Goal: Information Seeking & Learning: Learn about a topic

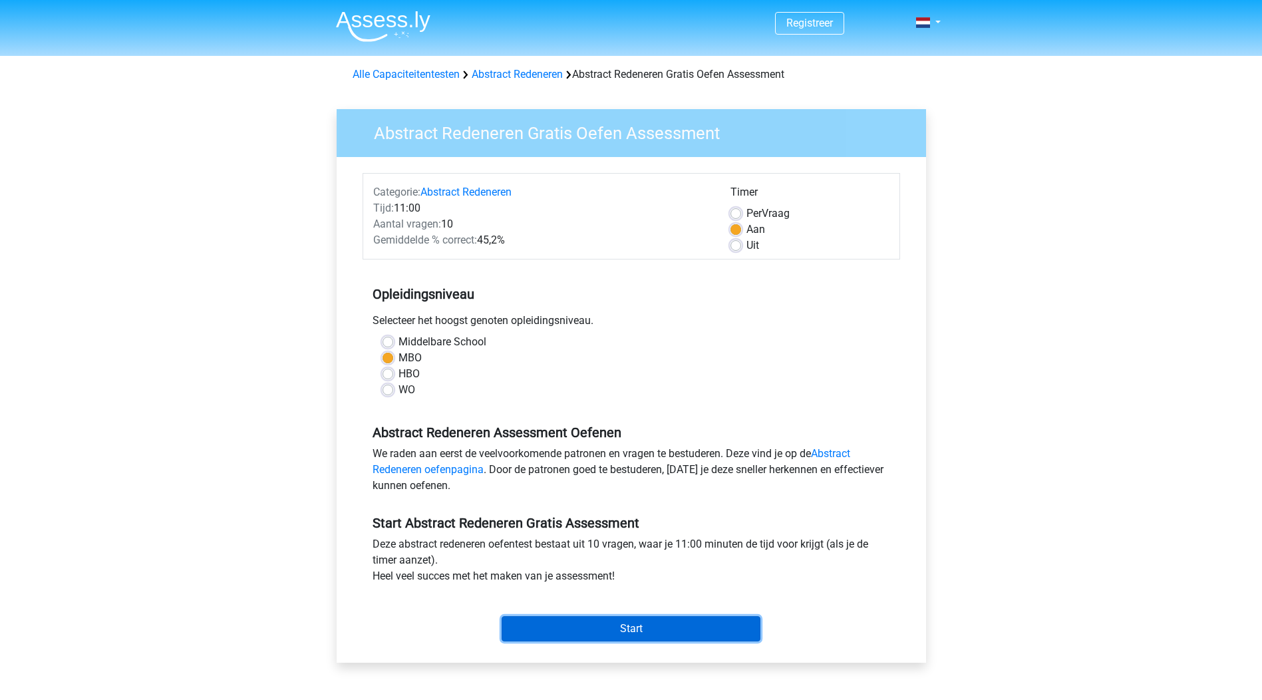
click at [634, 631] on input "Start" at bounding box center [631, 628] width 259 height 25
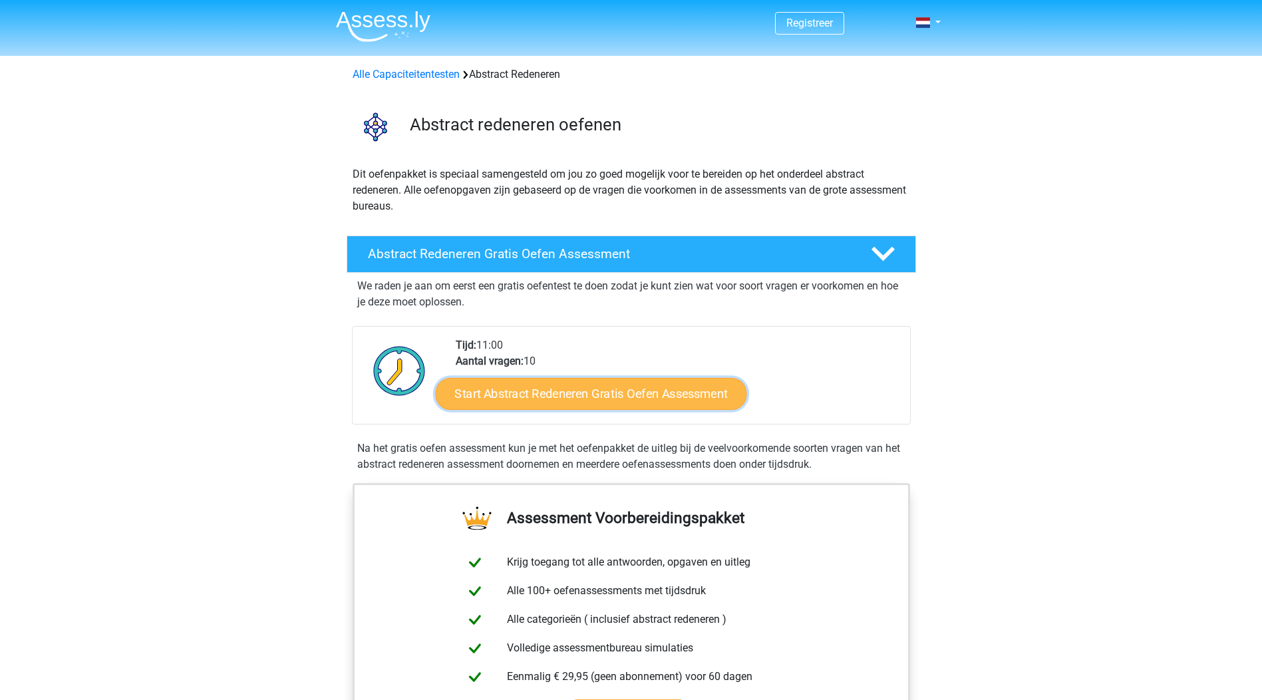
click at [711, 392] on link "Start Abstract Redeneren Gratis Oefen Assessment" at bounding box center [590, 393] width 311 height 32
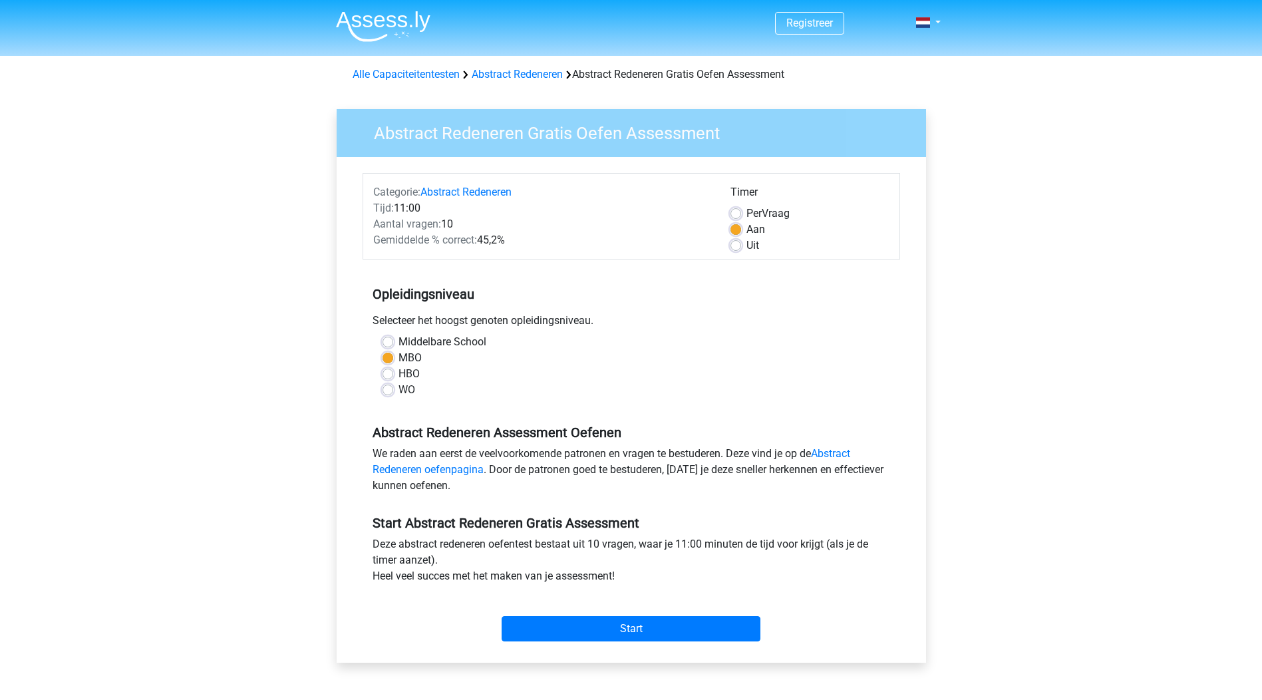
drag, startPoint x: 0, startPoint y: 0, endPoint x: 947, endPoint y: 305, distance: 994.7
click at [947, 305] on div "Abstract Redeneren Gratis Oefen Assessment Categorie: Abstract Redeneren Tijd: …" at bounding box center [631, 394] width 632 height 612
click at [737, 639] on input "Start" at bounding box center [631, 628] width 259 height 25
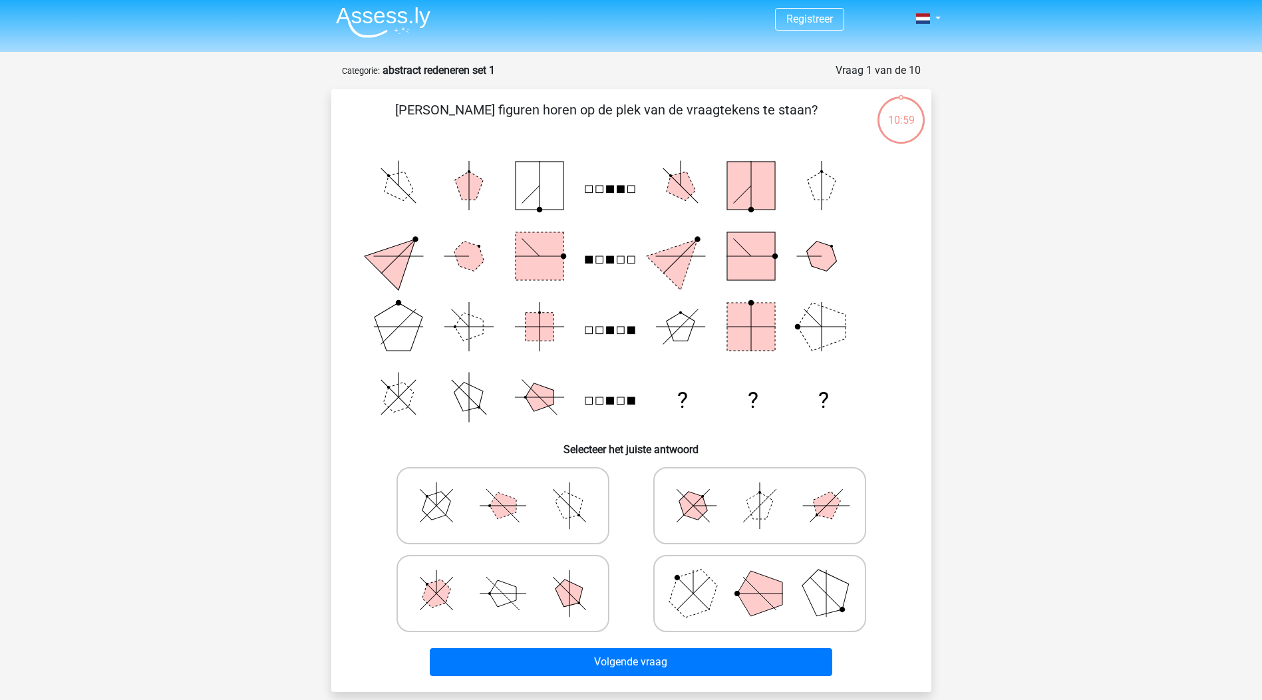
scroll to position [67, 0]
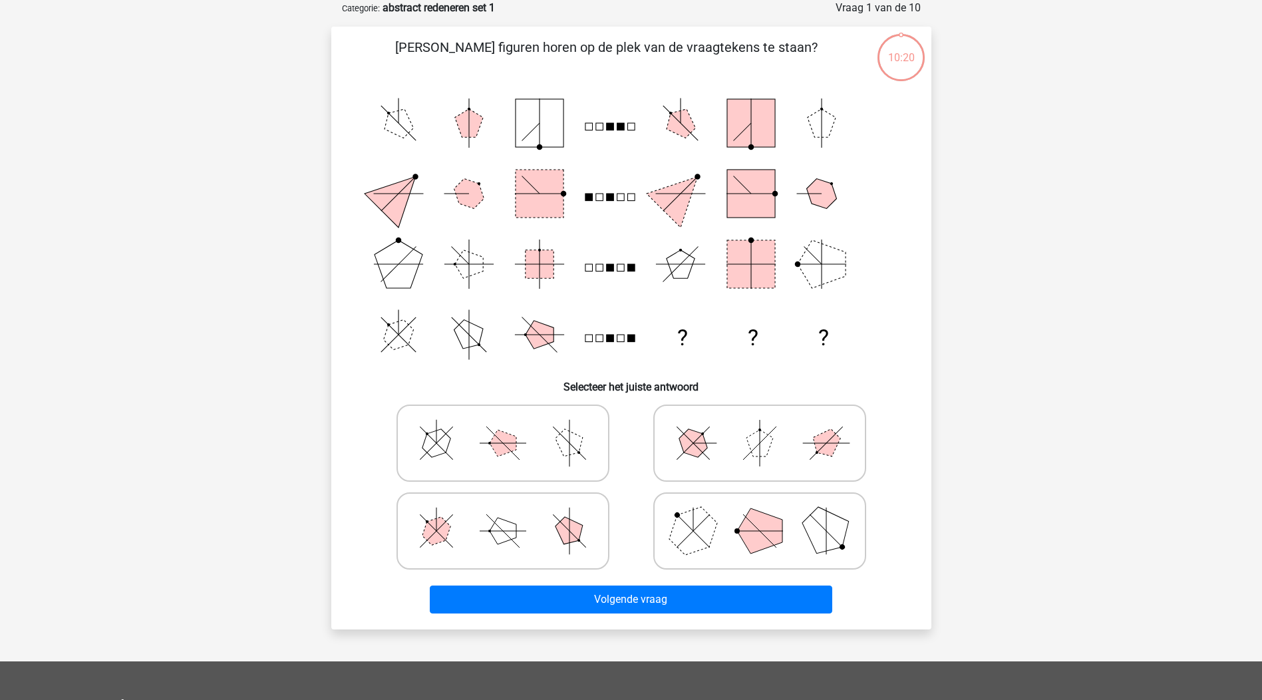
click at [715, 534] on icon at bounding box center [760, 531] width 200 height 67
click at [760, 514] on input "radio" at bounding box center [764, 510] width 9 height 9
radio input "true"
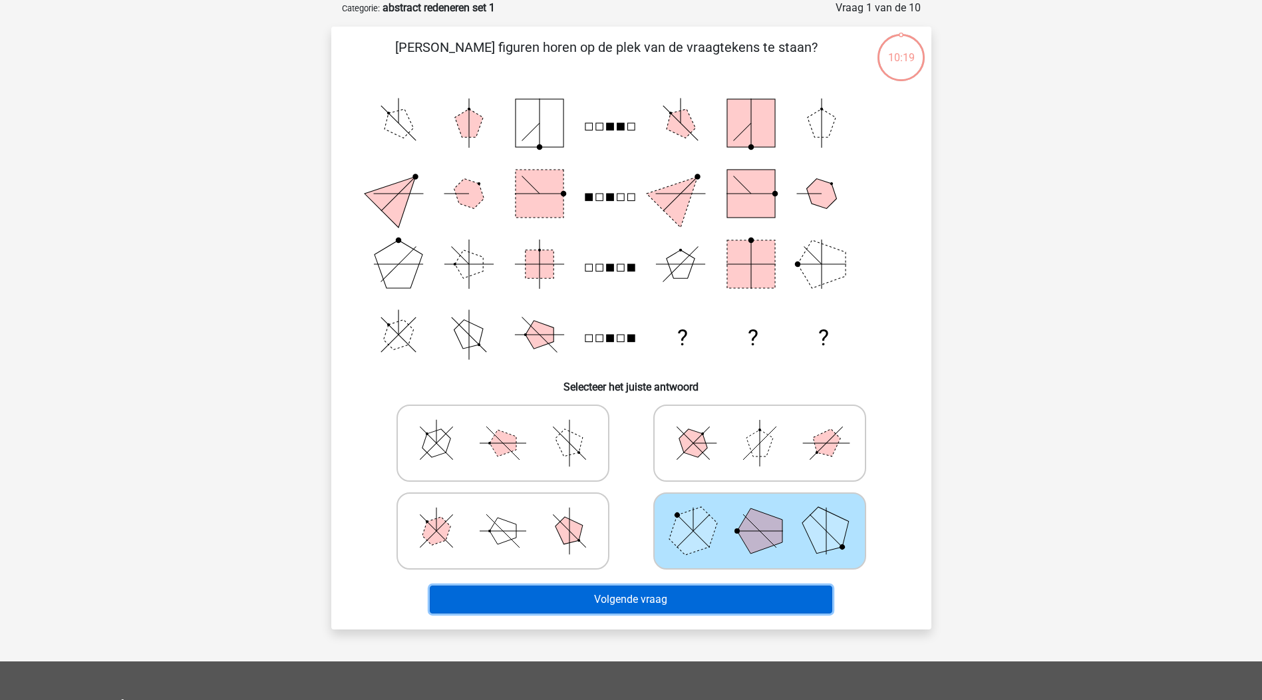
click at [747, 594] on button "Volgende vraag" at bounding box center [631, 600] width 403 height 28
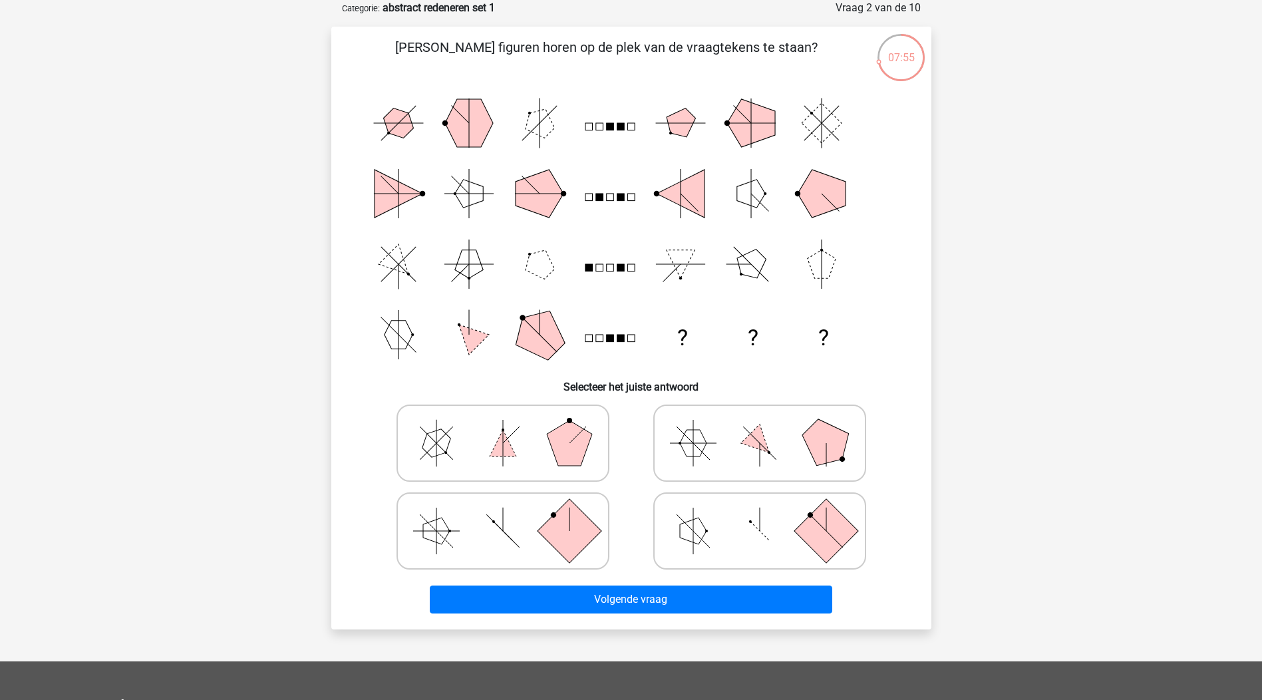
drag, startPoint x: 706, startPoint y: 540, endPoint x: 707, endPoint y: 551, distance: 11.3
click at [705, 540] on icon at bounding box center [760, 531] width 200 height 67
click at [760, 514] on input "radio" at bounding box center [764, 510] width 9 height 9
radio input "true"
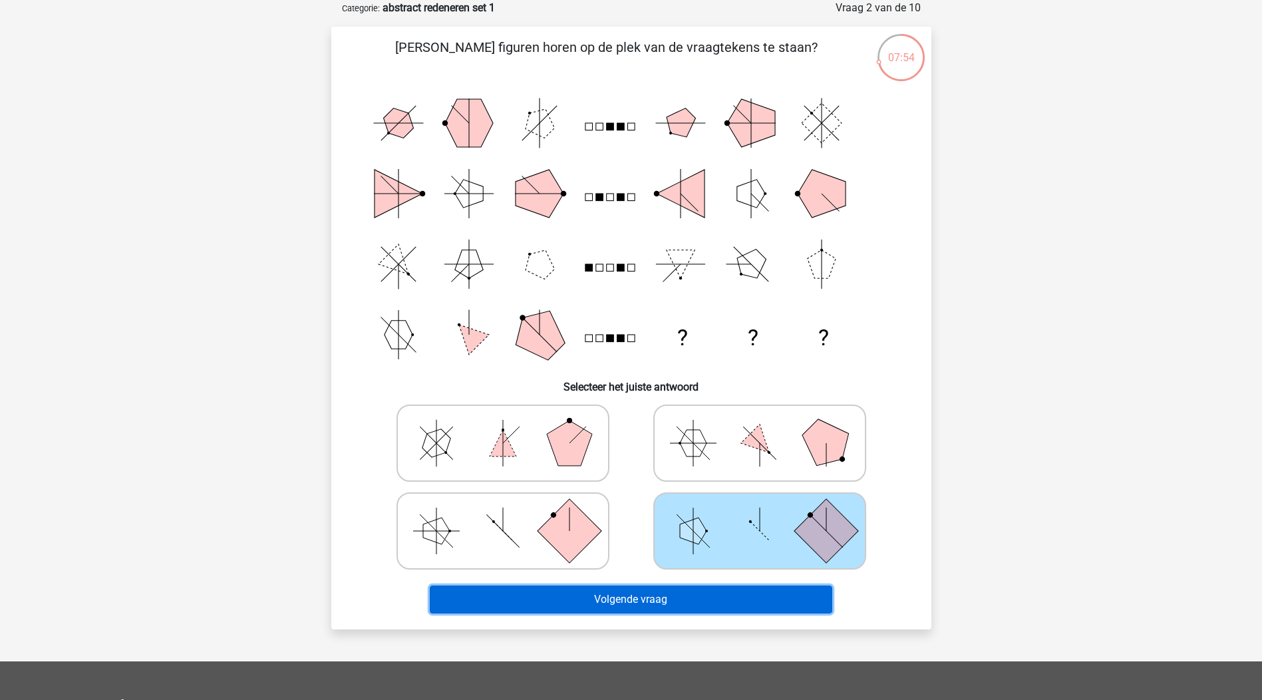
click at [711, 592] on button "Volgende vraag" at bounding box center [631, 600] width 403 height 28
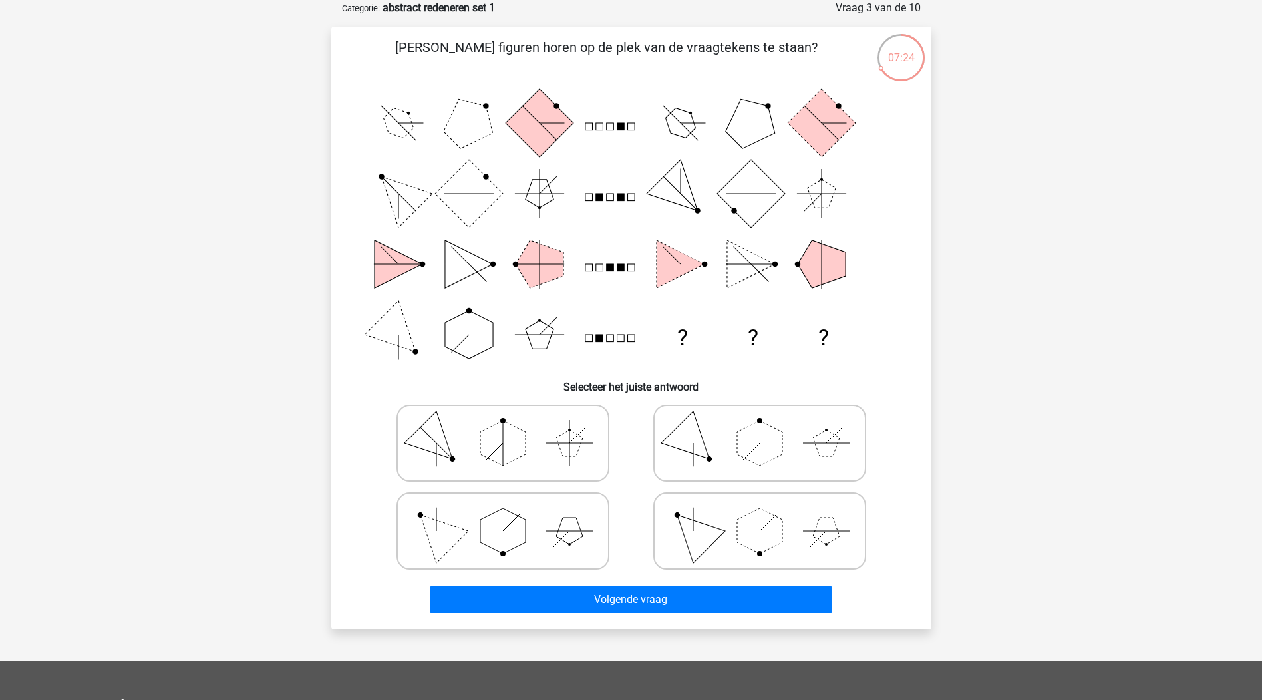
click at [567, 513] on icon at bounding box center [503, 531] width 200 height 67
click at [512, 513] on input "radio" at bounding box center [507, 510] width 9 height 9
radio input "true"
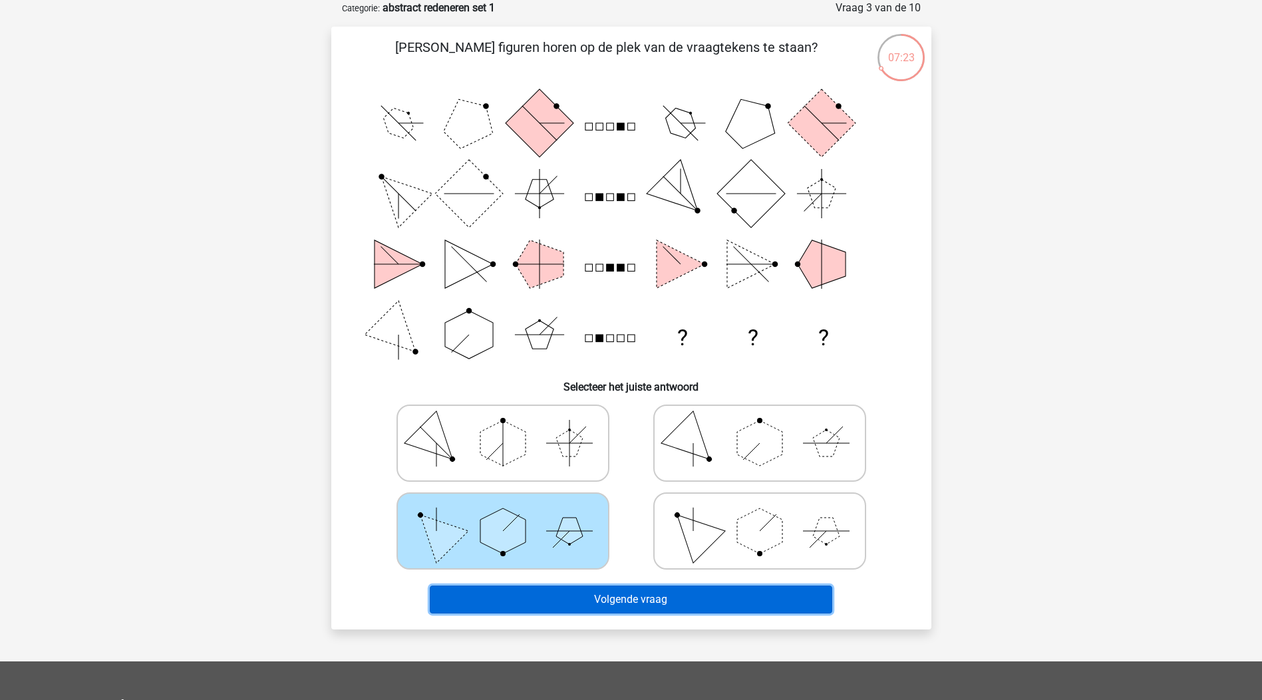
click at [655, 592] on button "Volgende vraag" at bounding box center [631, 600] width 403 height 28
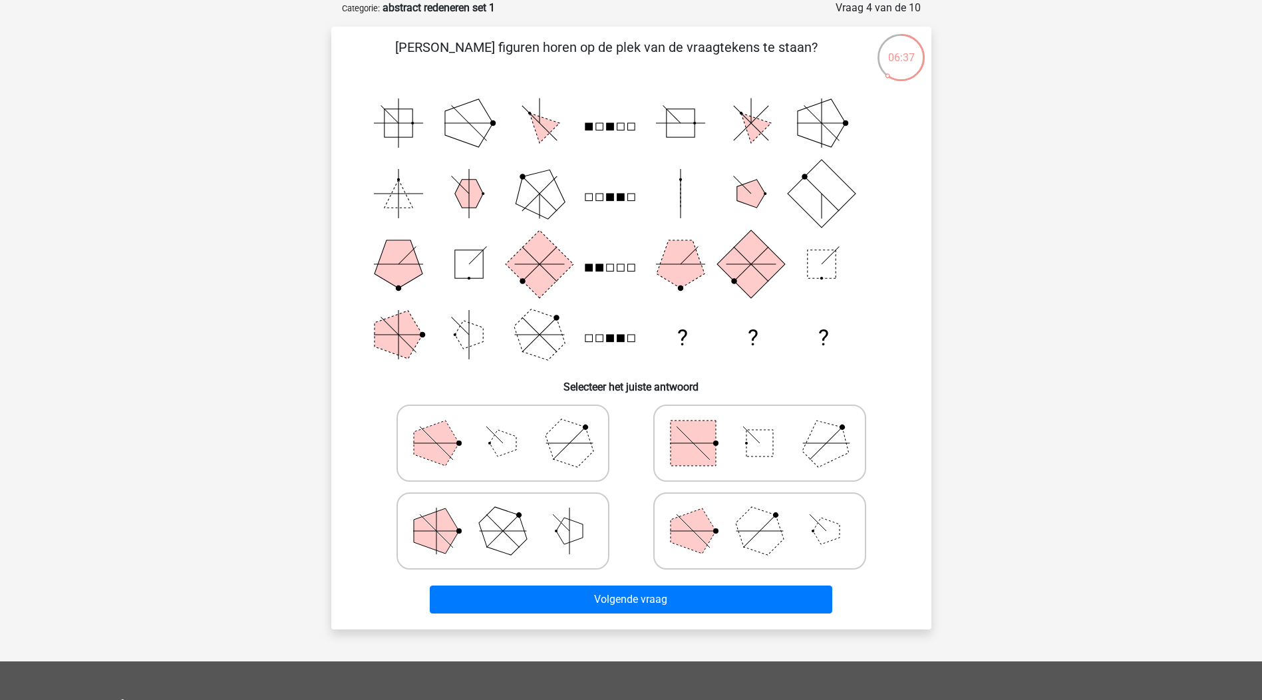
click at [737, 448] on icon at bounding box center [760, 443] width 200 height 67
click at [760, 427] on input "radio" at bounding box center [764, 422] width 9 height 9
radio input "true"
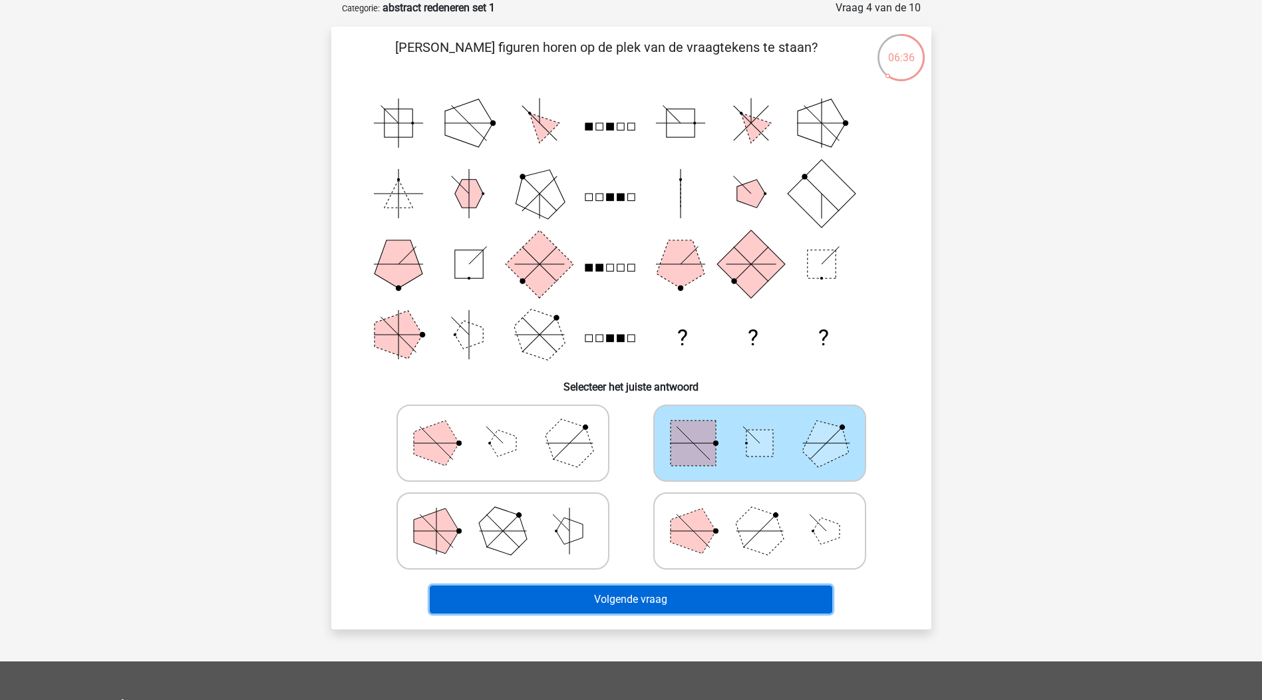
click at [752, 598] on button "Volgende vraag" at bounding box center [631, 600] width 403 height 28
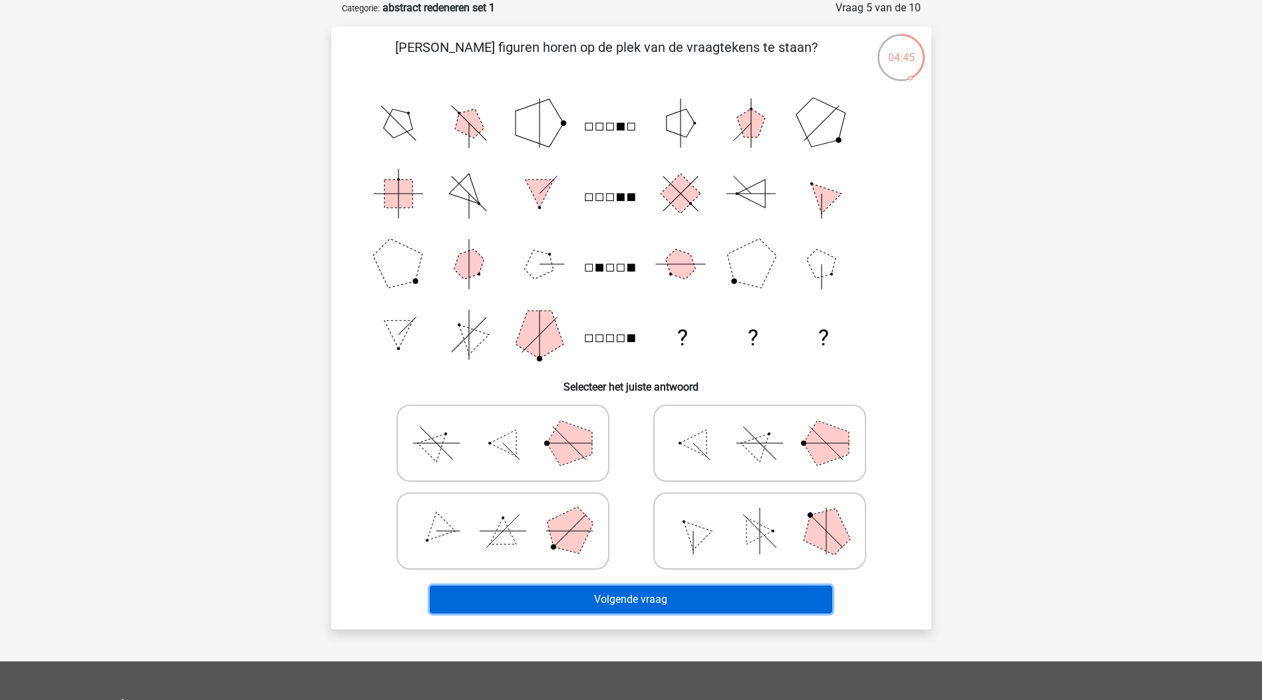
click at [676, 610] on button "Volgende vraag" at bounding box center [631, 600] width 403 height 28
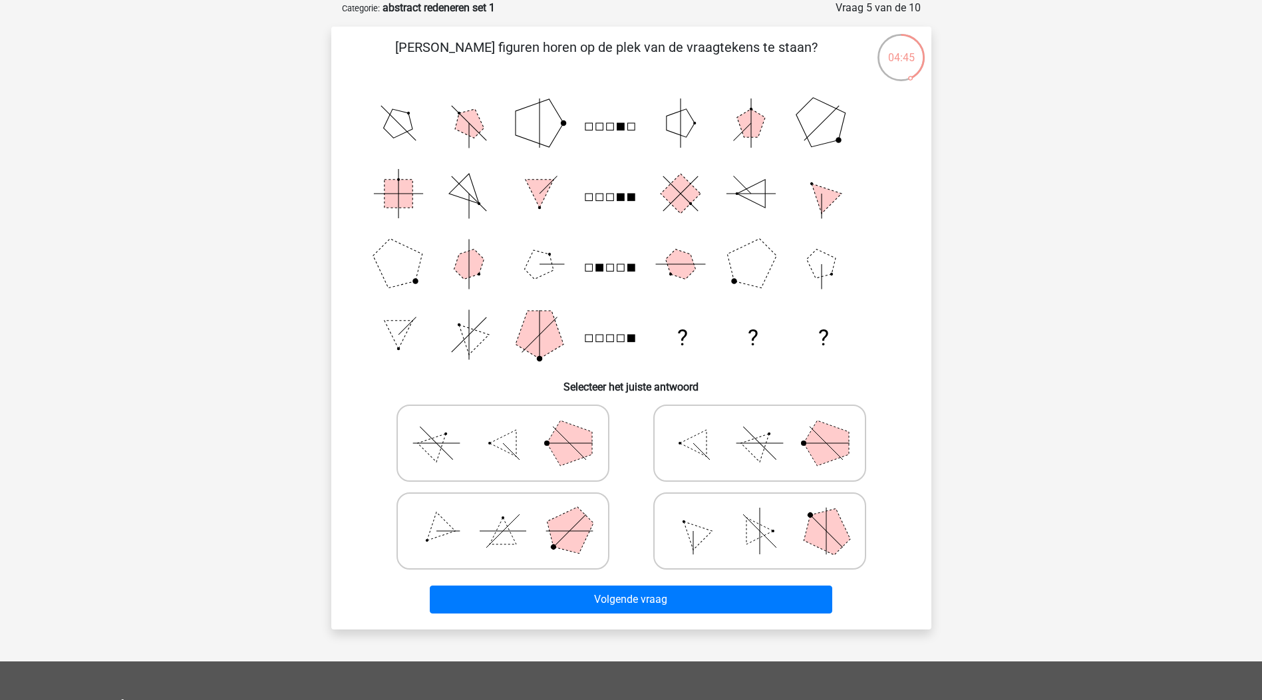
click at [563, 538] on polygon at bounding box center [569, 530] width 64 height 64
click at [512, 514] on input "radio" at bounding box center [507, 510] width 9 height 9
radio input "true"
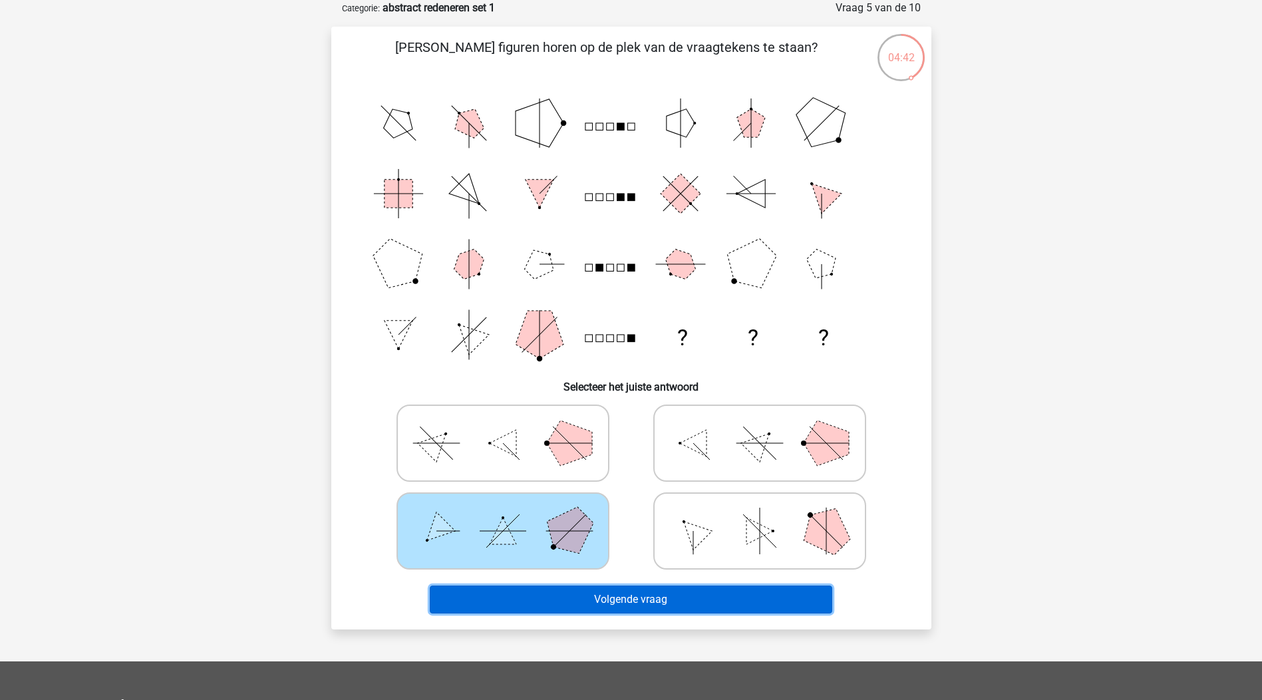
drag, startPoint x: 663, startPoint y: 604, endPoint x: 674, endPoint y: 607, distance: 11.0
click at [663, 605] on button "Volgende vraag" at bounding box center [631, 600] width 403 height 28
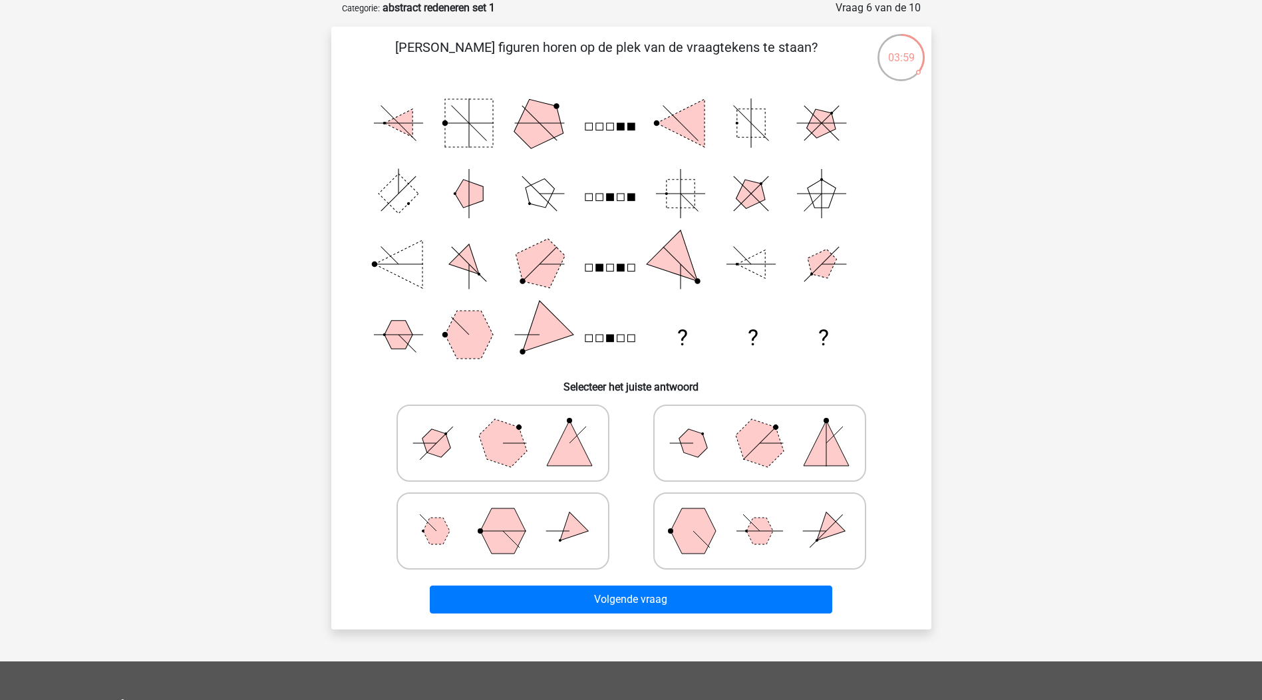
click at [598, 462] on icon at bounding box center [503, 443] width 200 height 67
click at [512, 427] on input "radio" at bounding box center [507, 422] width 9 height 9
radio input "true"
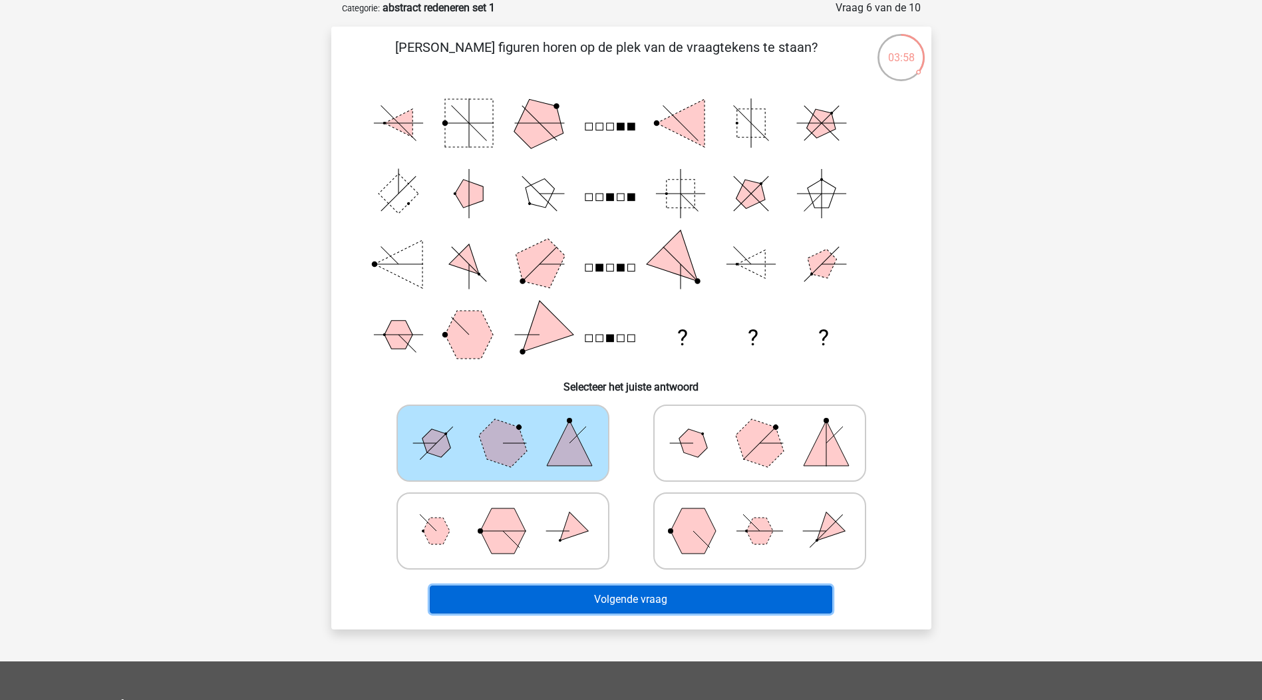
click at [665, 602] on button "Volgende vraag" at bounding box center [631, 600] width 403 height 28
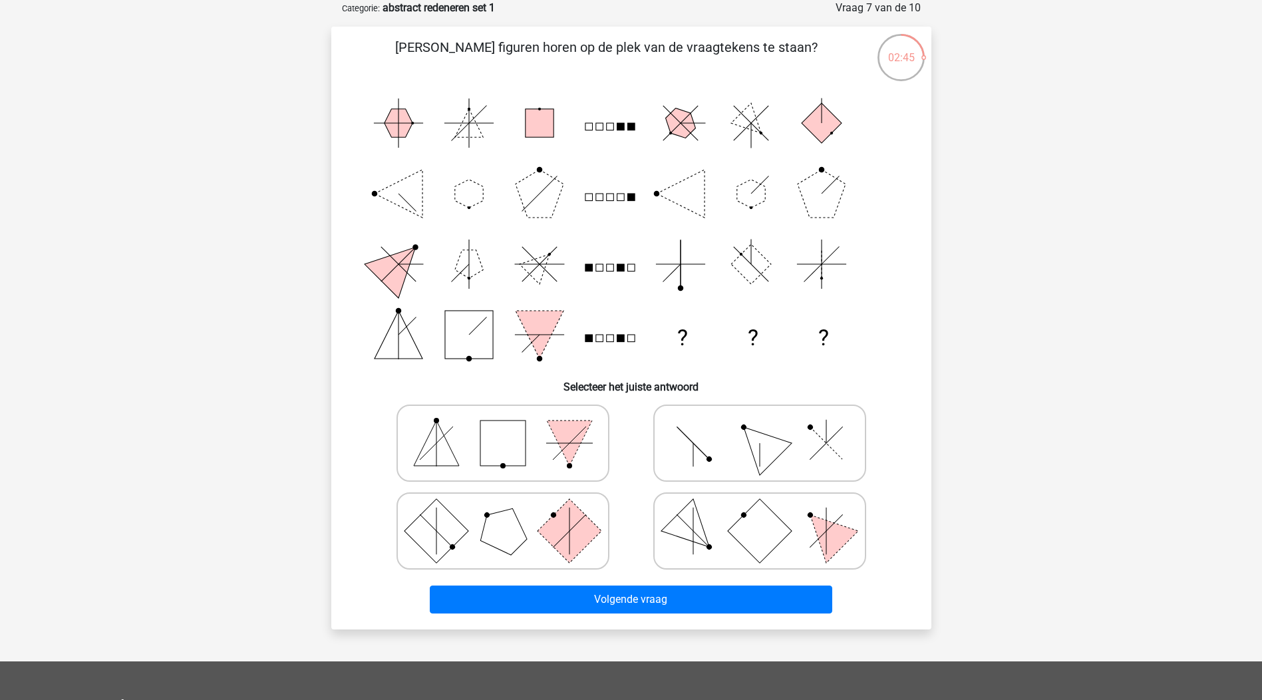
click at [705, 444] on icon at bounding box center [760, 443] width 200 height 67
click at [760, 427] on input "radio" at bounding box center [764, 422] width 9 height 9
radio input "true"
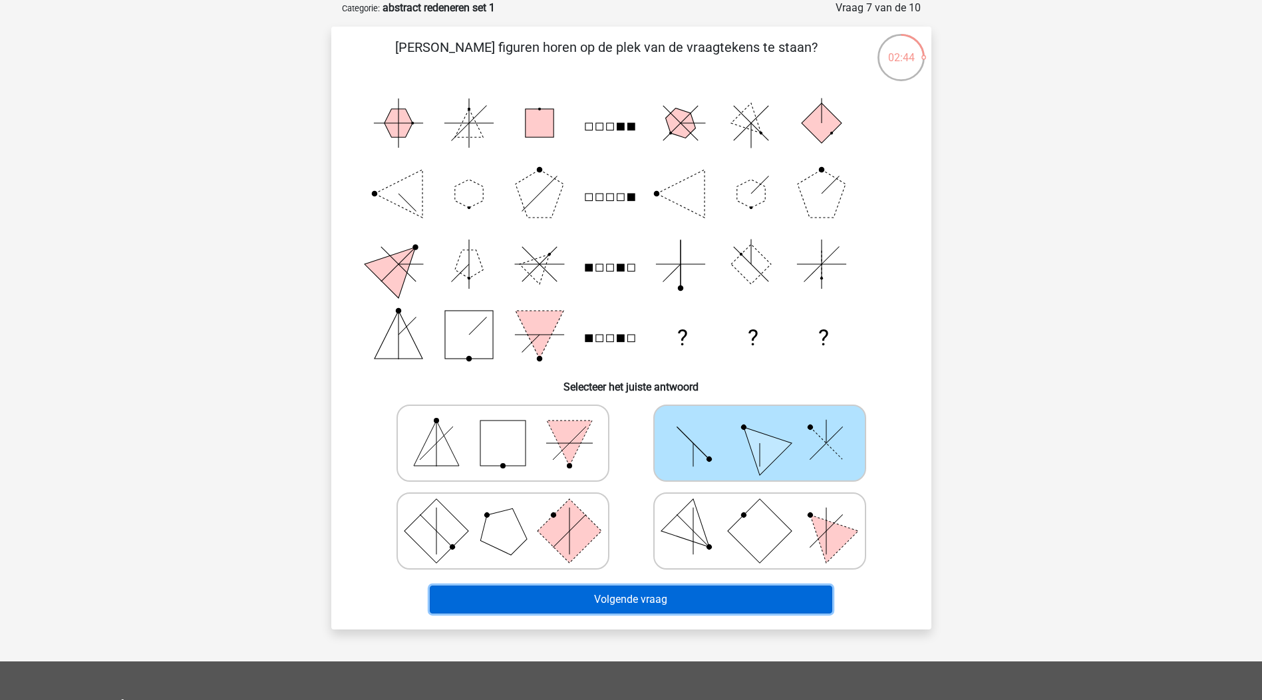
click at [735, 596] on button "Volgende vraag" at bounding box center [631, 600] width 403 height 28
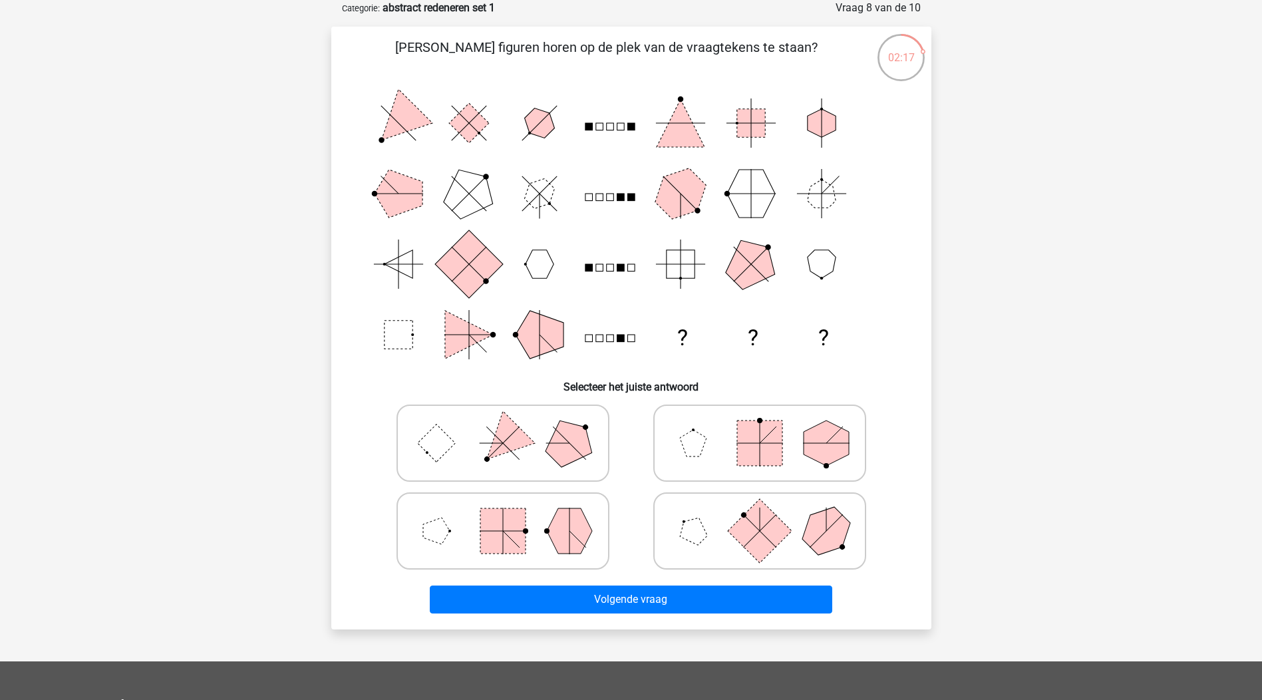
click at [562, 433] on polygon at bounding box center [569, 443] width 64 height 64
click at [512, 427] on input "radio" at bounding box center [507, 422] width 9 height 9
radio input "true"
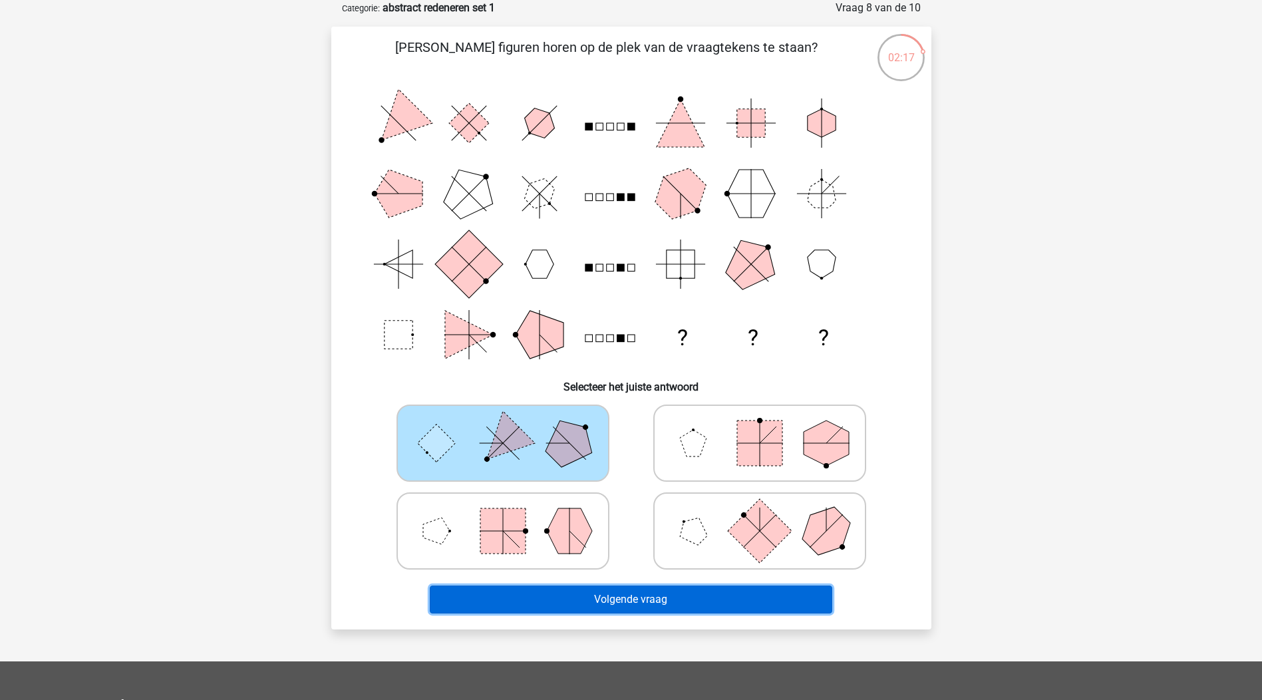
click at [663, 596] on button "Volgende vraag" at bounding box center [631, 600] width 403 height 28
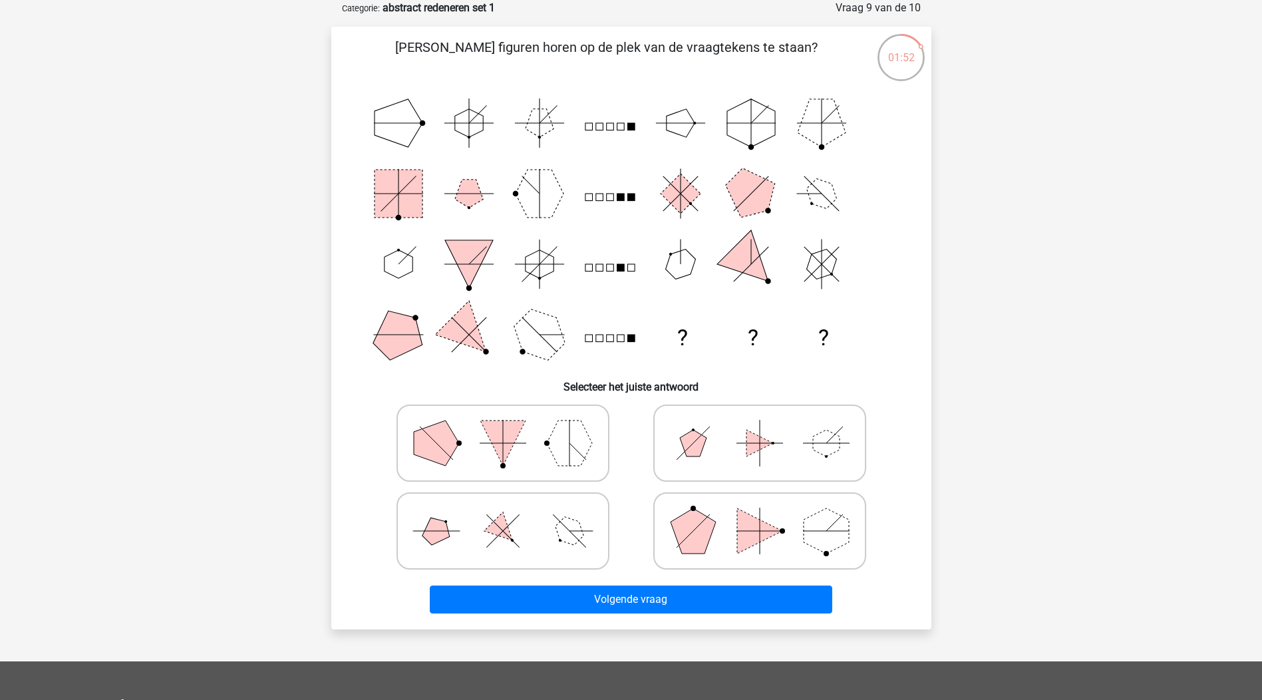
click at [526, 528] on icon at bounding box center [503, 531] width 200 height 67
click at [512, 514] on input "radio" at bounding box center [507, 510] width 9 height 9
radio input "true"
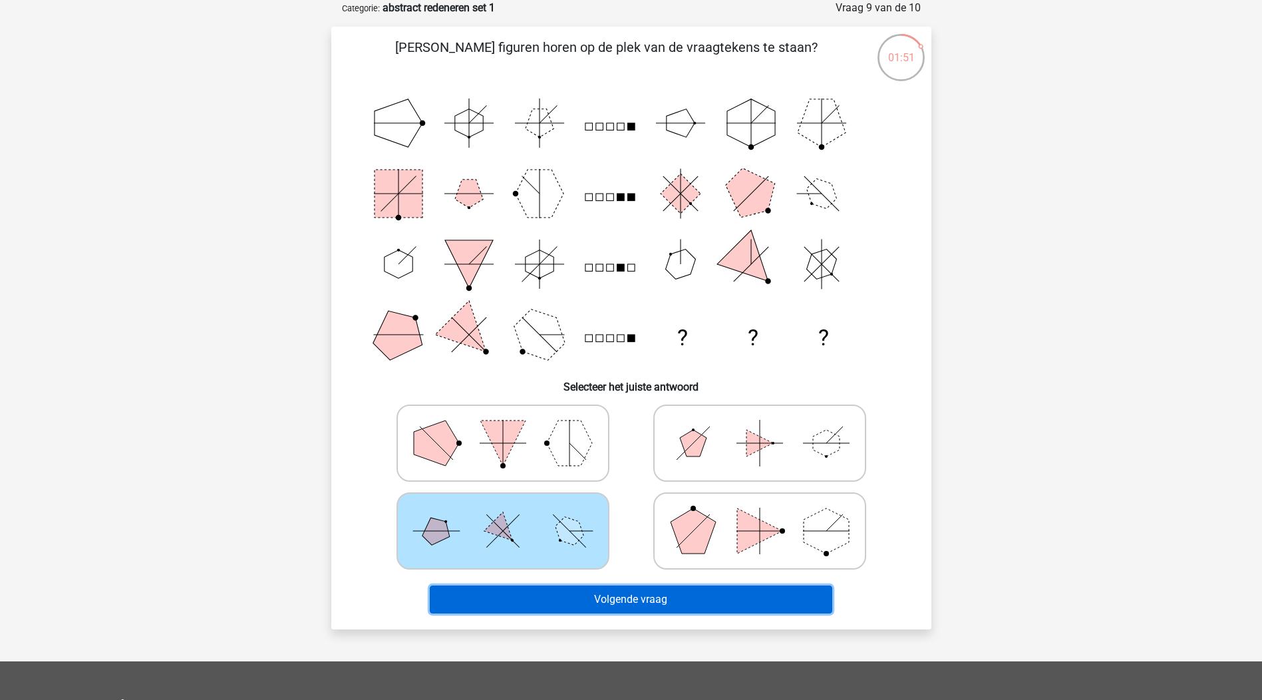
click at [737, 606] on button "Volgende vraag" at bounding box center [631, 600] width 403 height 28
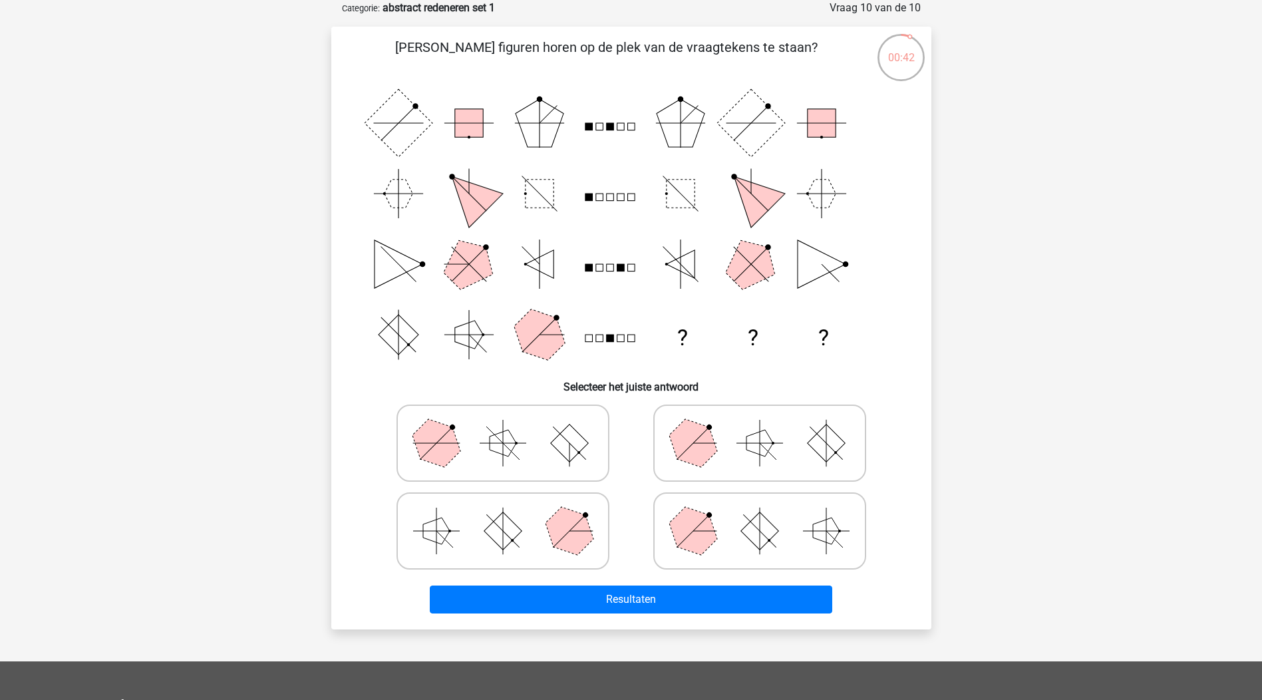
click at [785, 524] on icon at bounding box center [760, 531] width 200 height 67
click at [769, 514] on input "radio" at bounding box center [764, 510] width 9 height 9
radio input "true"
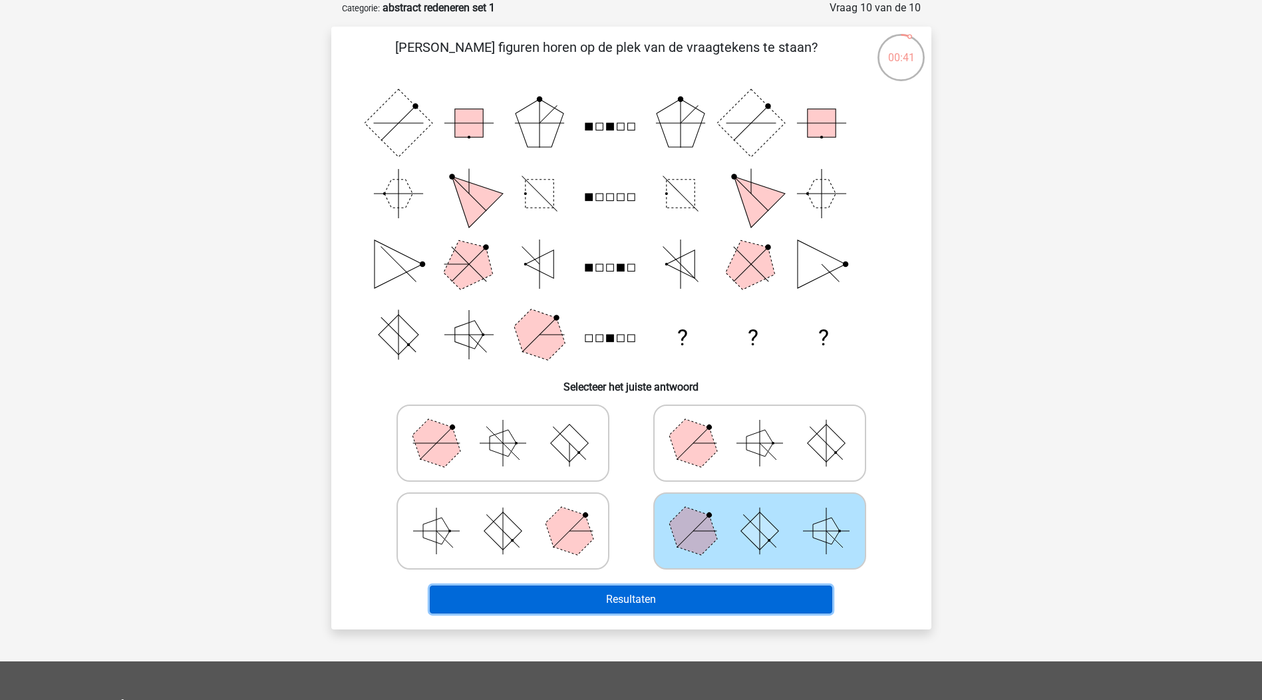
click at [780, 586] on button "Resultaten" at bounding box center [631, 600] width 403 height 28
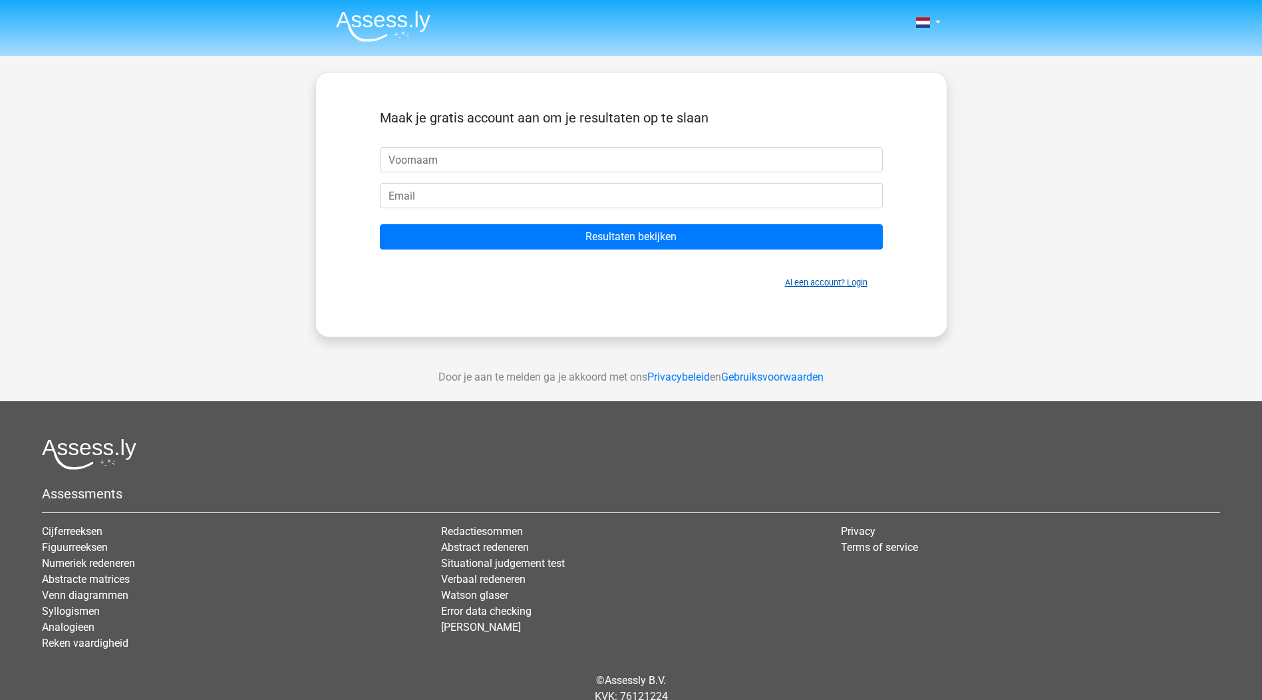
click at [825, 282] on link "Al een account? Login" at bounding box center [826, 282] width 83 height 10
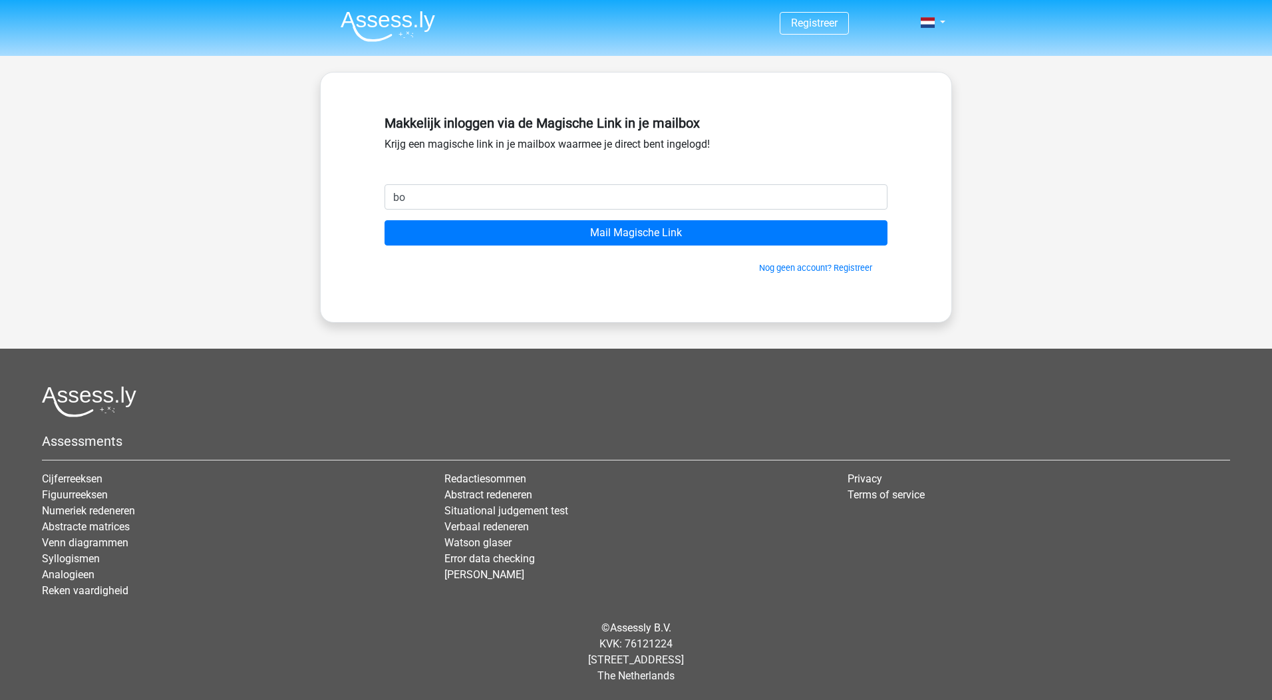
type input "[EMAIL_ADDRESS][DOMAIN_NAME]"
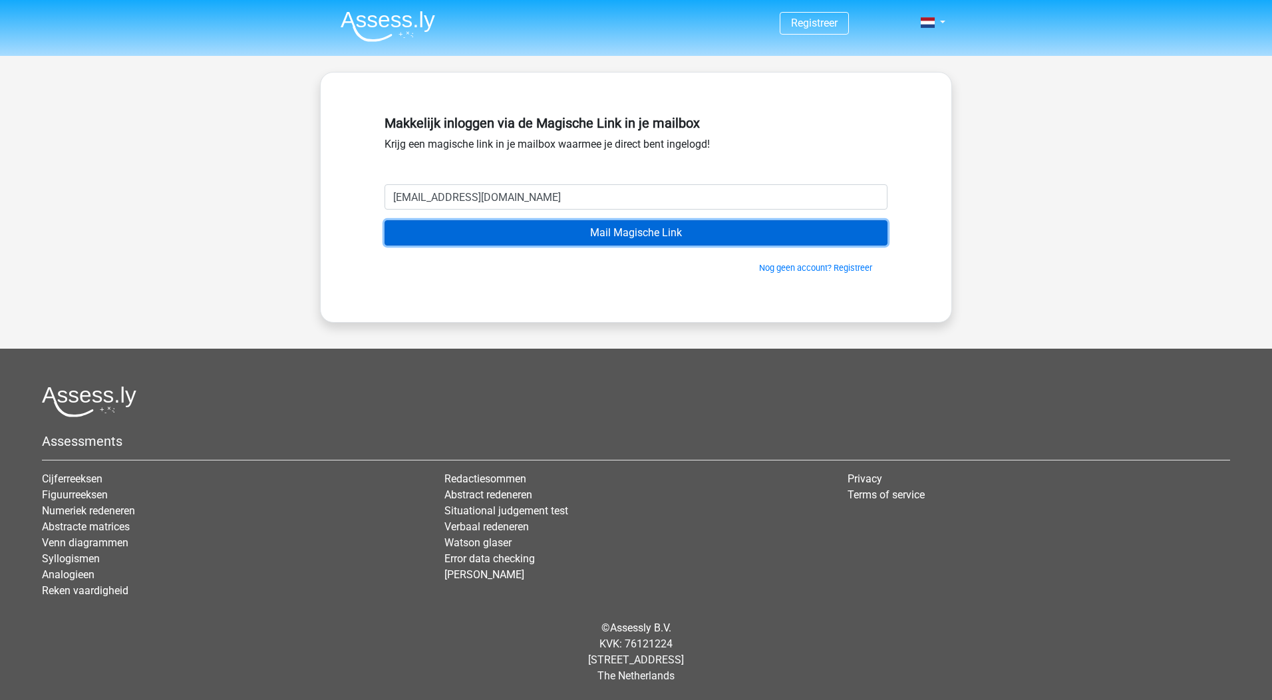
click at [637, 240] on input "Mail Magische Link" at bounding box center [636, 232] width 503 height 25
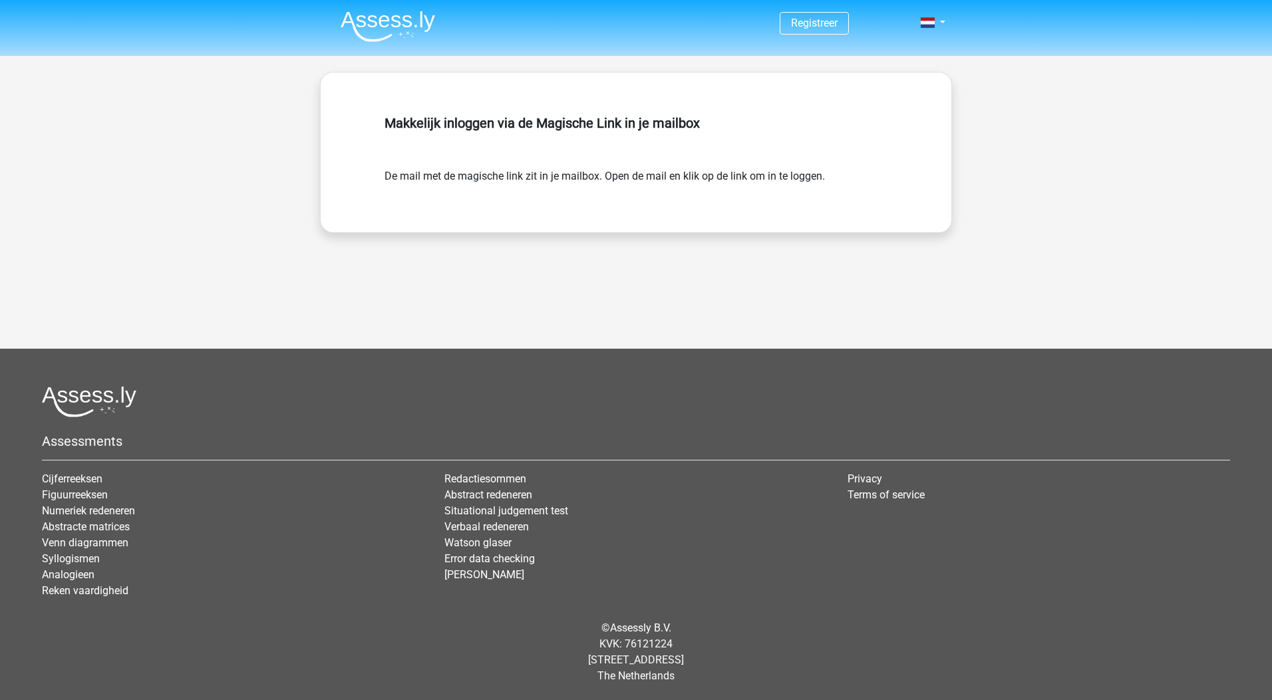
click at [540, 135] on div "Makkelijk inloggen via de Magische Link in je mailbox" at bounding box center [636, 139] width 503 height 59
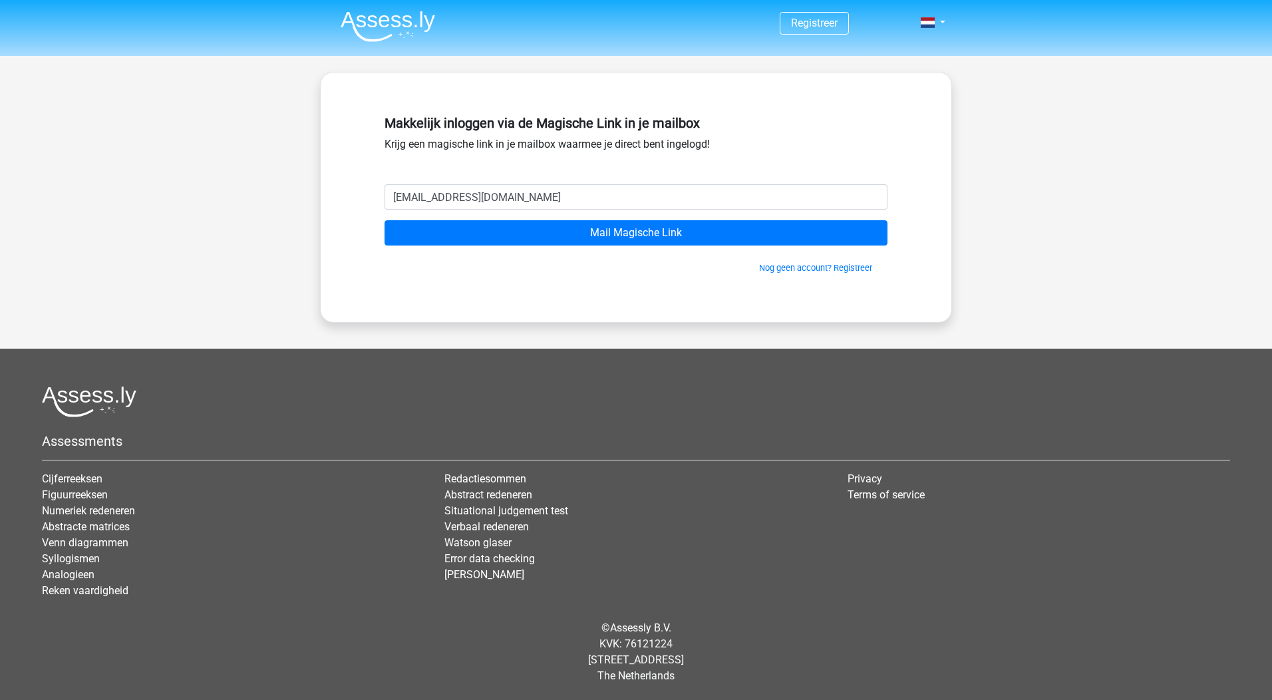
drag, startPoint x: 544, startPoint y: 202, endPoint x: 270, endPoint y: 202, distance: 273.5
click at [270, 202] on div "Registreer" at bounding box center [636, 345] width 1272 height 690
click at [385, 220] on input "Mail Magische Link" at bounding box center [636, 232] width 503 height 25
type input "[EMAIL_ADDRESS][DOMAIN_NAME]"
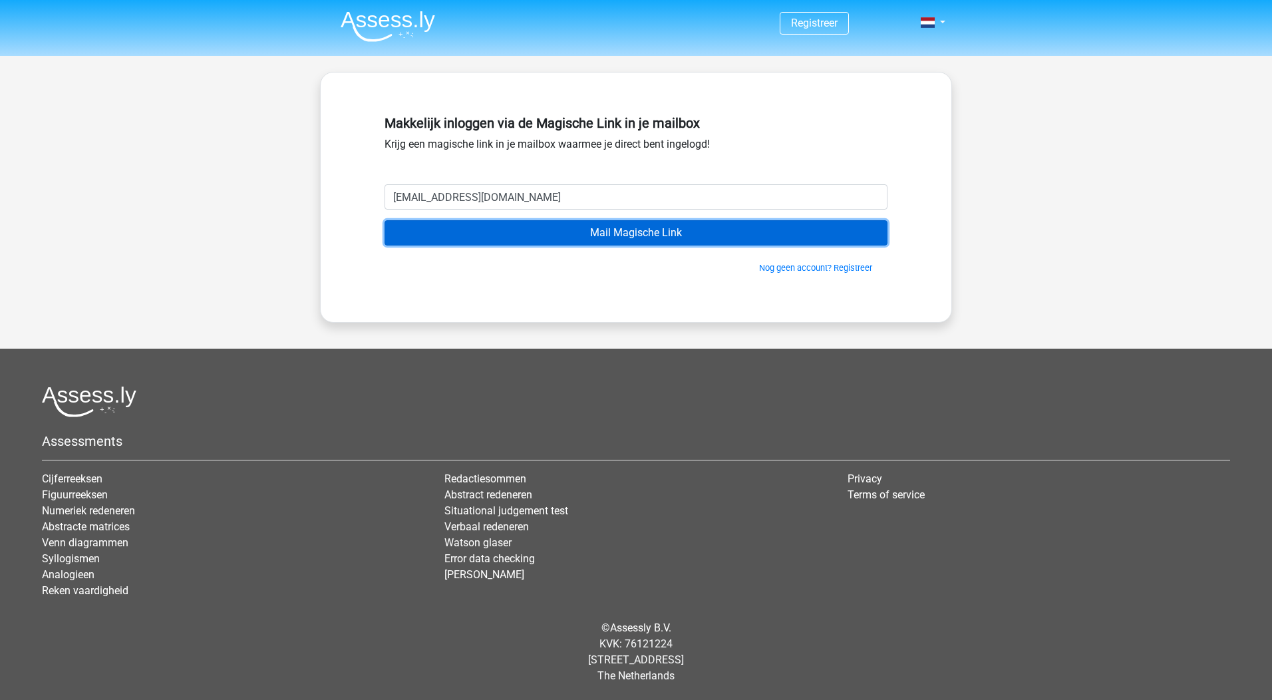
click at [659, 230] on input "Mail Magische Link" at bounding box center [636, 232] width 503 height 25
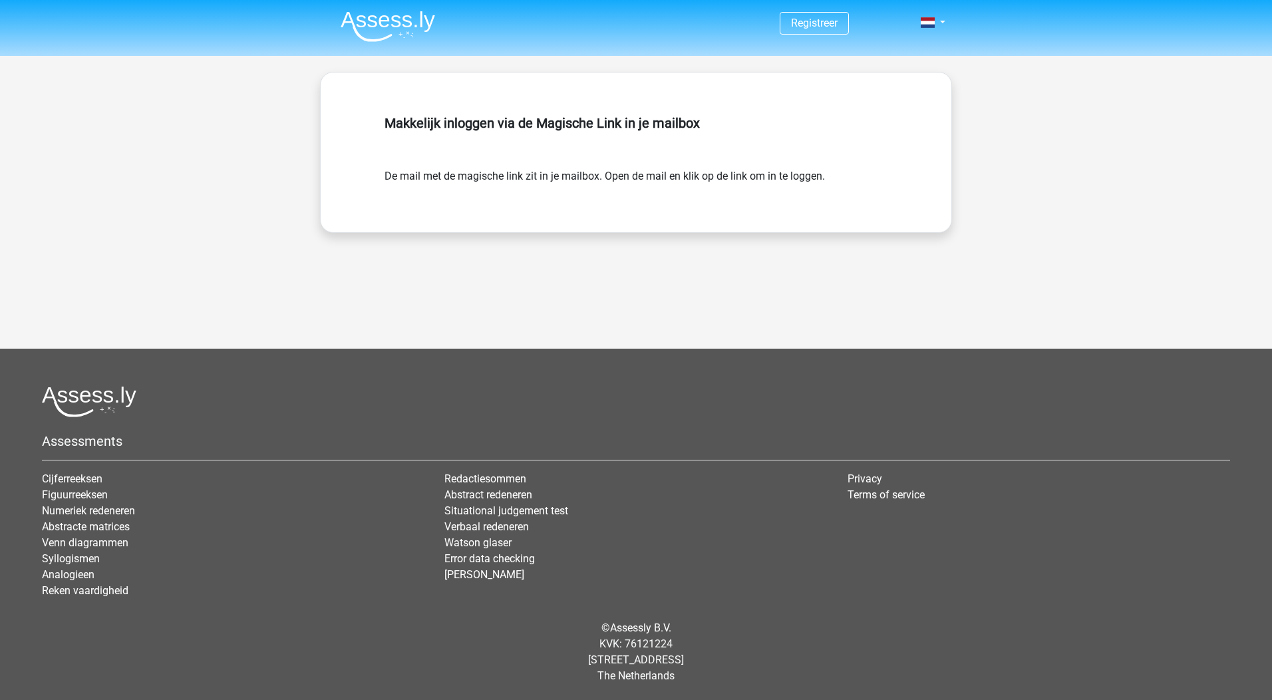
click at [950, 21] on div "Registreer" at bounding box center [636, 23] width 632 height 43
click at [942, 21] on link at bounding box center [929, 23] width 27 height 16
click at [942, 25] on link at bounding box center [929, 23] width 27 height 16
click at [799, 17] on link "Registreer" at bounding box center [814, 23] width 47 height 13
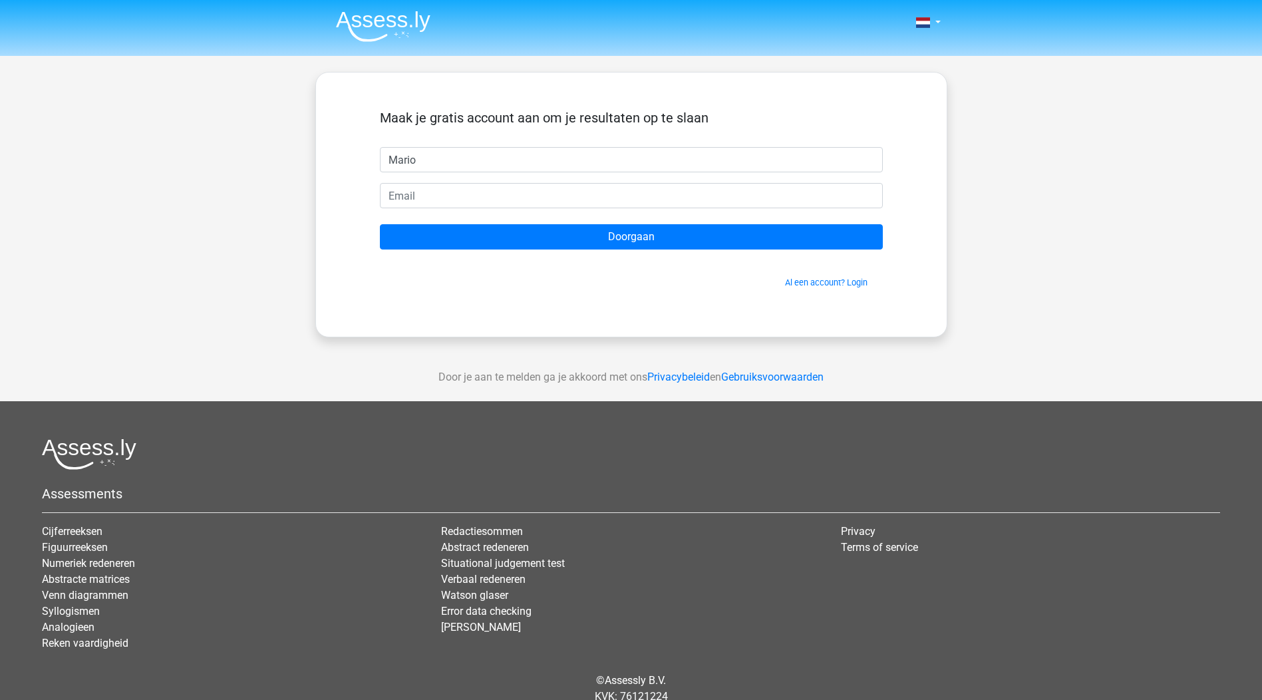
type input "Mario"
click at [265, 221] on div "Nederlands English" at bounding box center [631, 376] width 1262 height 753
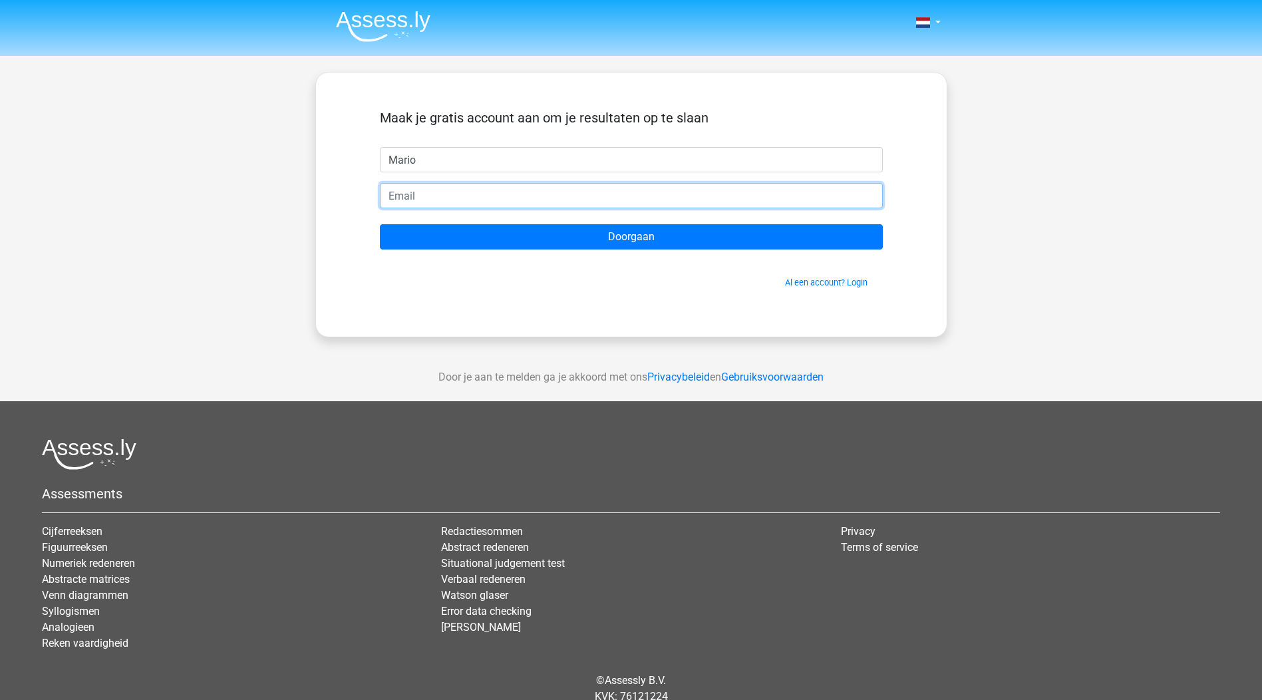
click at [413, 200] on input "email" at bounding box center [631, 195] width 503 height 25
type input "bone60000@gmail.com"
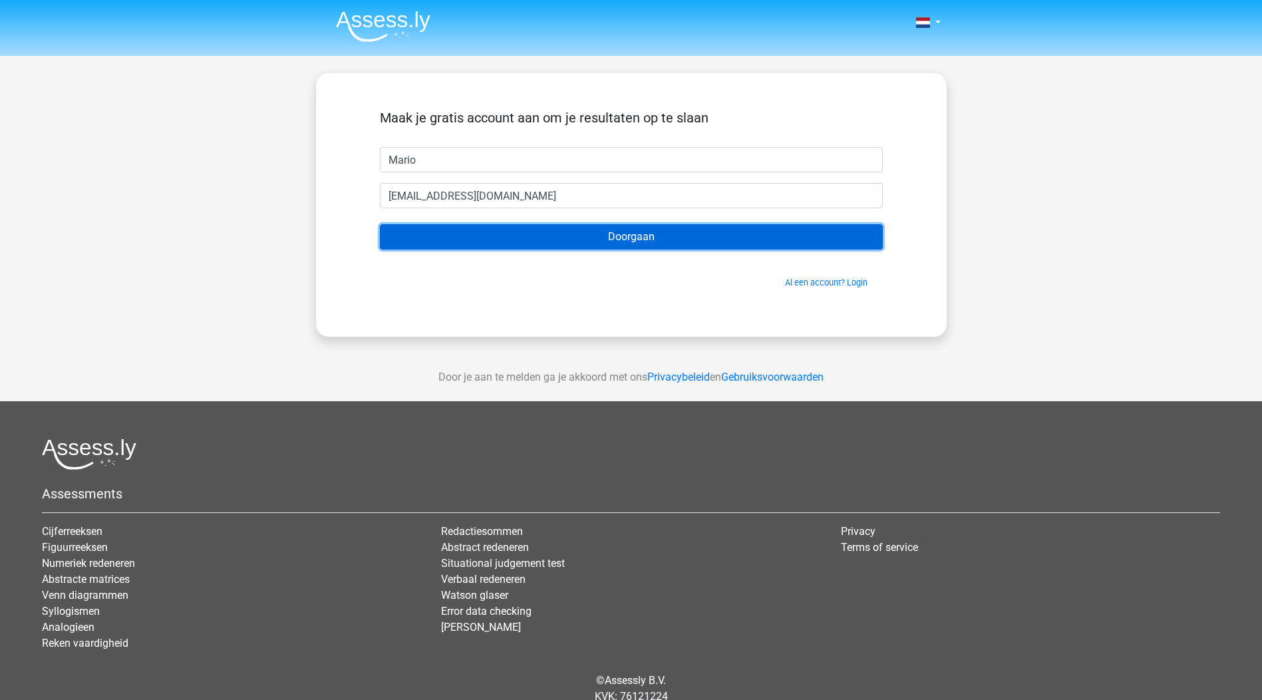
click at [665, 238] on input "Doorgaan" at bounding box center [631, 236] width 503 height 25
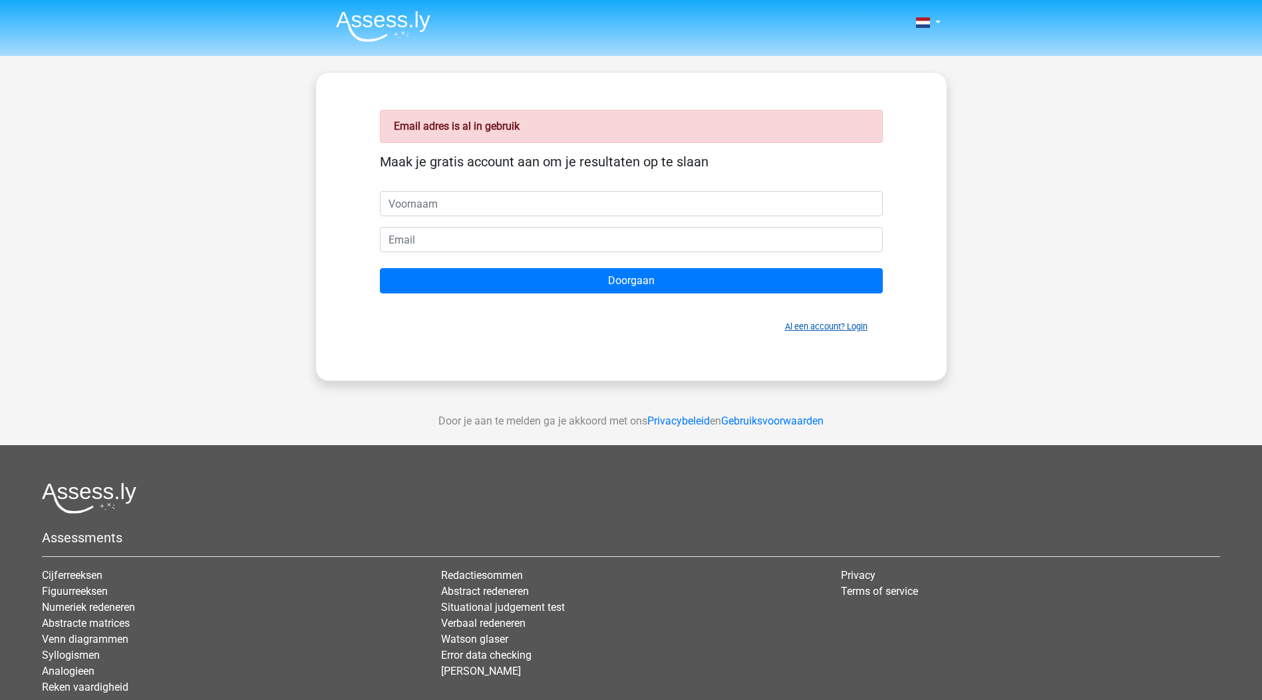
click at [804, 327] on link "Al een account? Login" at bounding box center [826, 326] width 83 height 10
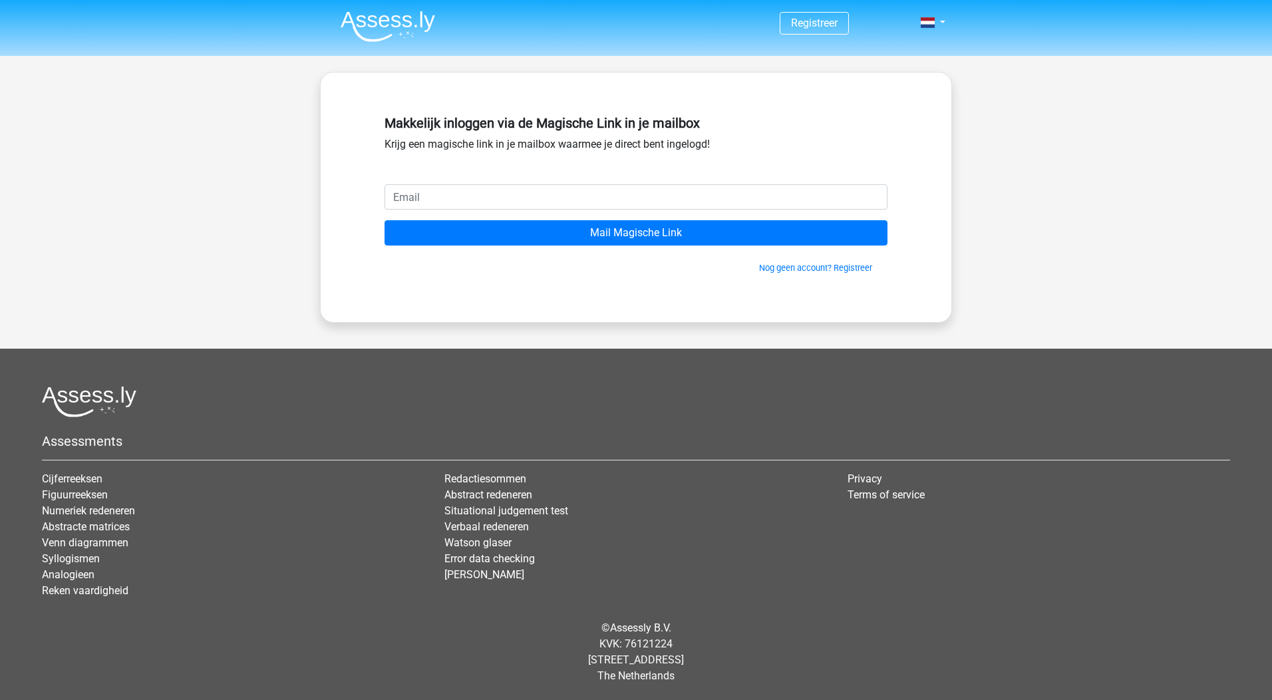
click at [419, 190] on input "email" at bounding box center [636, 196] width 503 height 25
type input "bone60000@gmail.com"
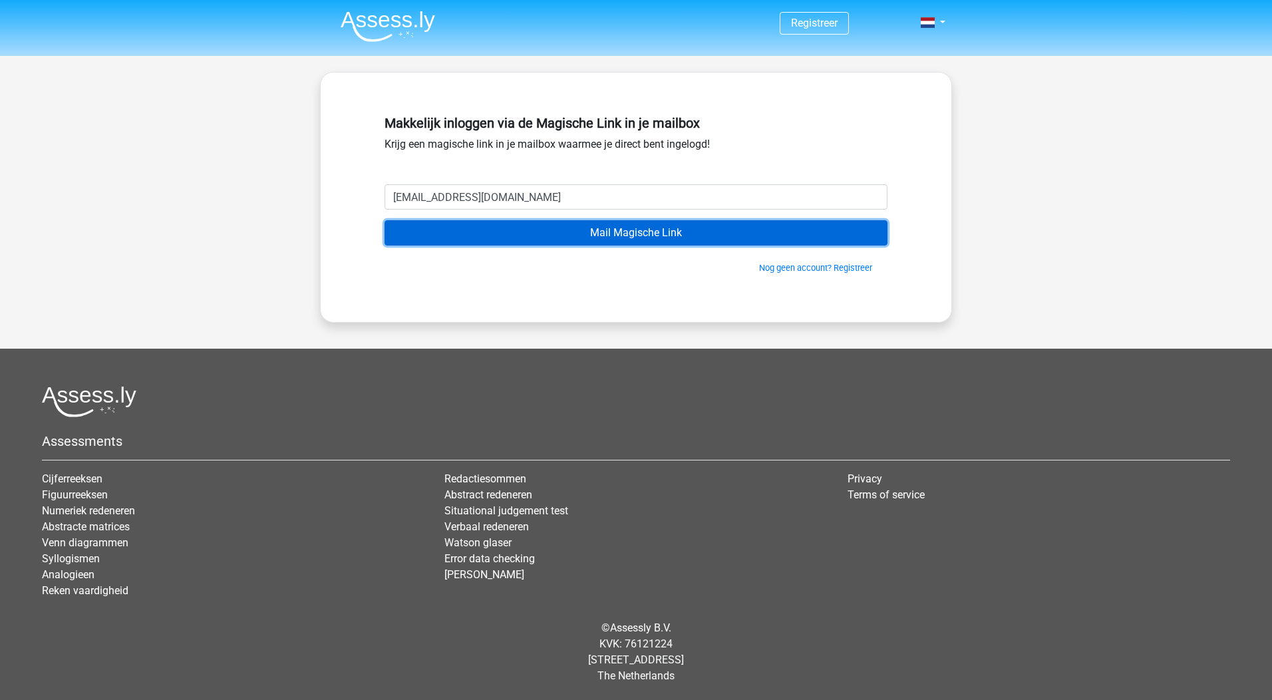
click at [508, 230] on input "Mail Magische Link" at bounding box center [636, 232] width 503 height 25
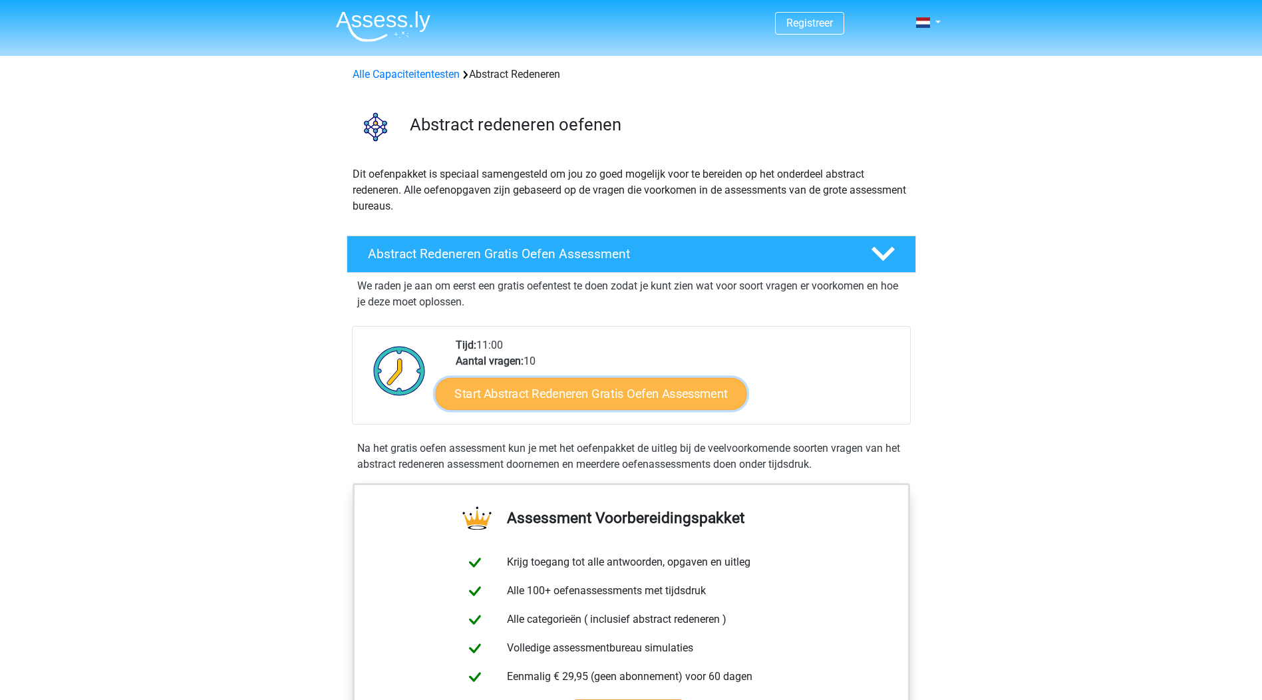
click at [680, 388] on link "Start Abstract Redeneren Gratis Oefen Assessment" at bounding box center [590, 393] width 311 height 32
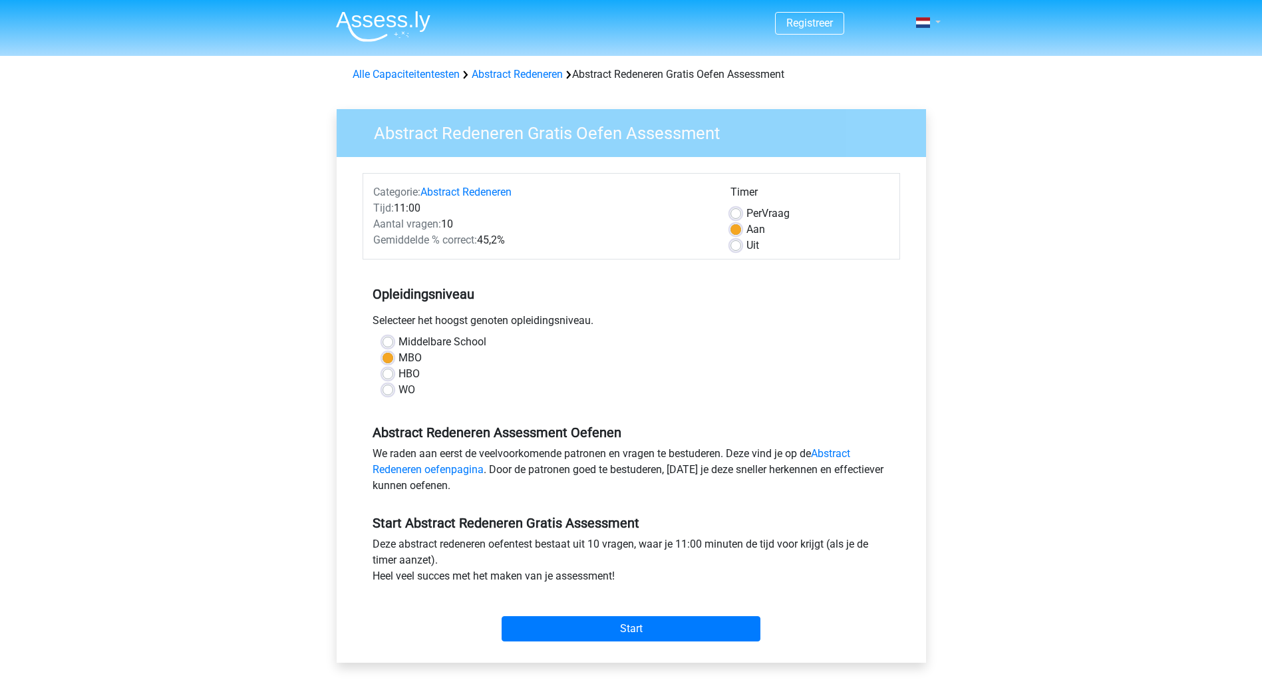
click at [937, 19] on link at bounding box center [924, 23] width 27 height 16
click at [937, 20] on link at bounding box center [924, 23] width 27 height 16
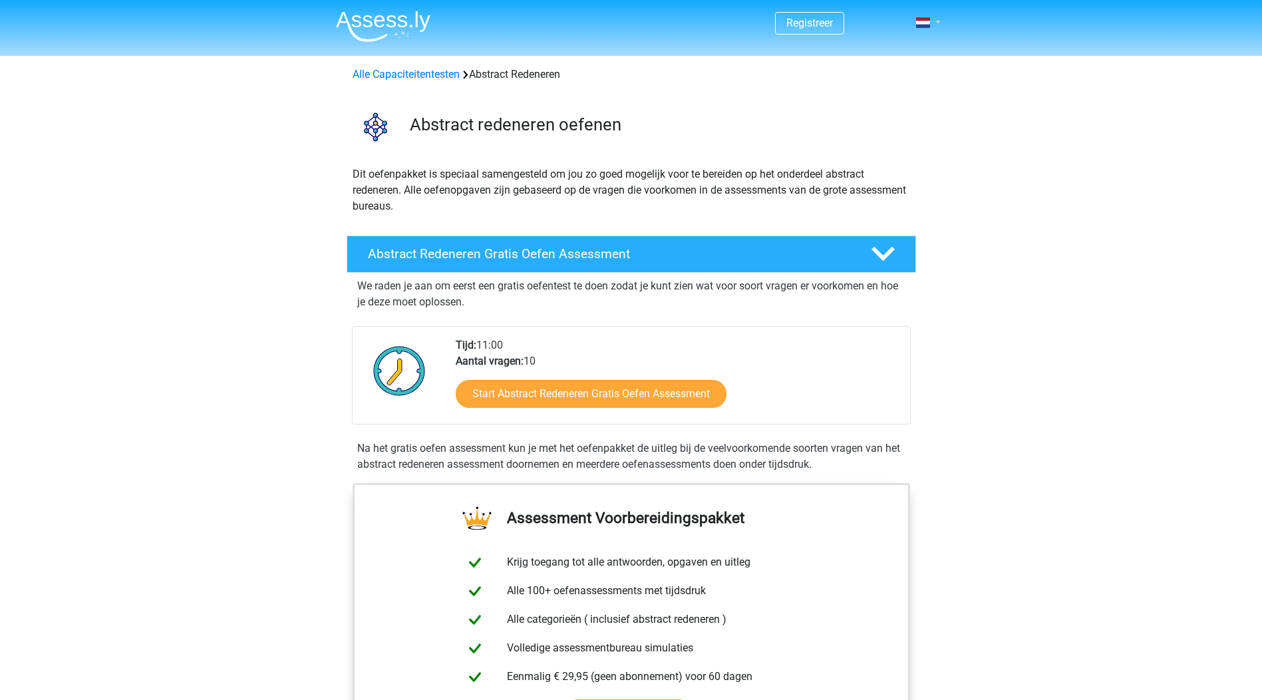
click at [934, 18] on link at bounding box center [924, 23] width 27 height 16
click at [882, 97] on link "Login" at bounding box center [890, 95] width 92 height 21
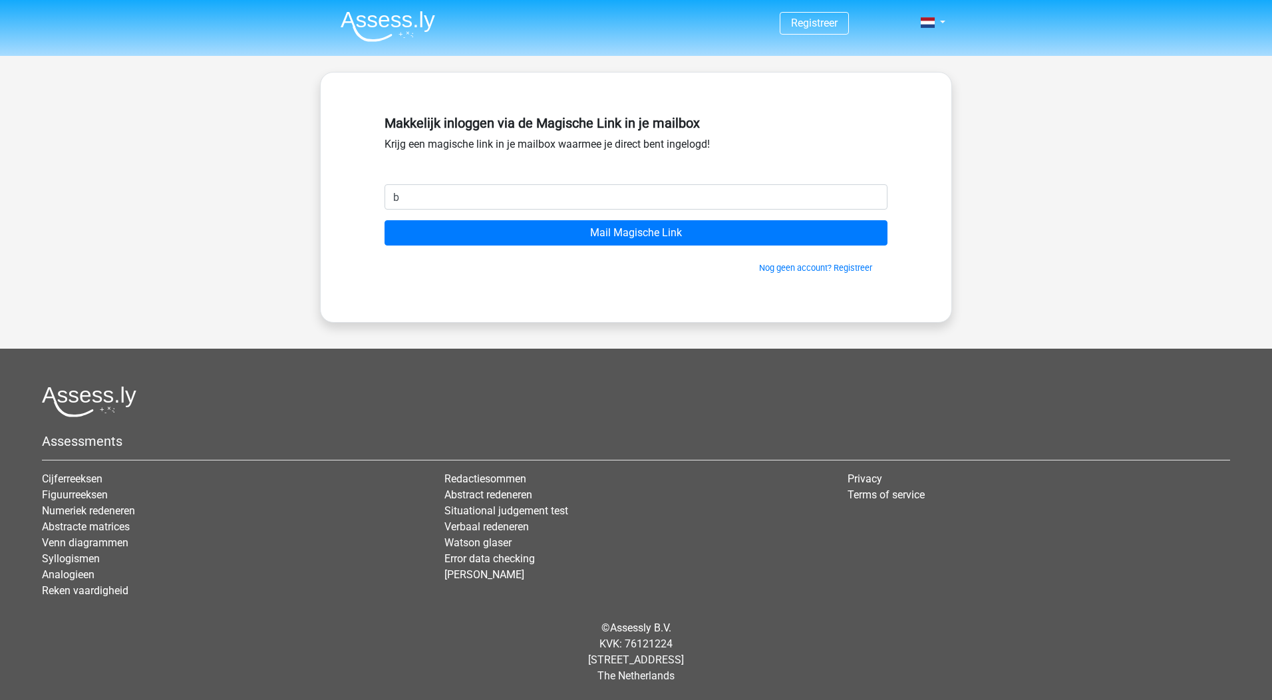
type input "[EMAIL_ADDRESS][DOMAIN_NAME]"
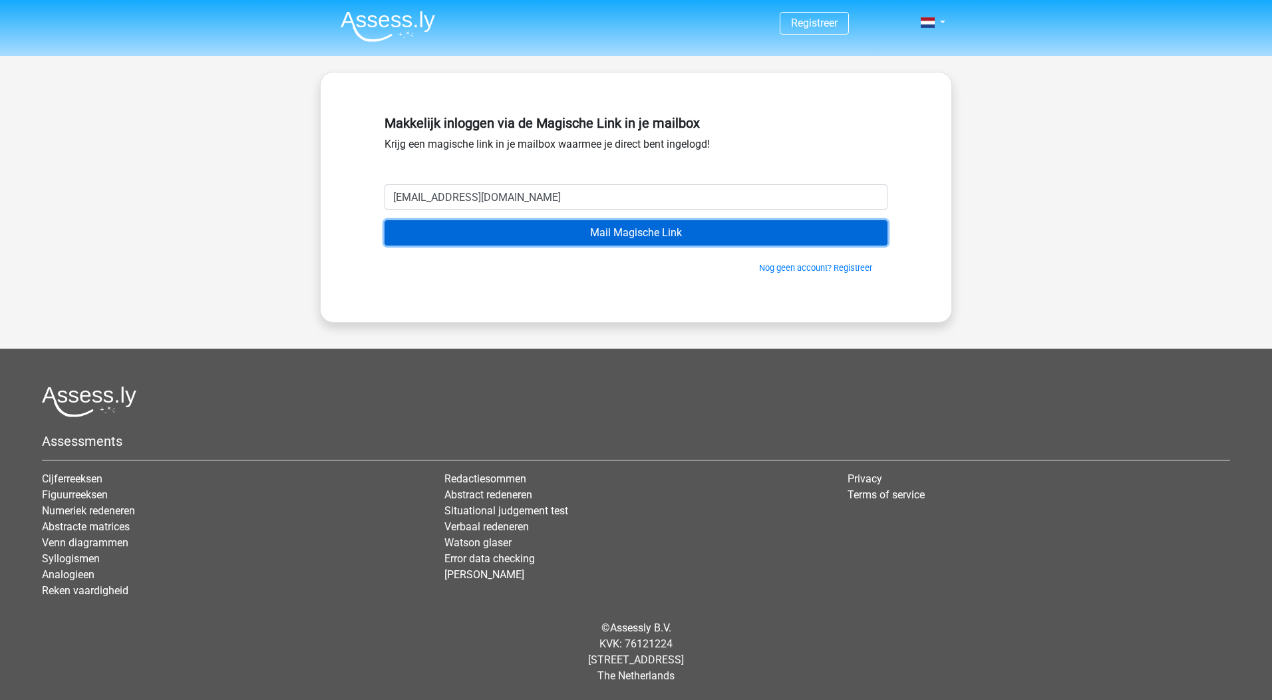
click at [552, 236] on input "Mail Magische Link" at bounding box center [636, 232] width 503 height 25
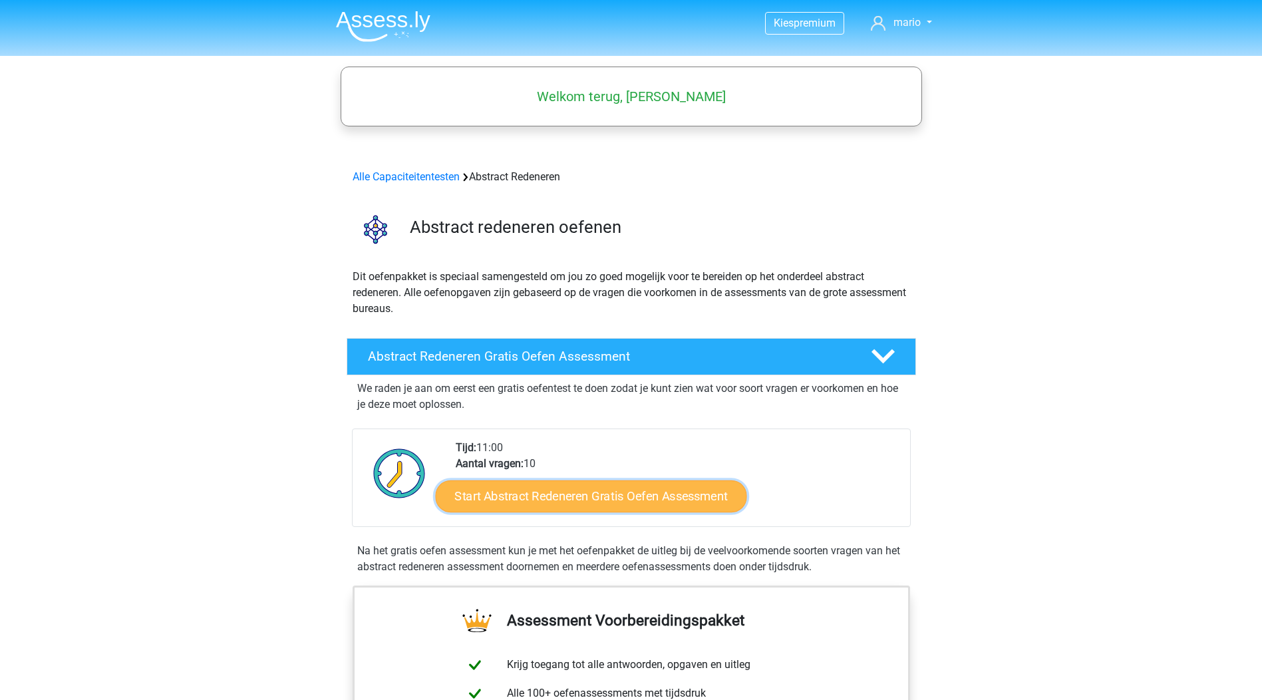
click at [705, 498] on link "Start Abstract Redeneren Gratis Oefen Assessment" at bounding box center [590, 496] width 311 height 32
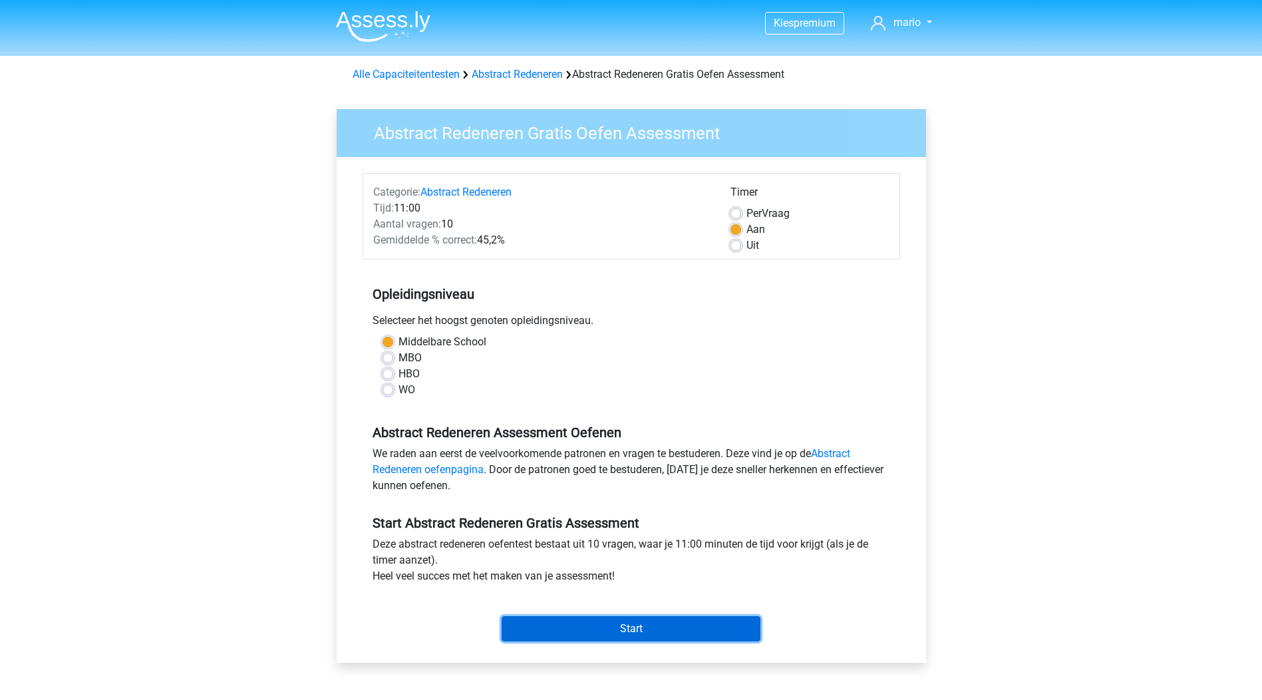
click at [599, 621] on input "Start" at bounding box center [631, 628] width 259 height 25
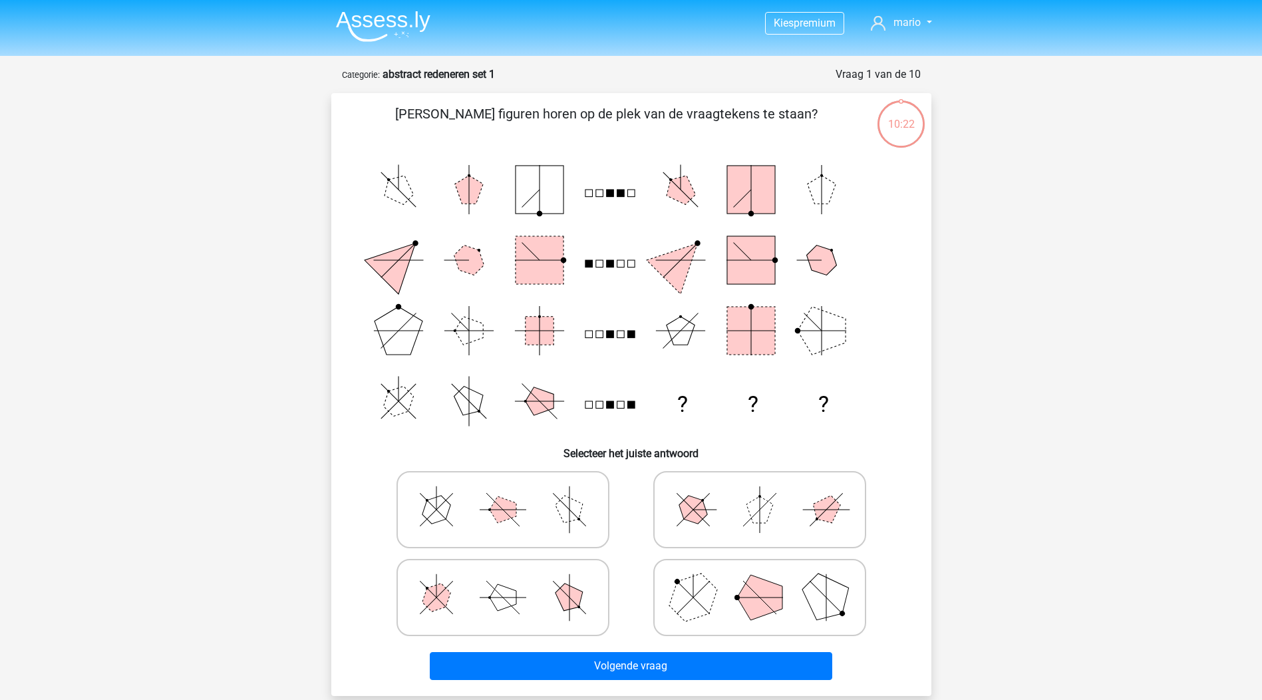
click at [769, 568] on icon at bounding box center [760, 597] width 200 height 67
click at [769, 572] on input "radio" at bounding box center [764, 576] width 9 height 9
radio input "true"
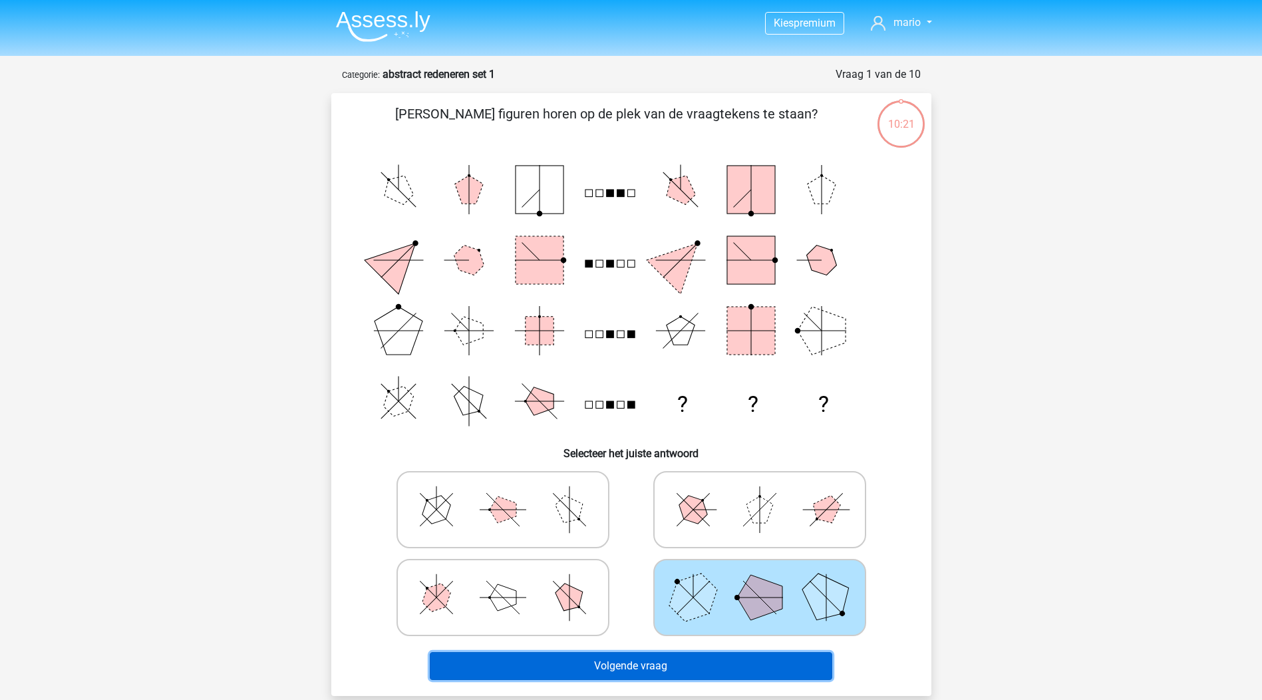
click at [788, 662] on button "Volgende vraag" at bounding box center [631, 666] width 403 height 28
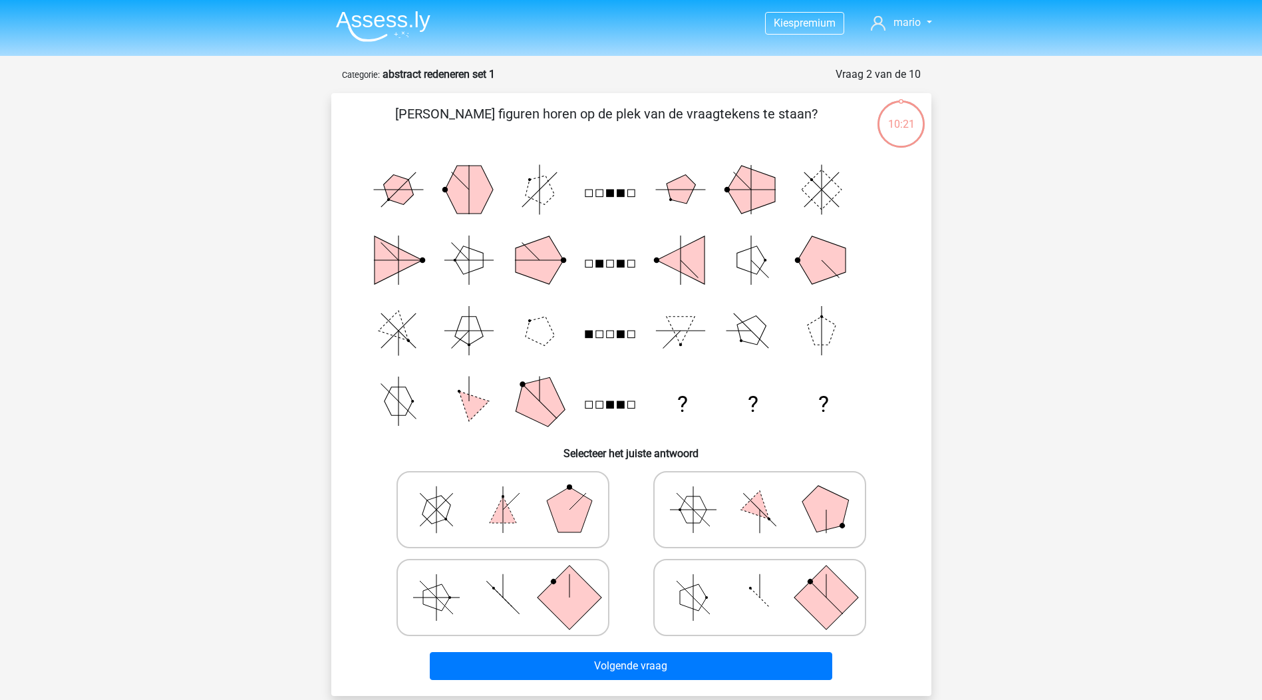
scroll to position [67, 0]
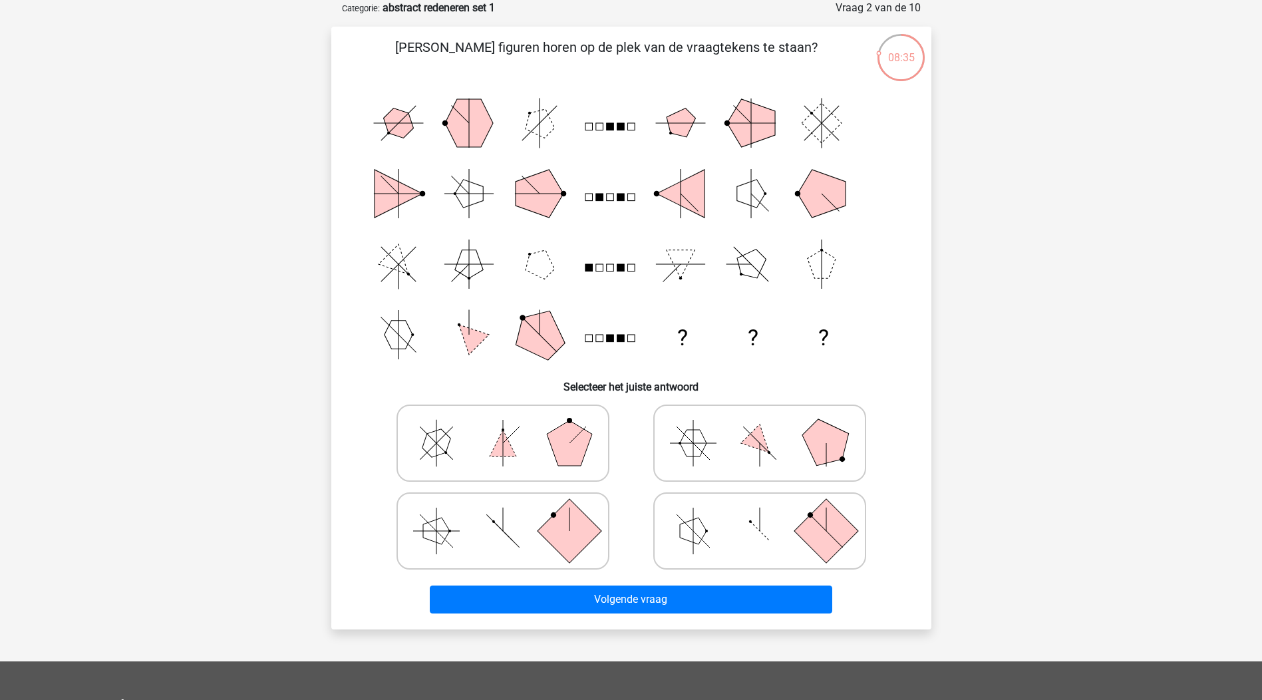
click at [582, 531] on rect at bounding box center [569, 530] width 64 height 64
click at [512, 514] on input "radio" at bounding box center [507, 510] width 9 height 9
radio input "true"
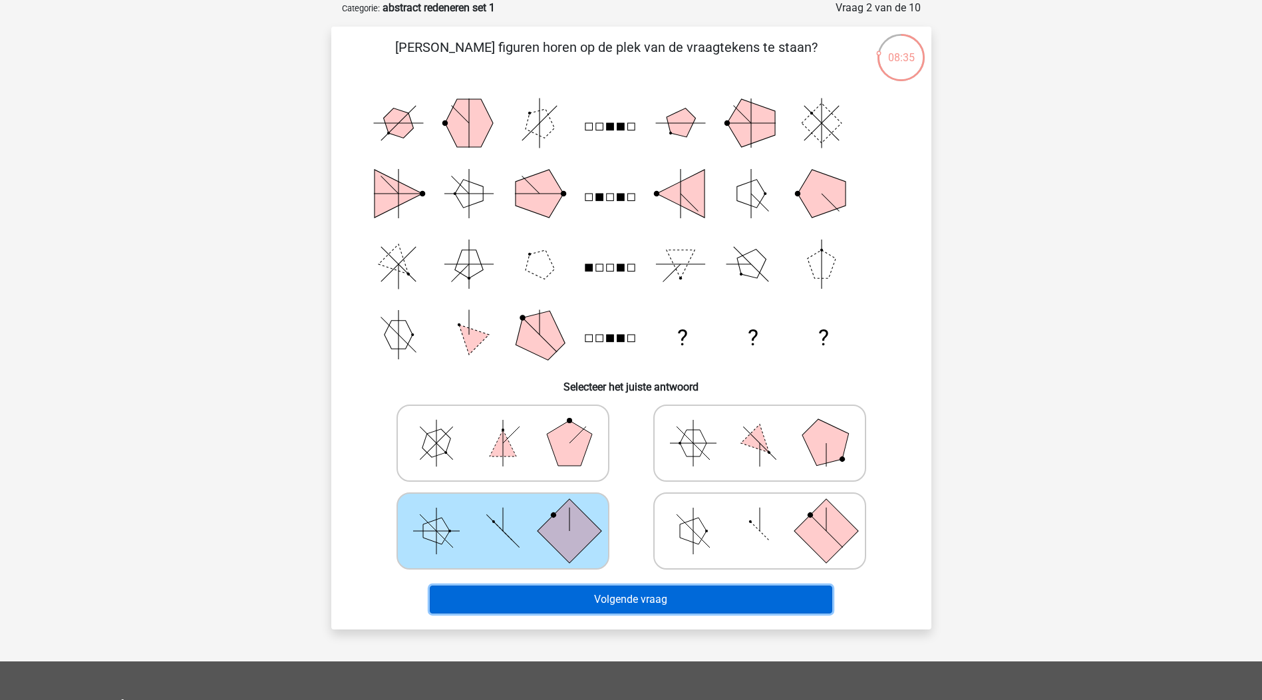
click at [615, 600] on button "Volgende vraag" at bounding box center [631, 600] width 403 height 28
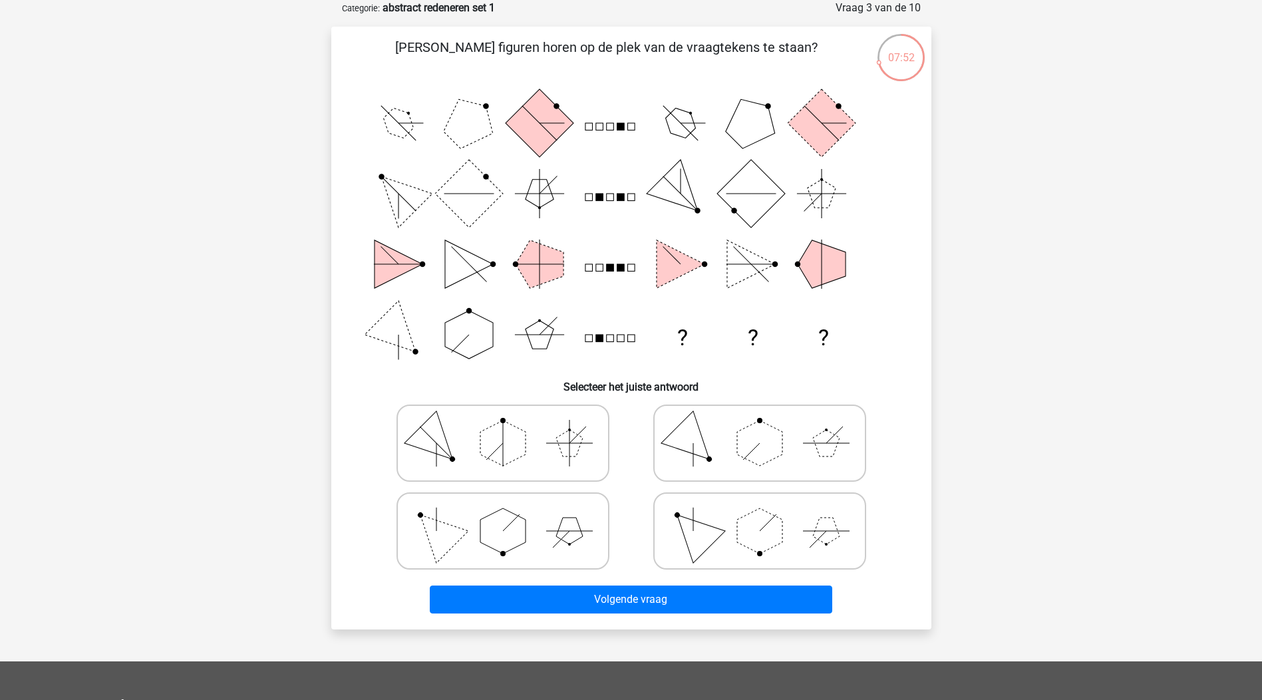
click at [546, 536] on icon at bounding box center [503, 531] width 200 height 67
click at [512, 514] on input "radio" at bounding box center [507, 510] width 9 height 9
radio input "true"
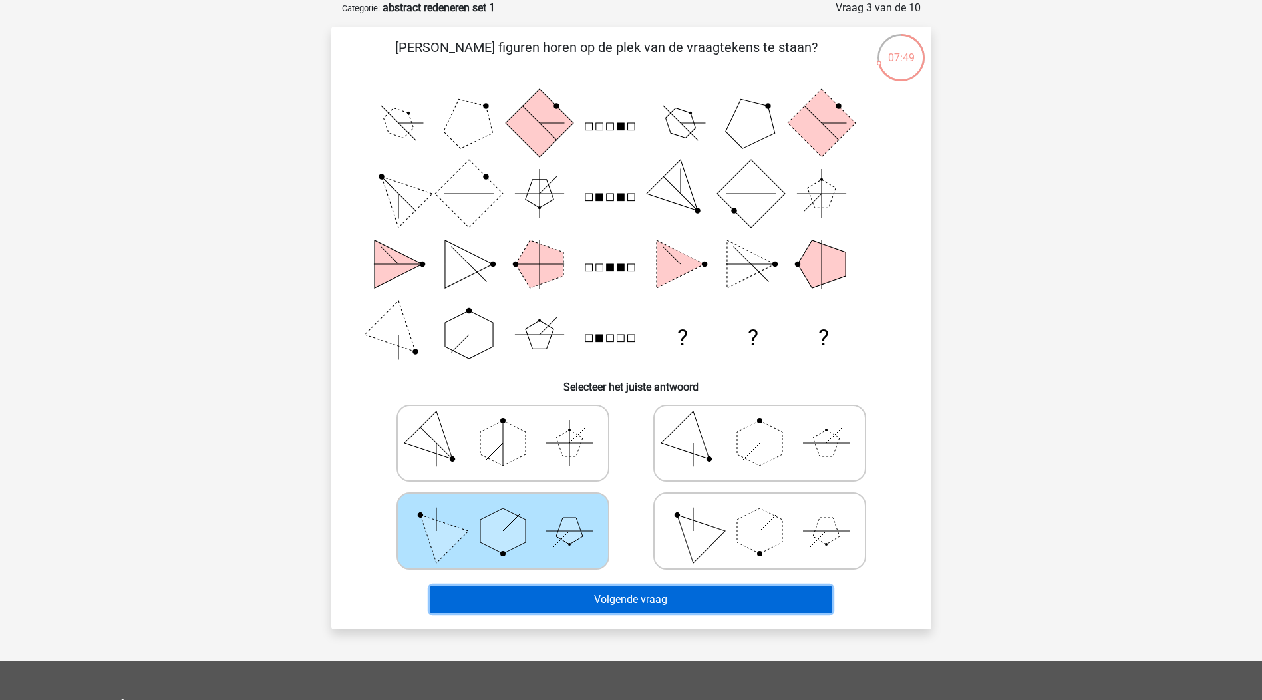
click at [637, 604] on button "Volgende vraag" at bounding box center [631, 600] width 403 height 28
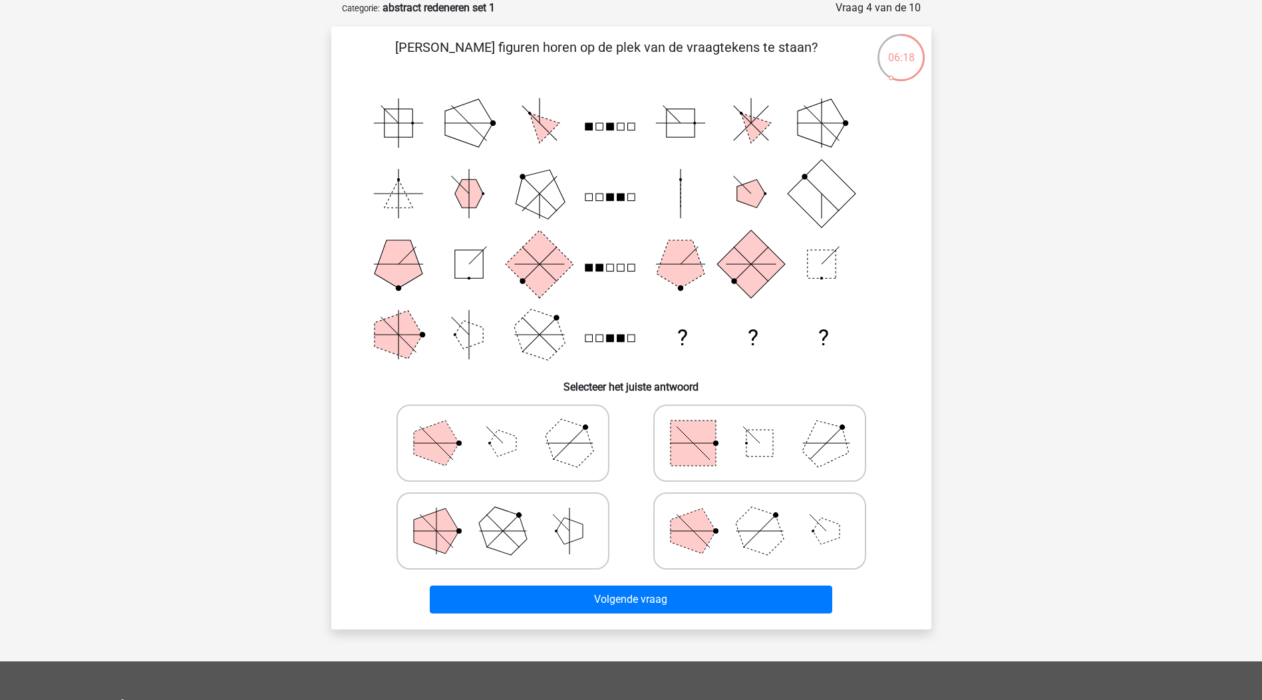
click at [757, 464] on icon at bounding box center [760, 443] width 200 height 67
click at [760, 427] on input "radio" at bounding box center [764, 422] width 9 height 9
radio input "true"
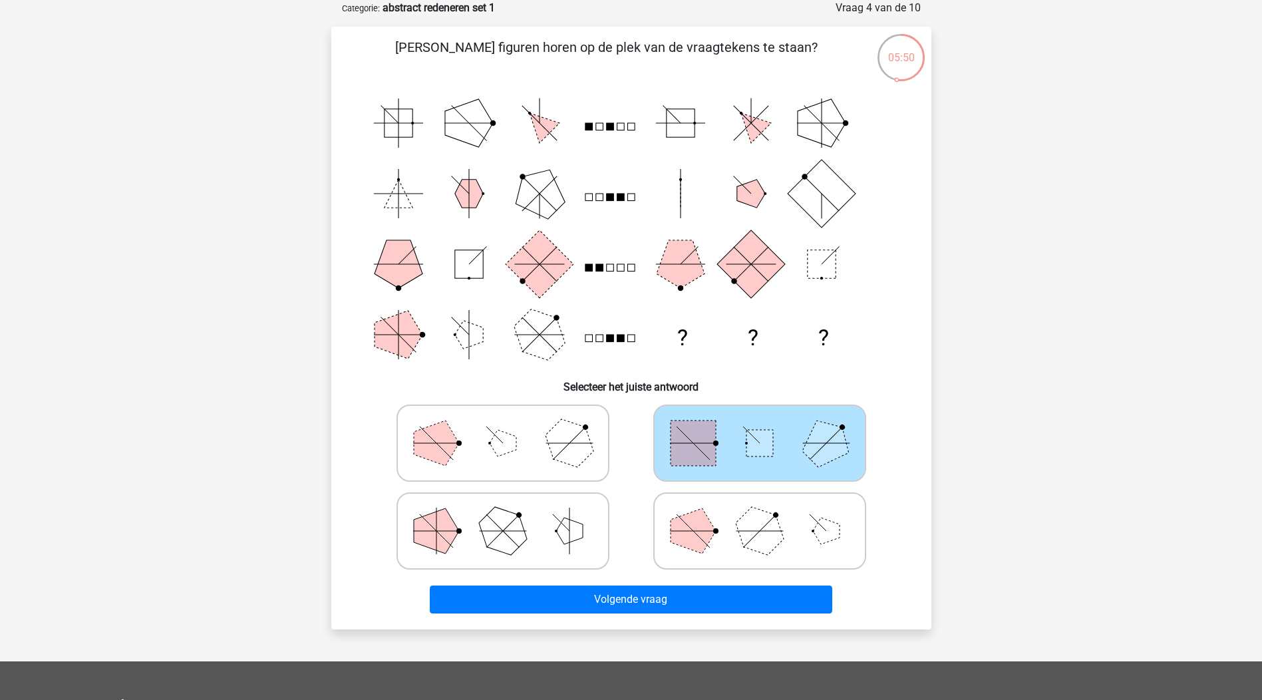
click at [773, 538] on polygon at bounding box center [759, 530] width 64 height 64
click at [769, 514] on input "radio" at bounding box center [764, 510] width 9 height 9
radio input "true"
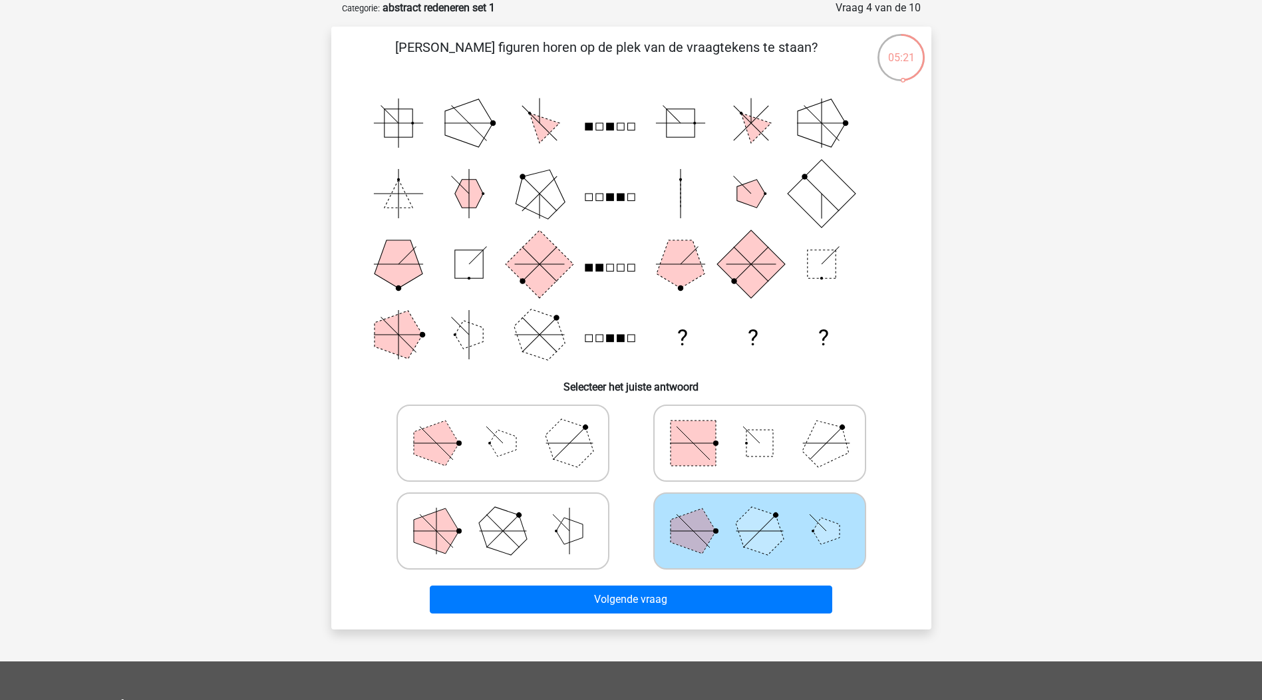
click at [782, 440] on icon at bounding box center [760, 443] width 200 height 67
click at [769, 427] on input "radio" at bounding box center [764, 422] width 9 height 9
radio input "true"
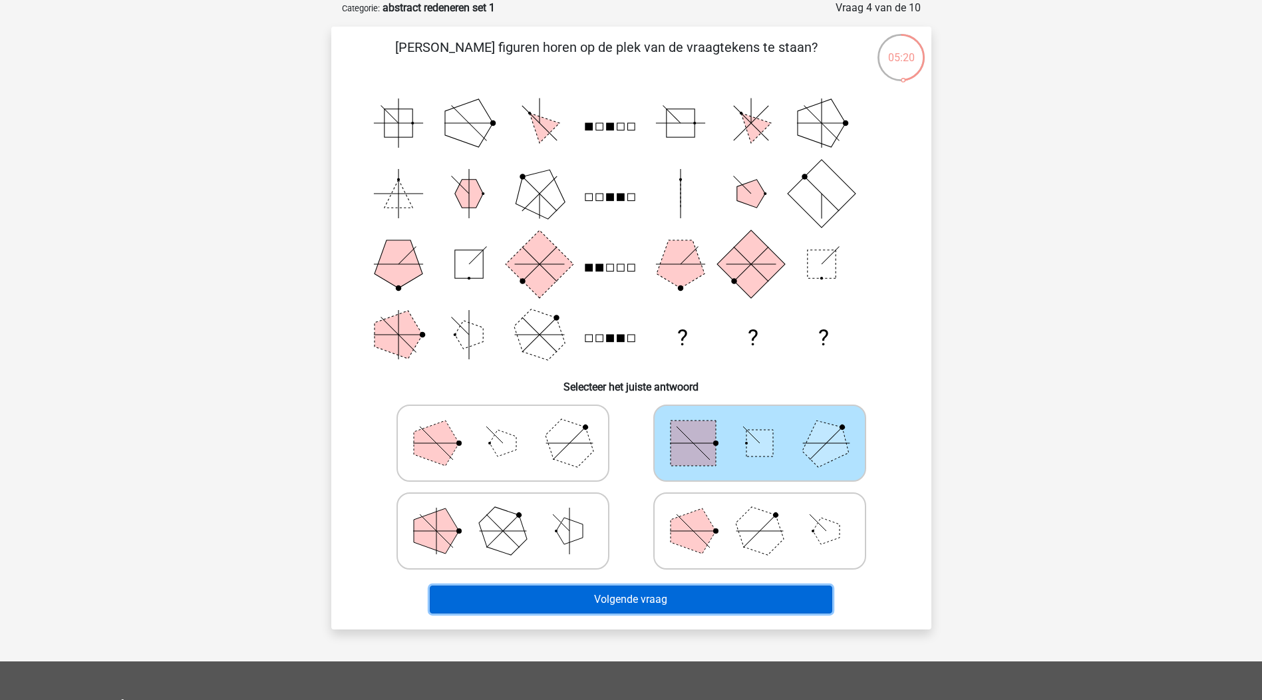
click at [789, 596] on button "Volgende vraag" at bounding box center [631, 600] width 403 height 28
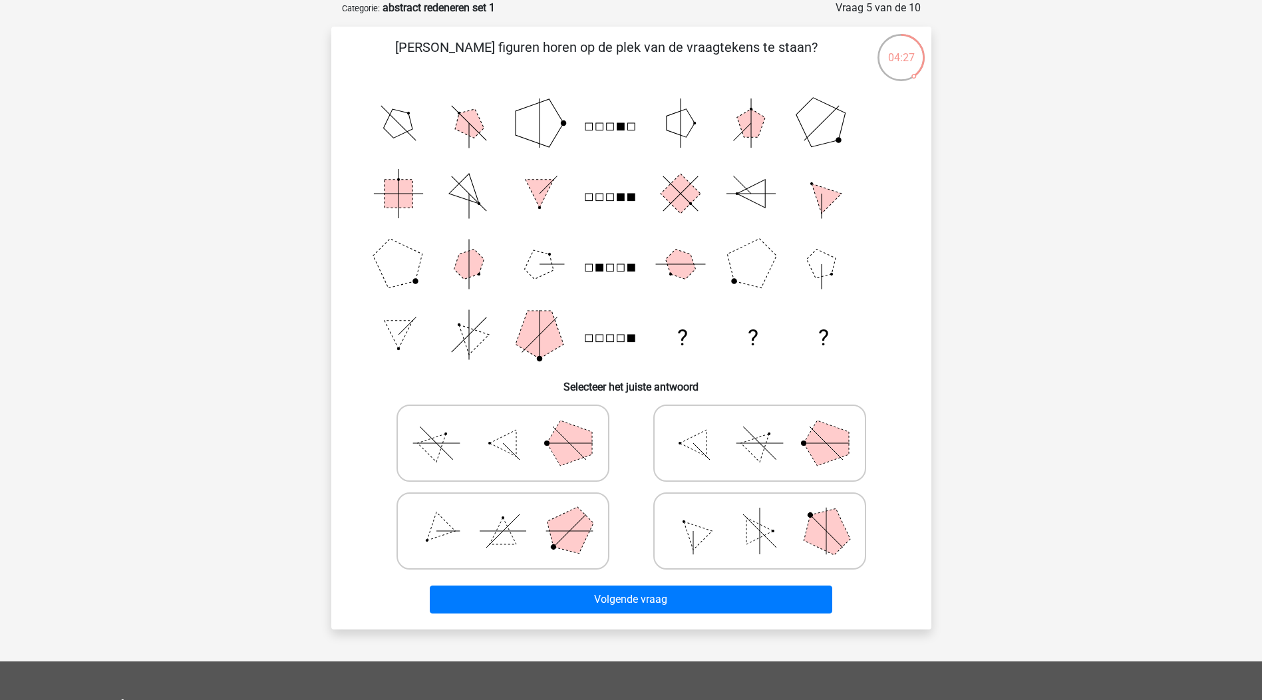
click at [825, 449] on polygon at bounding box center [826, 443] width 45 height 45
click at [769, 427] on input "radio" at bounding box center [764, 422] width 9 height 9
radio input "true"
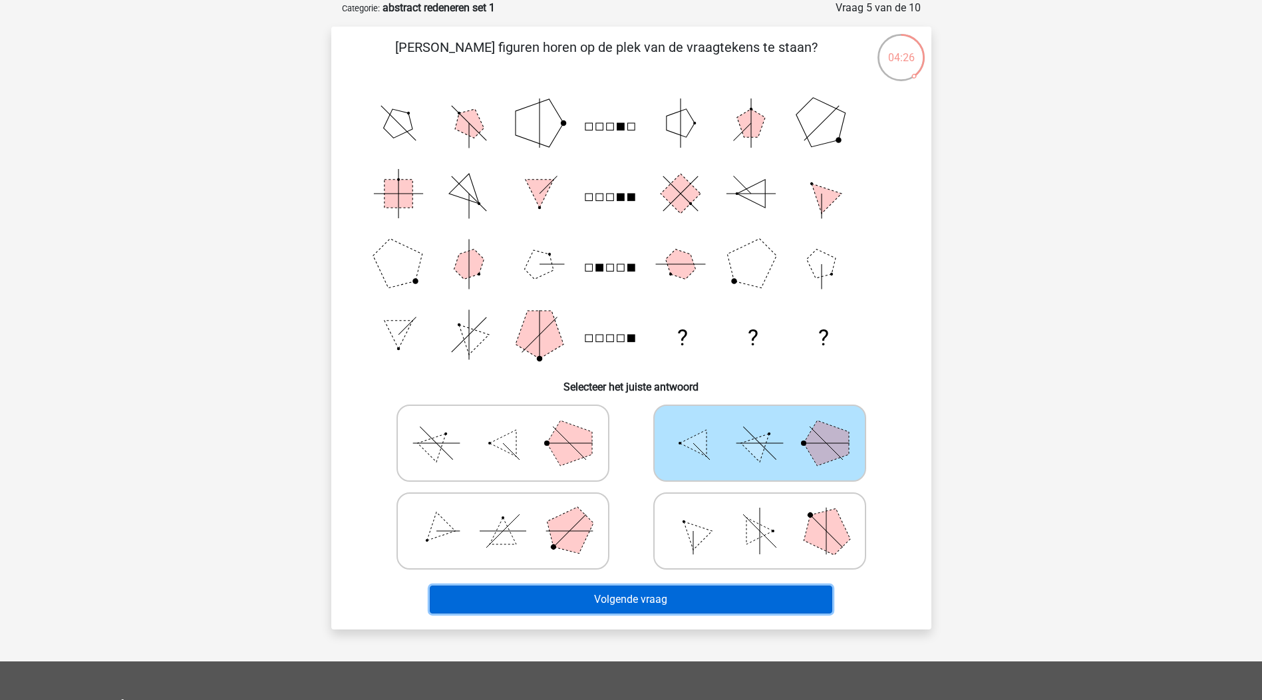
click at [781, 592] on button "Volgende vraag" at bounding box center [631, 600] width 403 height 28
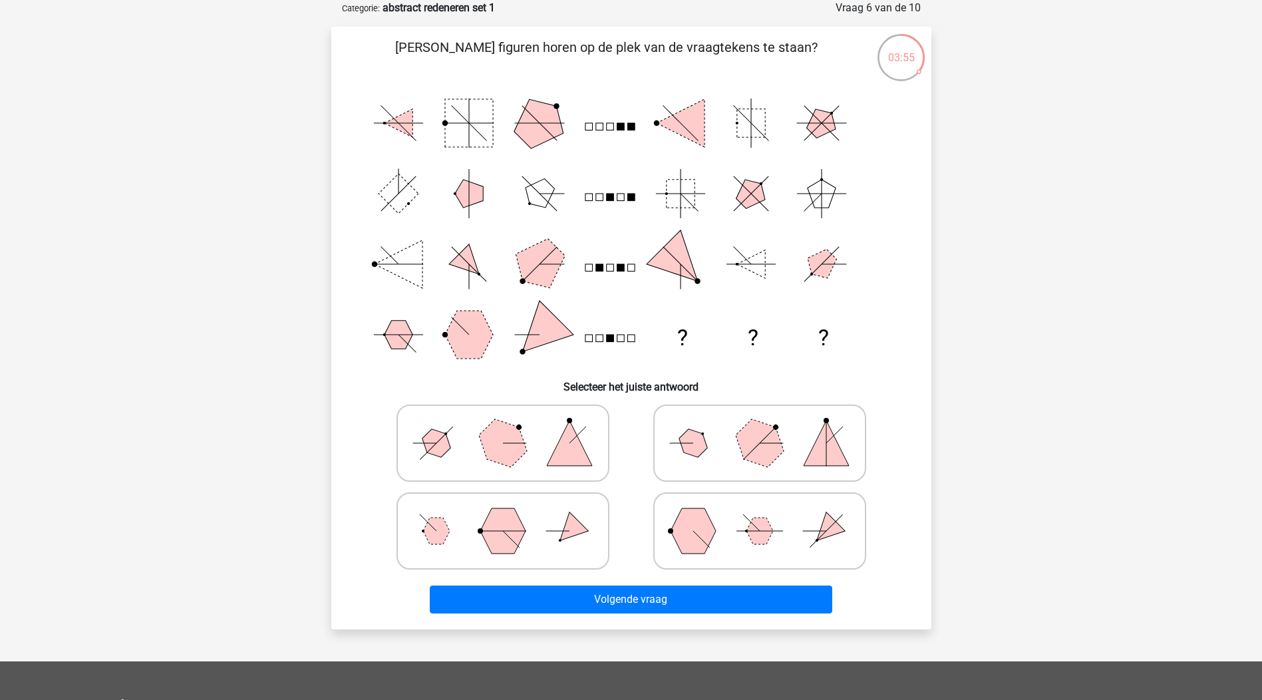
click at [538, 419] on icon at bounding box center [503, 443] width 200 height 67
click at [512, 419] on input "radio" at bounding box center [507, 422] width 9 height 9
radio input "true"
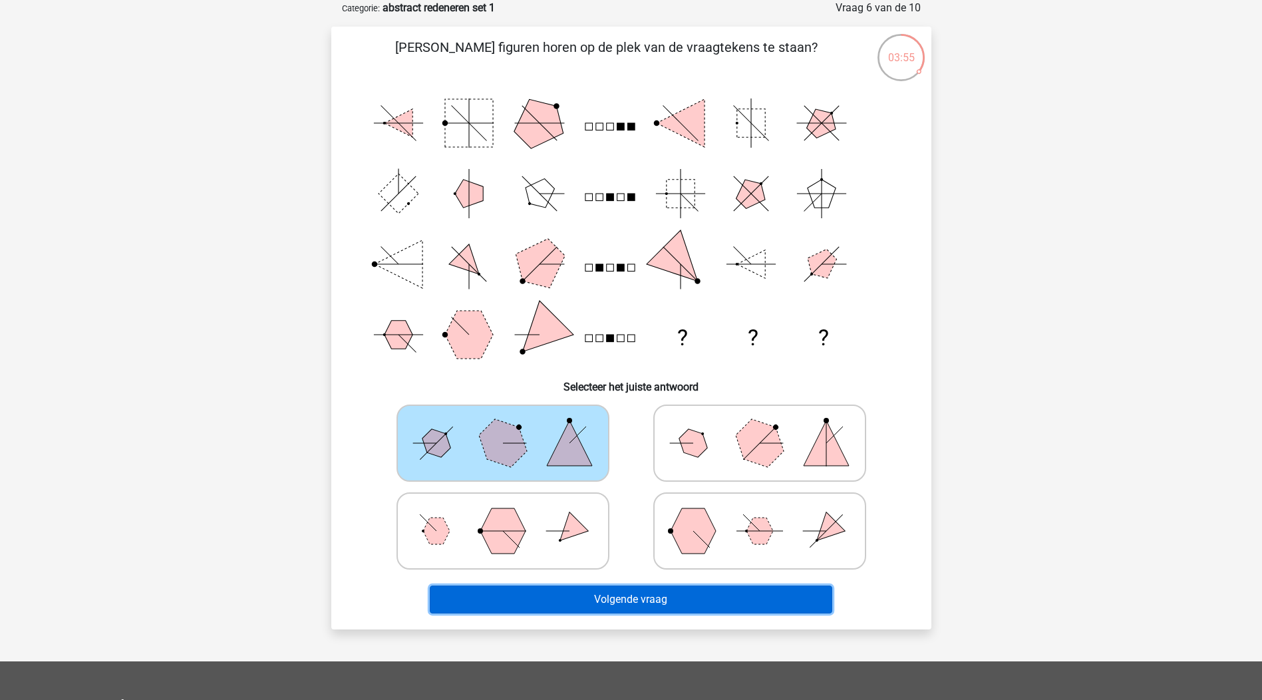
click at [612, 601] on button "Volgende vraag" at bounding box center [631, 600] width 403 height 28
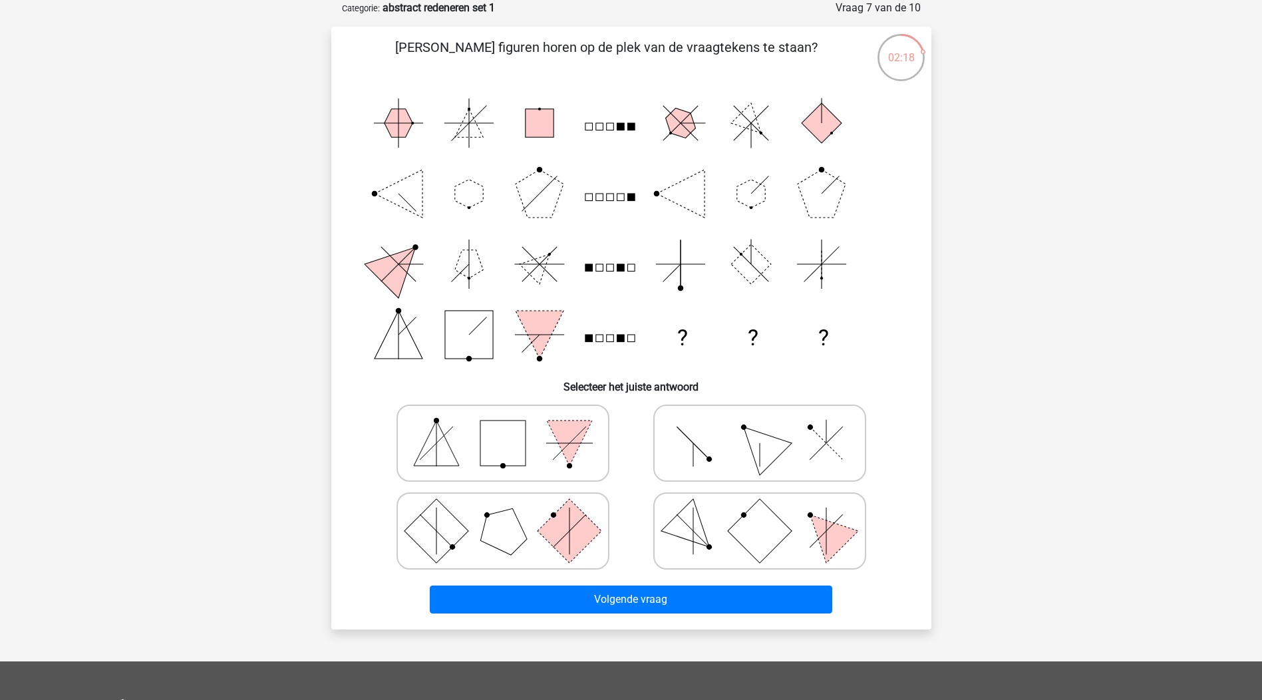
click at [780, 461] on icon at bounding box center [760, 443] width 200 height 67
click at [769, 427] on input "radio" at bounding box center [764, 422] width 9 height 9
radio input "true"
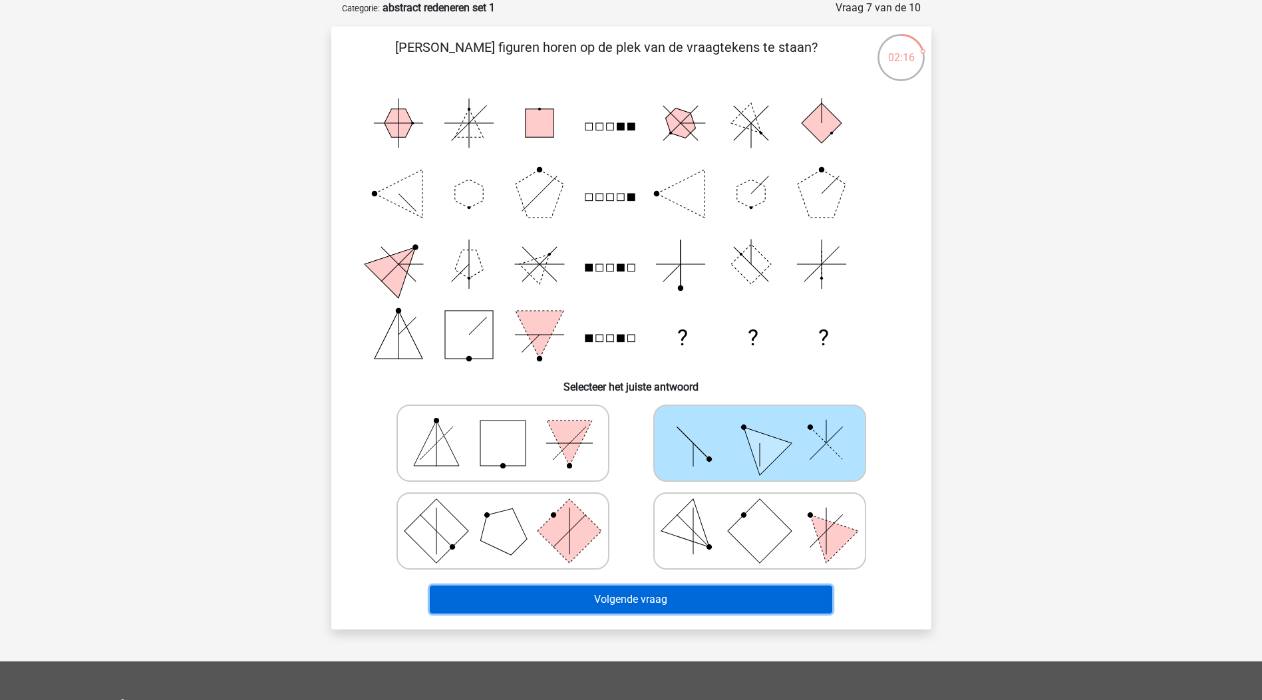
drag, startPoint x: 798, startPoint y: 602, endPoint x: 820, endPoint y: 572, distance: 37.1
click at [797, 600] on button "Volgende vraag" at bounding box center [631, 600] width 403 height 28
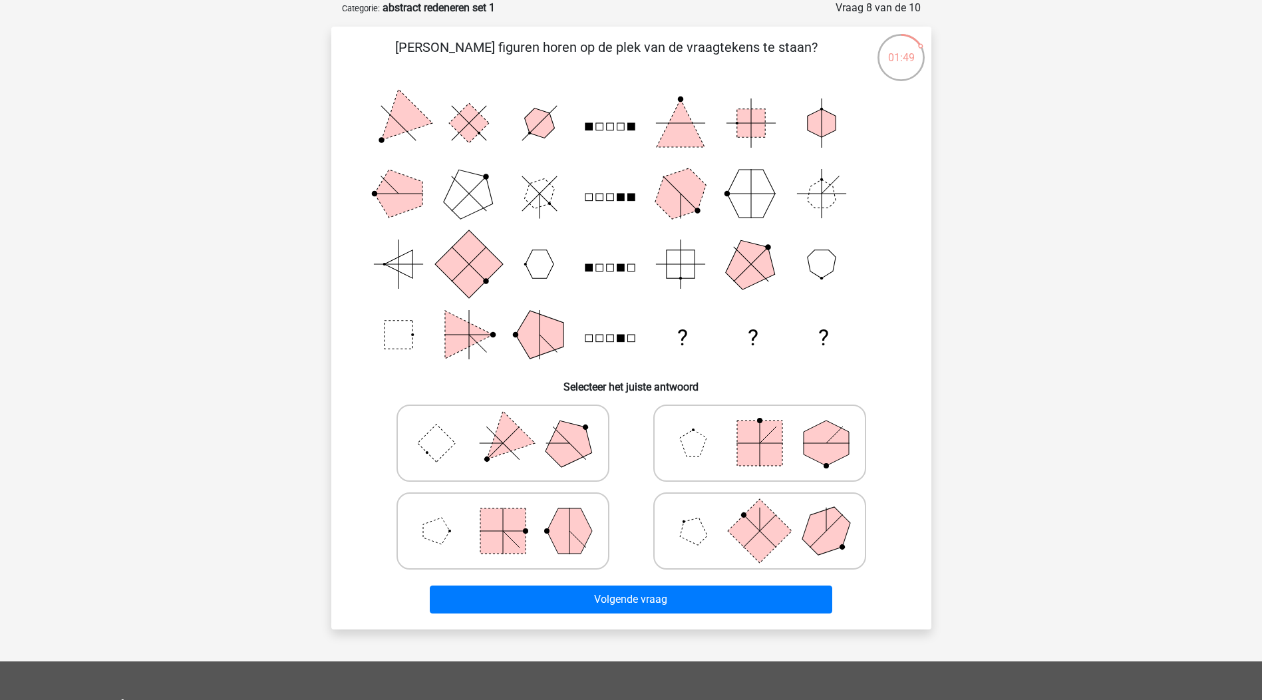
click at [521, 536] on rect at bounding box center [502, 530] width 45 height 45
click at [512, 514] on input "radio" at bounding box center [507, 510] width 9 height 9
radio input "true"
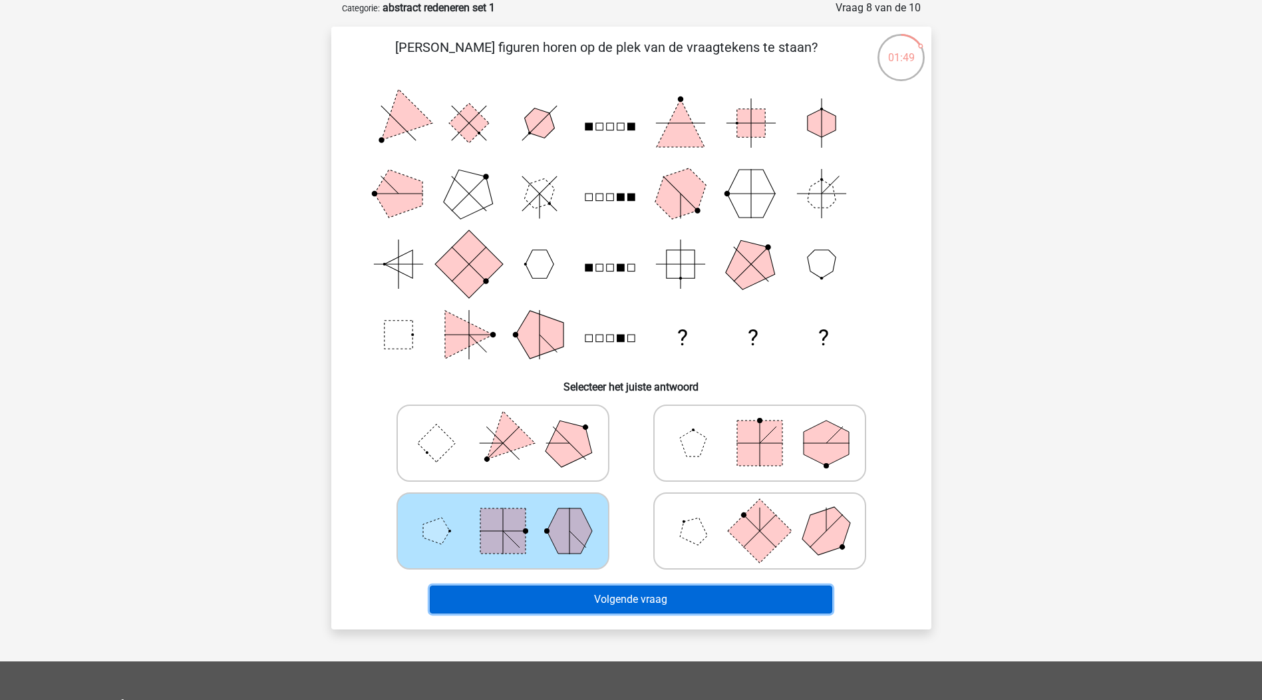
click at [625, 602] on button "Volgende vraag" at bounding box center [631, 600] width 403 height 28
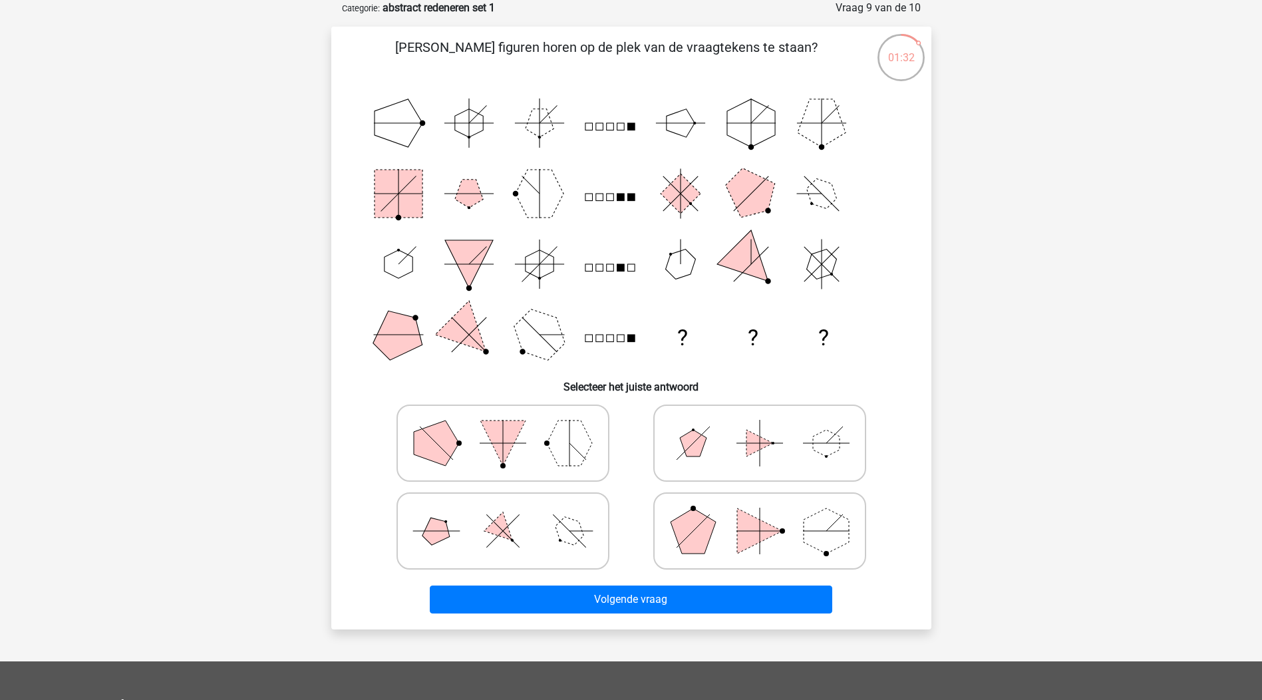
click at [528, 524] on icon at bounding box center [503, 531] width 200 height 67
click at [512, 514] on input "radio" at bounding box center [507, 510] width 9 height 9
radio input "true"
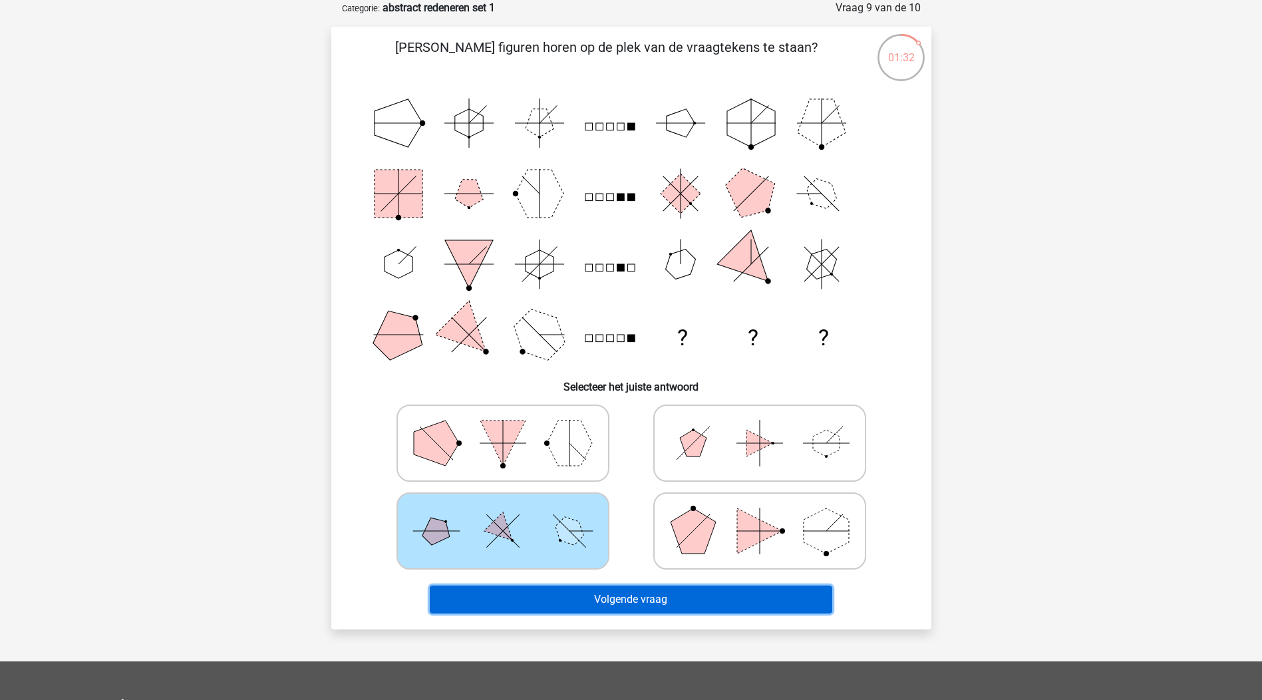
click at [635, 604] on button "Volgende vraag" at bounding box center [631, 600] width 403 height 28
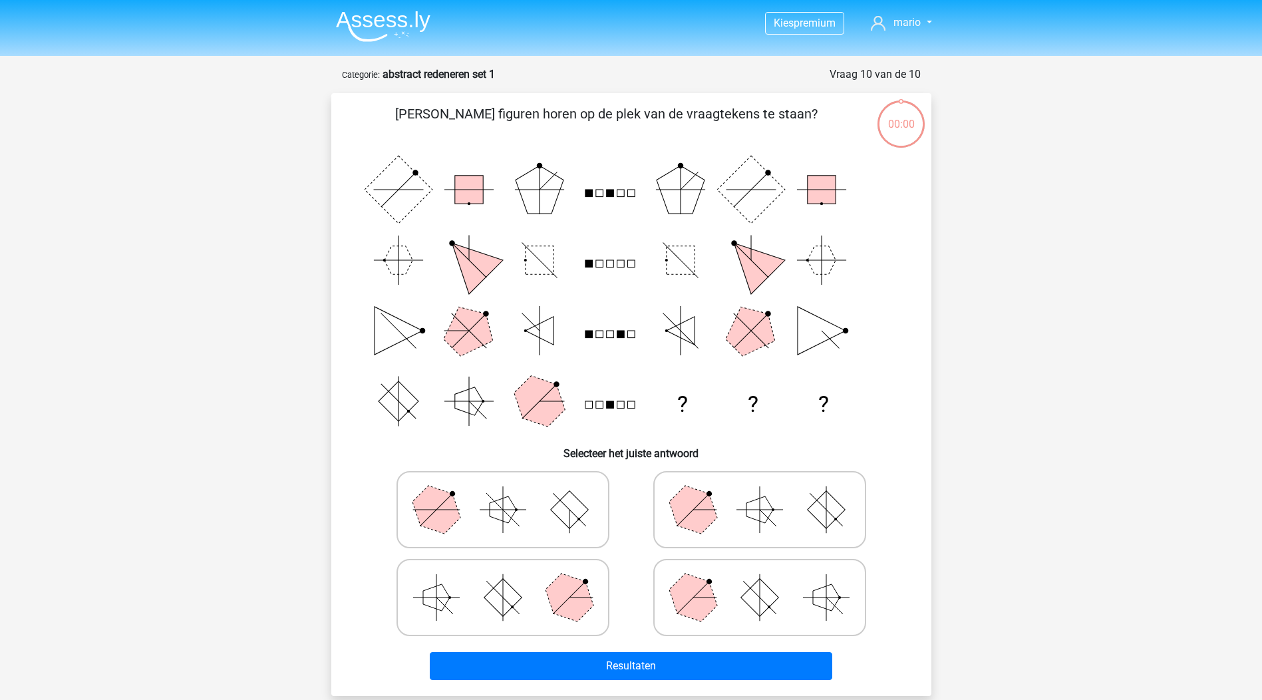
scroll to position [67, 0]
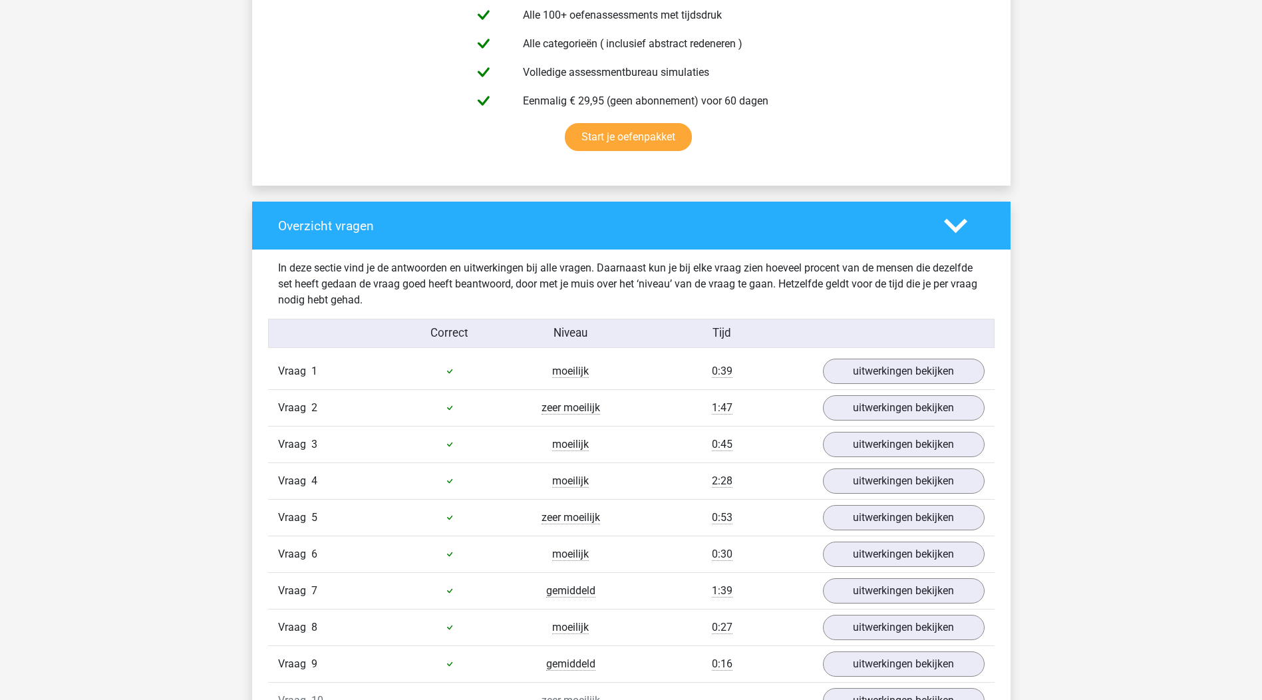
scroll to position [998, 0]
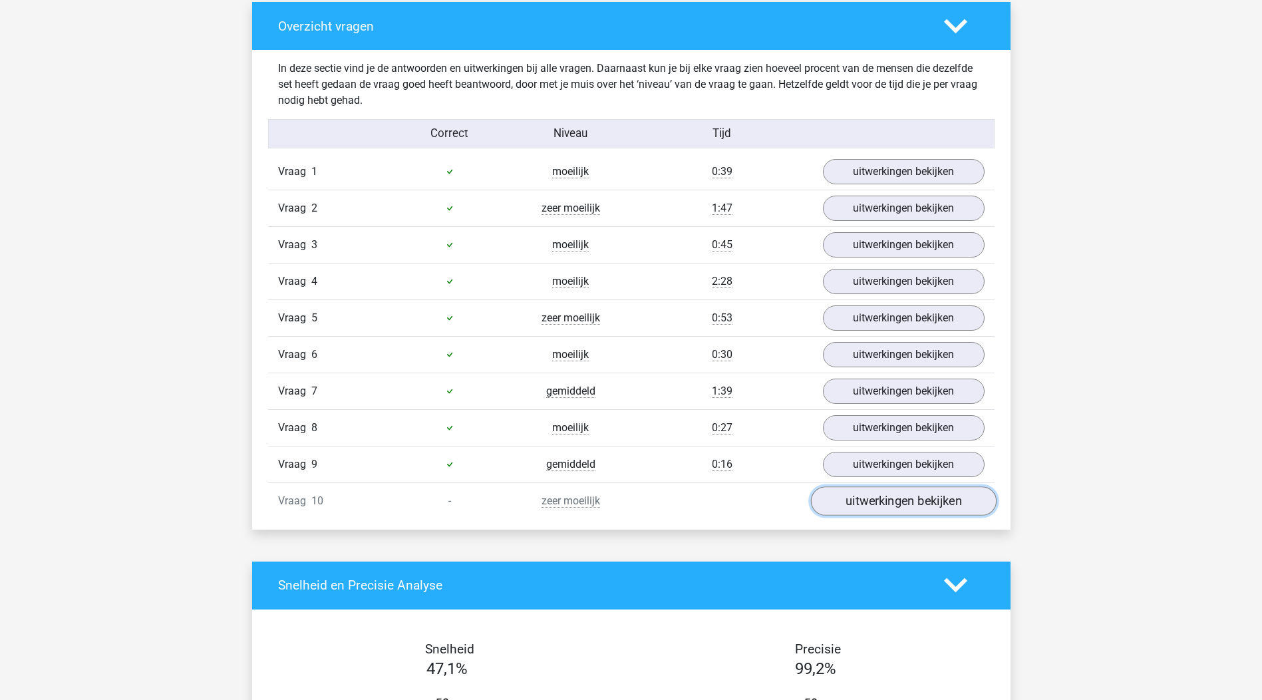
click at [947, 496] on link "uitwerkingen bekijken" at bounding box center [903, 500] width 186 height 29
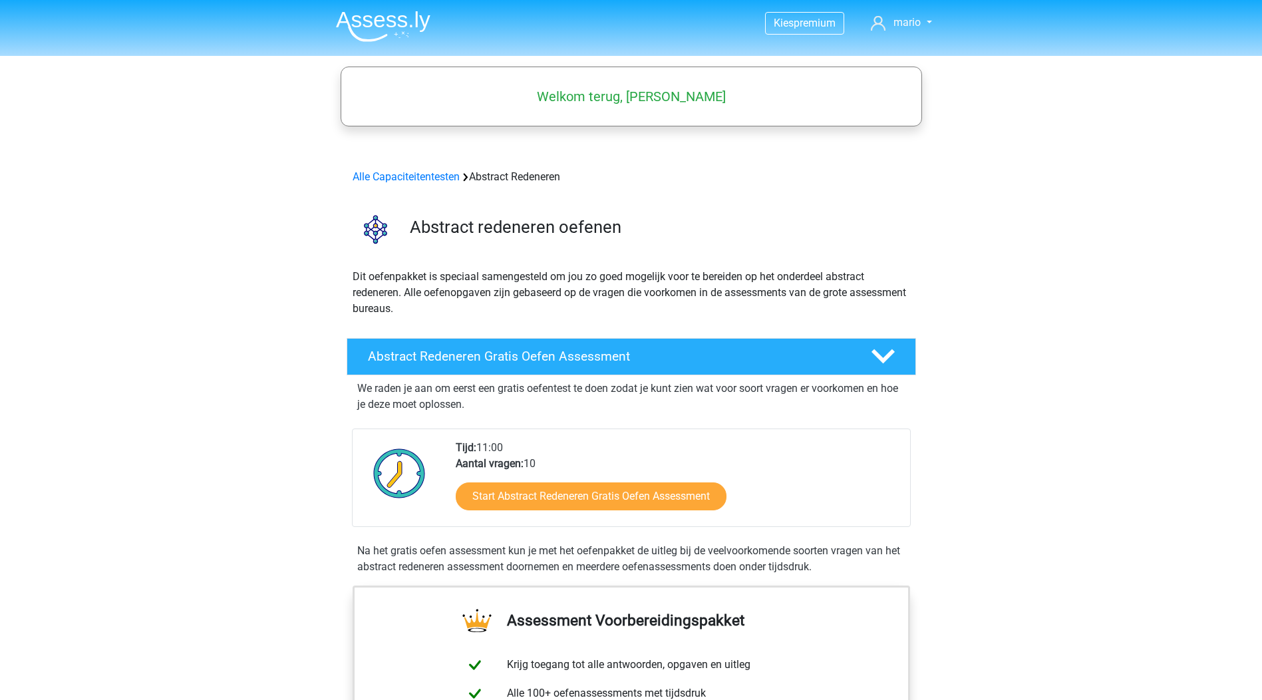
click at [385, 23] on img at bounding box center [383, 26] width 94 height 31
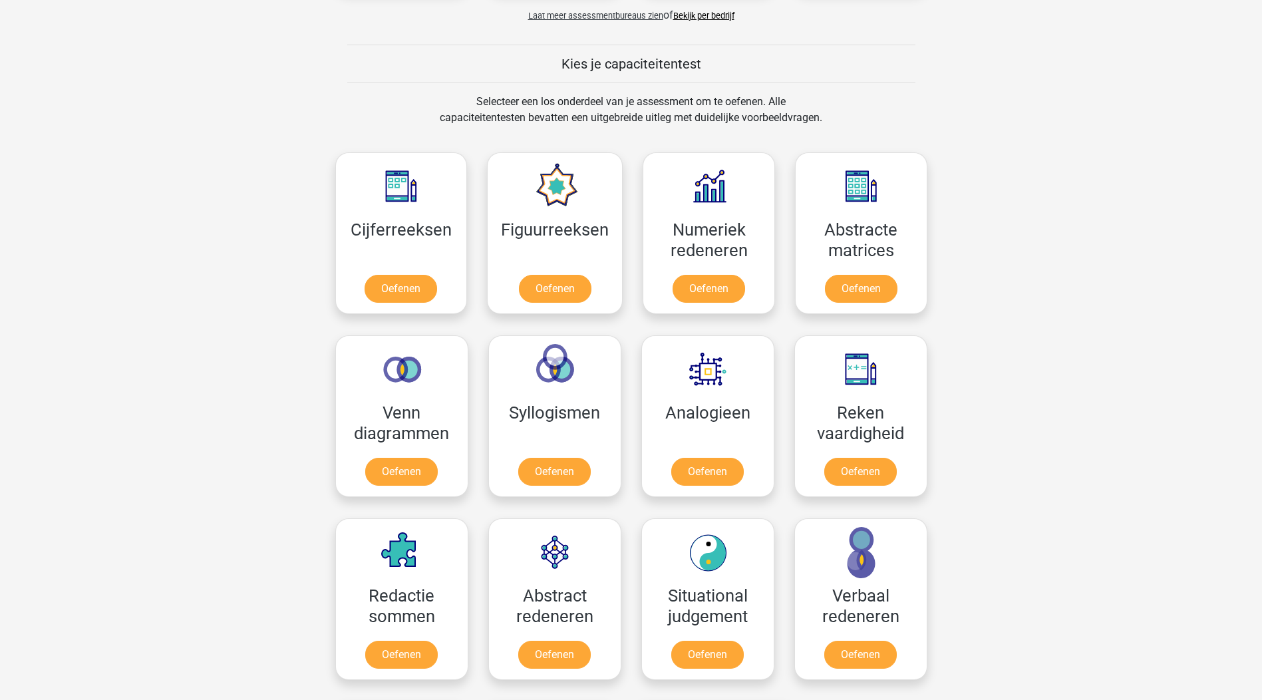
scroll to position [599, 0]
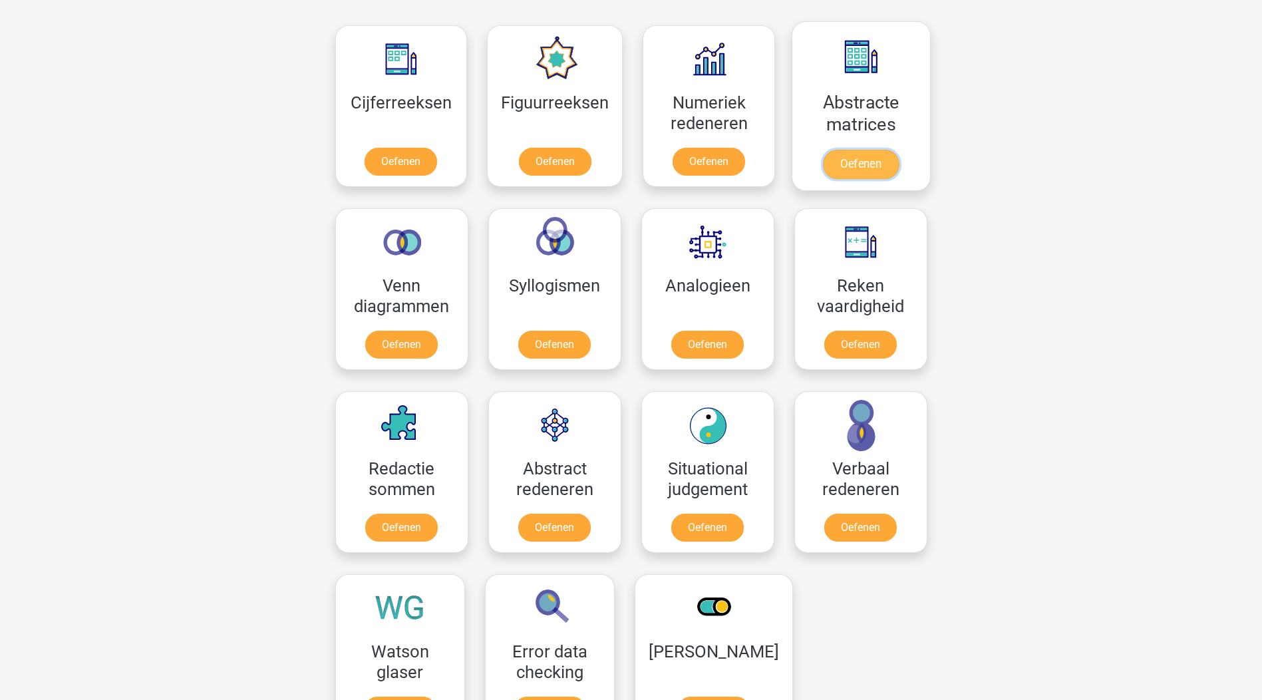
click at [862, 168] on link "Oefenen" at bounding box center [861, 164] width 76 height 29
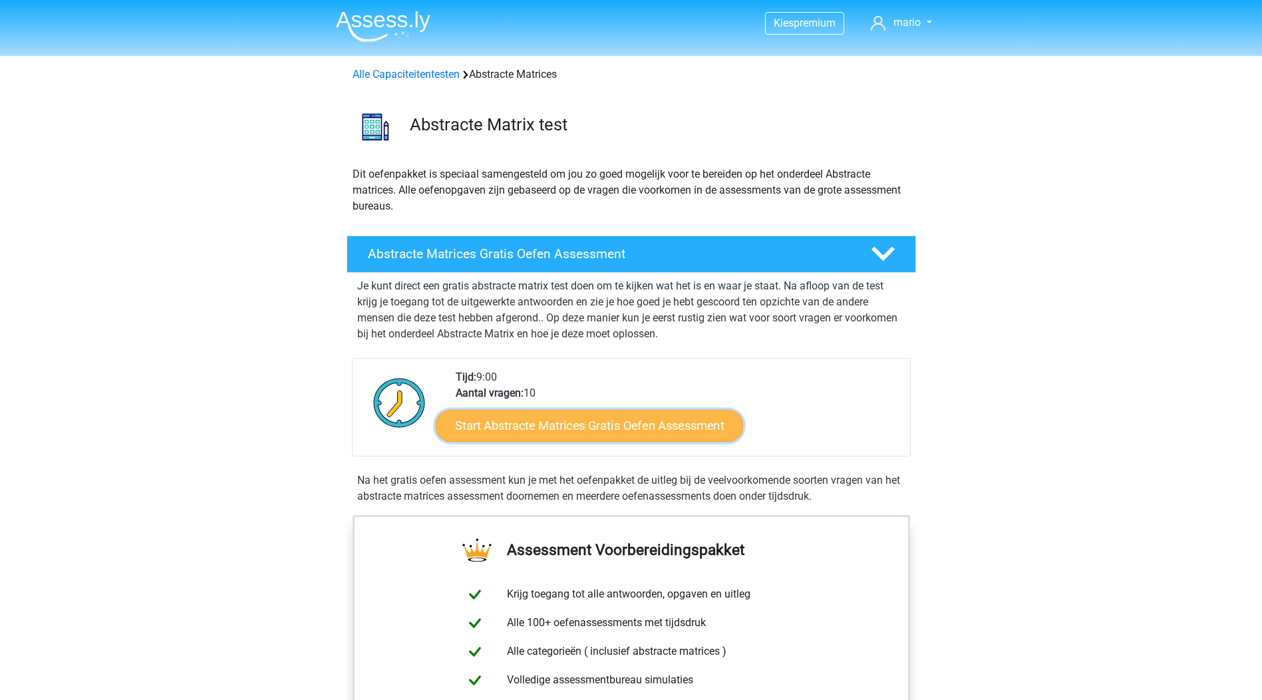
click at [570, 429] on link "Start Abstracte Matrices Gratis Oefen Assessment" at bounding box center [589, 425] width 307 height 32
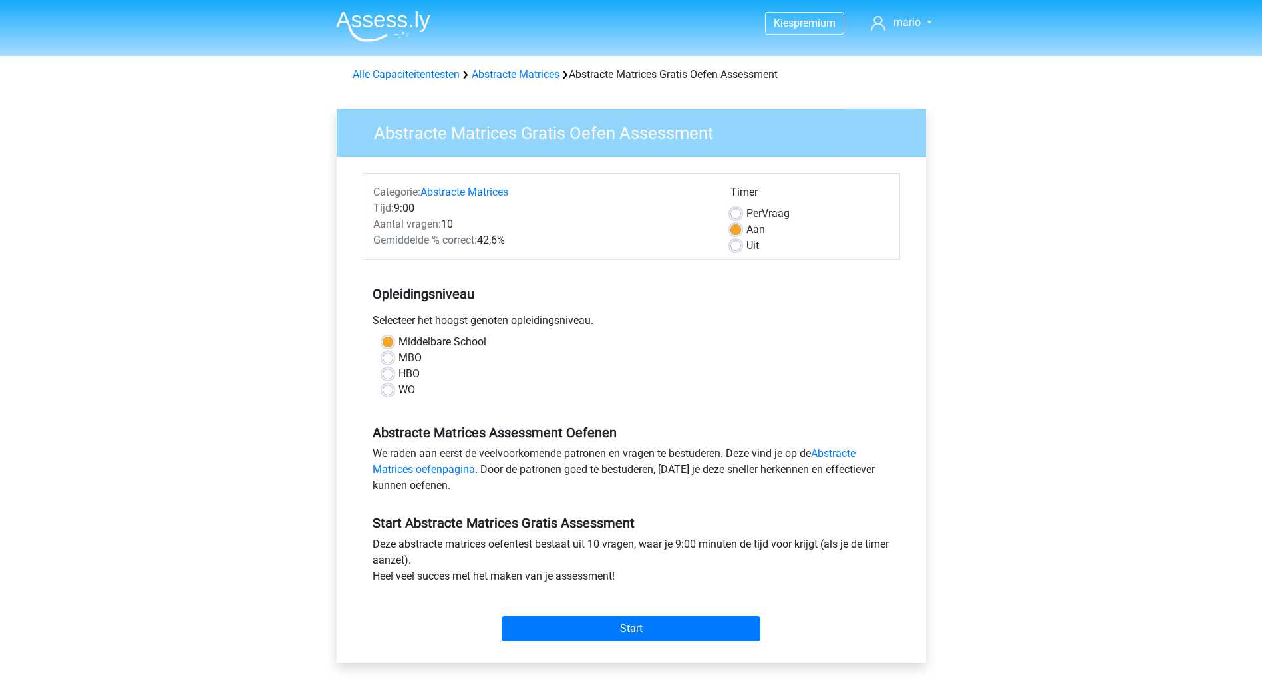
click at [399, 358] on label "MBO" at bounding box center [410, 358] width 23 height 16
click at [386, 358] on input "MBO" at bounding box center [388, 356] width 11 height 13
radio input "true"
click at [635, 625] on input "Start" at bounding box center [631, 628] width 259 height 25
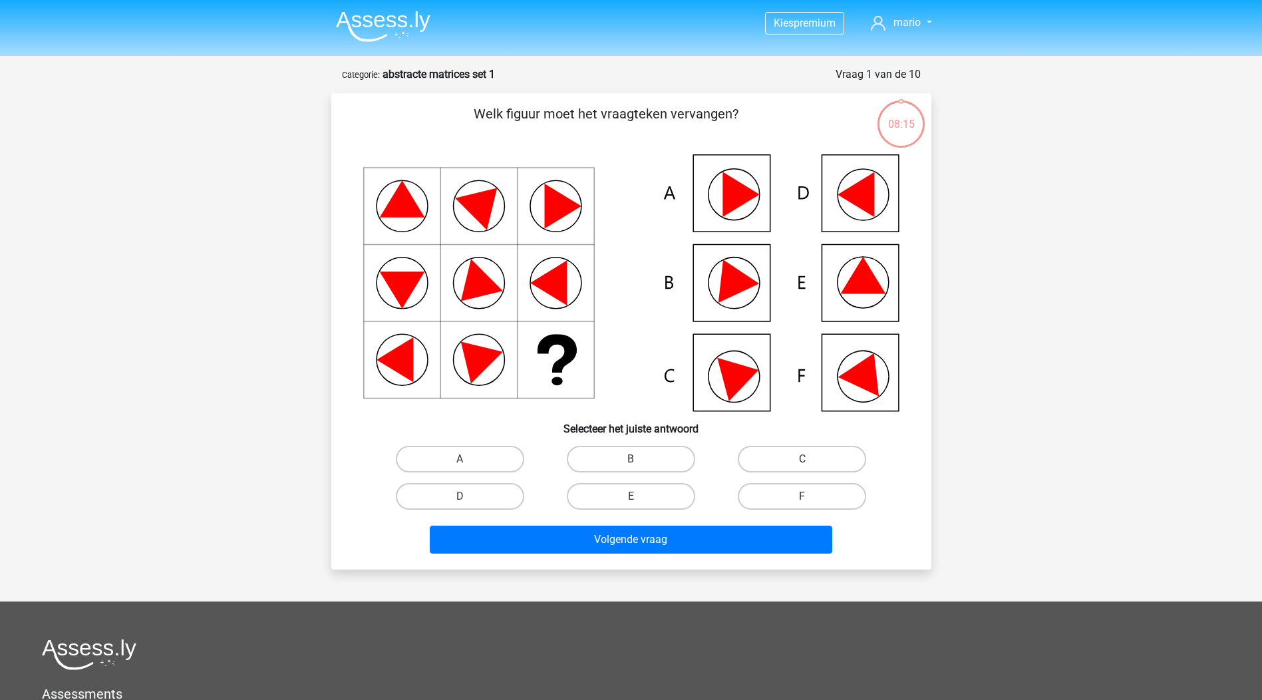
click at [742, 295] on icon at bounding box center [631, 282] width 536 height 257
click at [621, 458] on label "B" at bounding box center [631, 459] width 128 height 27
click at [631, 459] on input "B" at bounding box center [635, 463] width 9 height 9
radio input "true"
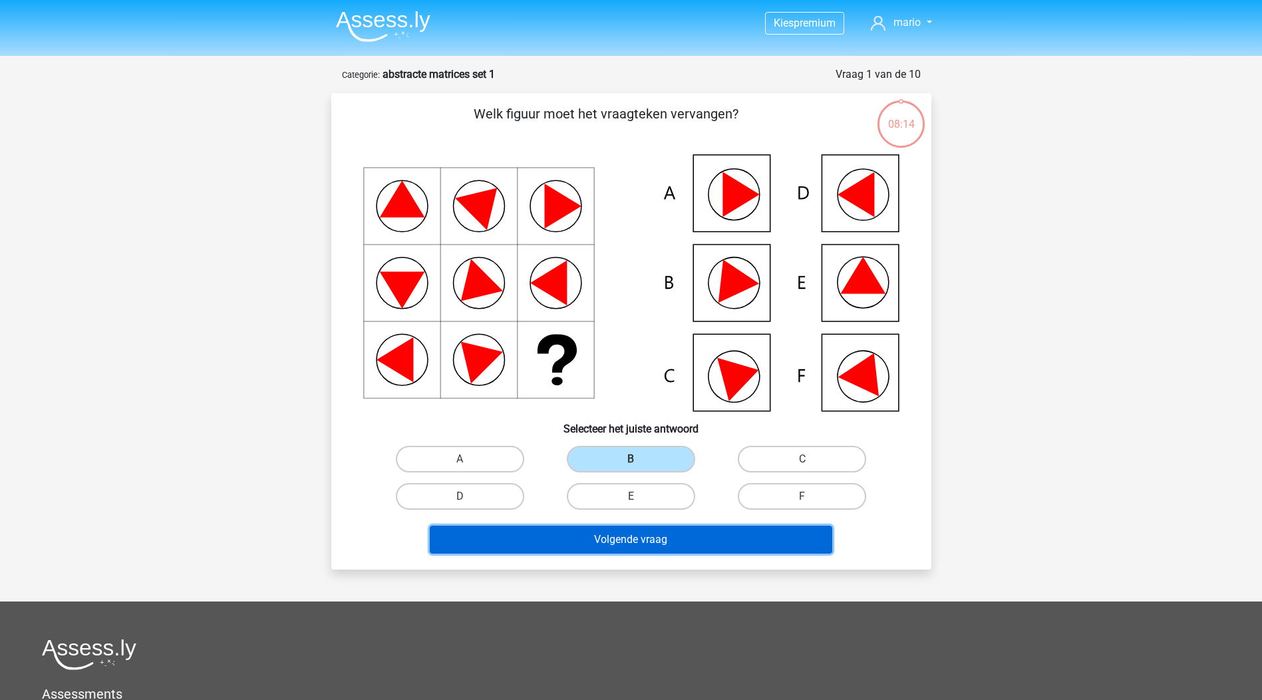
click at [685, 538] on button "Volgende vraag" at bounding box center [631, 540] width 403 height 28
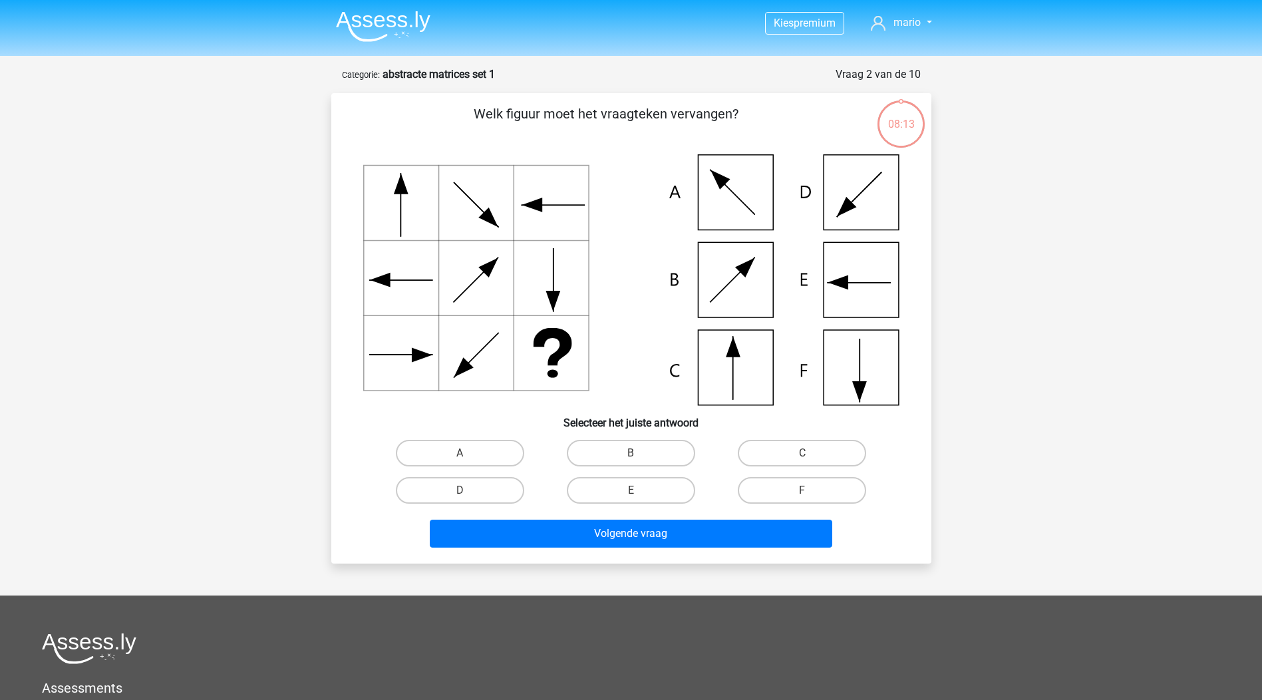
scroll to position [67, 0]
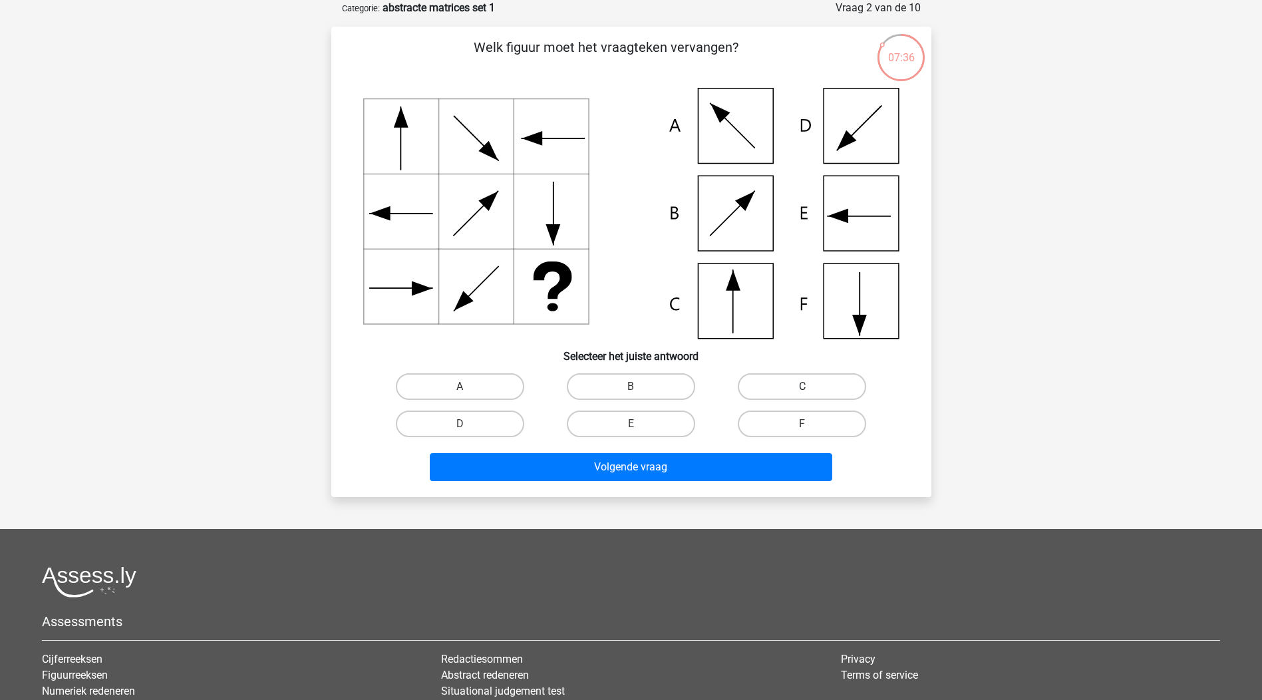
click at [788, 387] on label "C" at bounding box center [802, 386] width 128 height 27
click at [802, 387] on input "C" at bounding box center [806, 391] width 9 height 9
radio input "true"
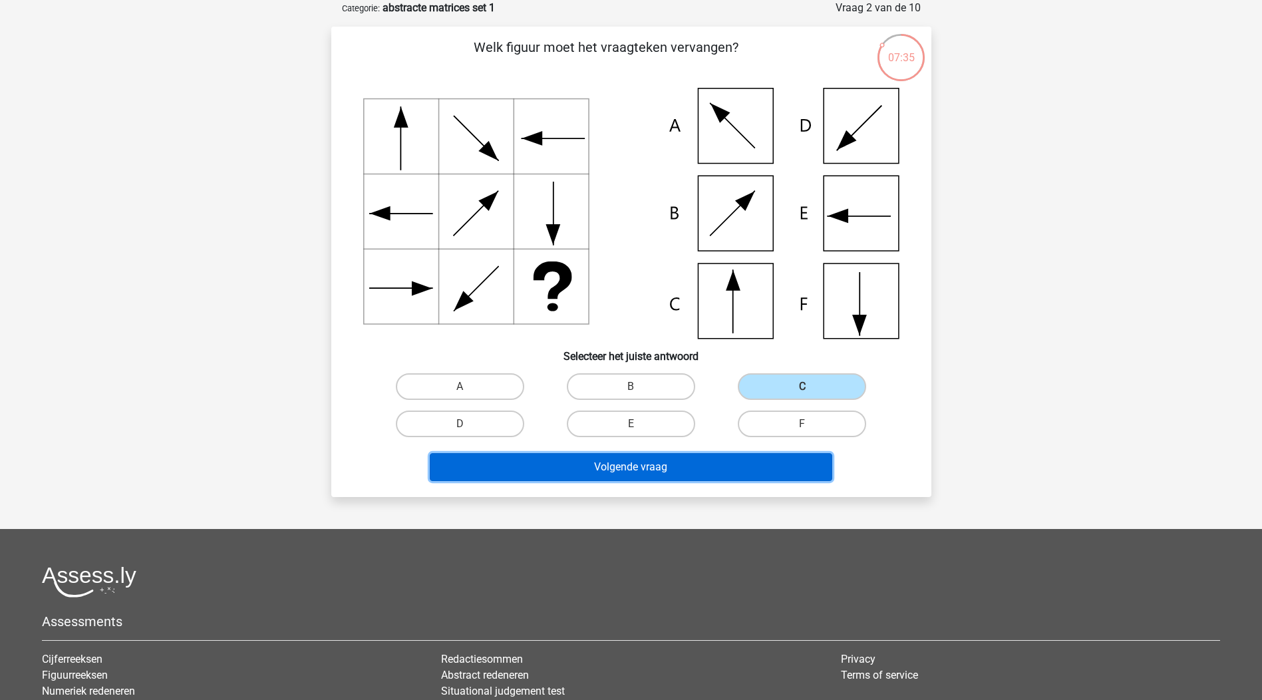
click at [765, 460] on button "Volgende vraag" at bounding box center [631, 467] width 403 height 28
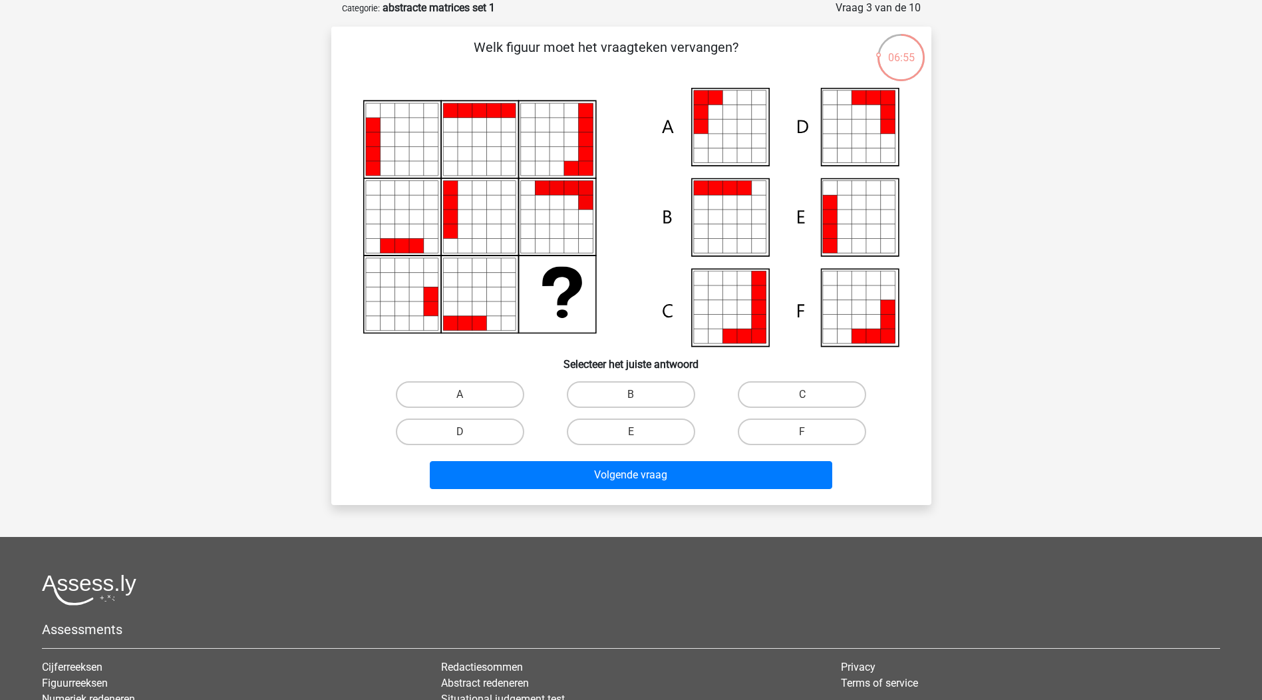
click at [724, 150] on icon at bounding box center [730, 155] width 15 height 15
click at [498, 396] on label "A" at bounding box center [460, 394] width 128 height 27
click at [468, 396] on input "A" at bounding box center [464, 399] width 9 height 9
radio input "true"
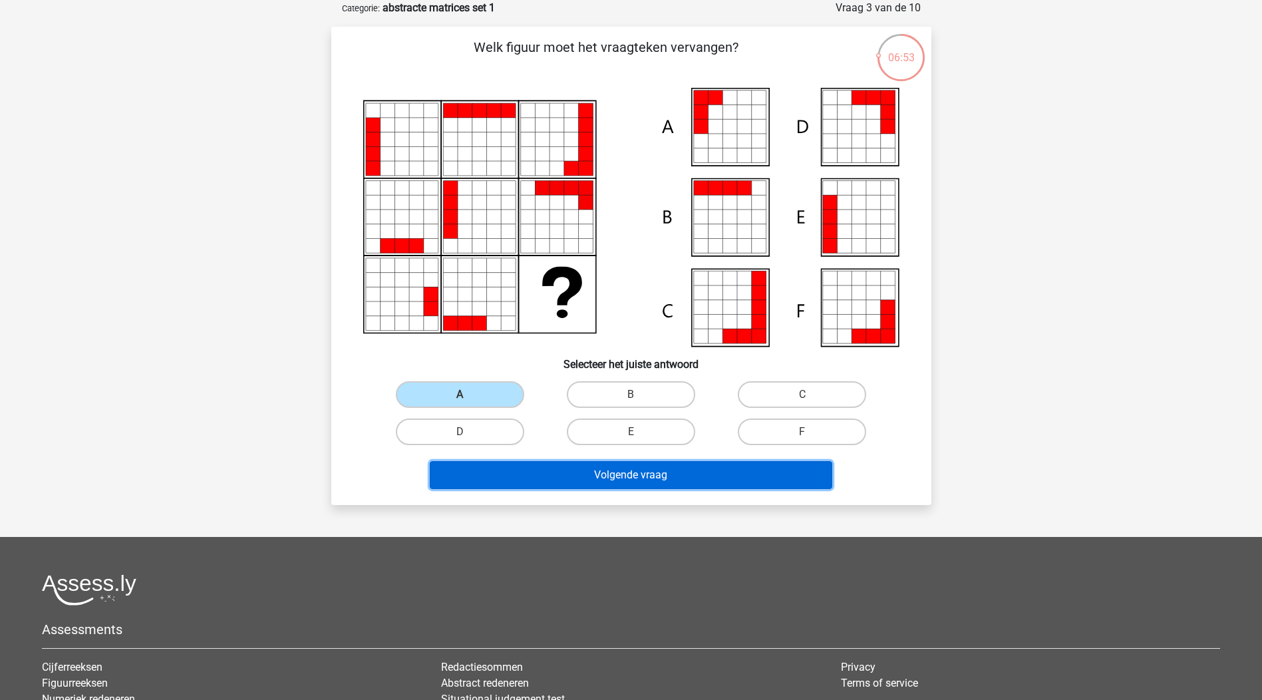
click at [571, 476] on button "Volgende vraag" at bounding box center [631, 475] width 403 height 28
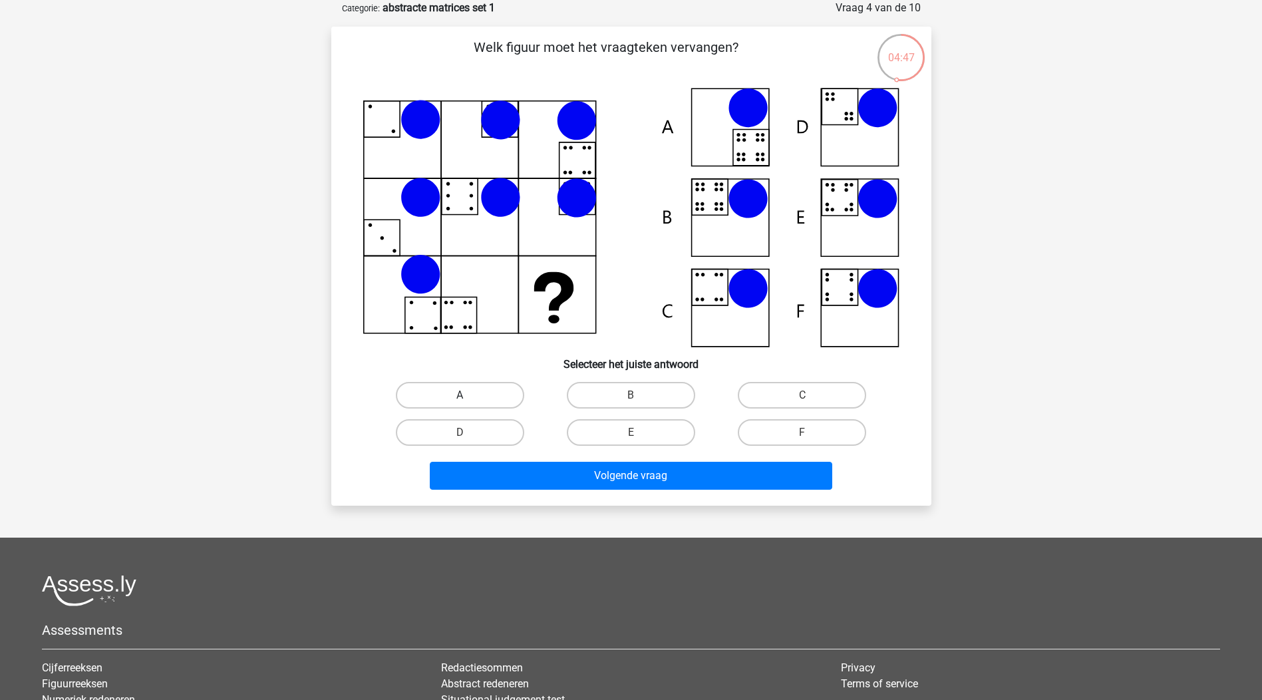
click at [447, 398] on label "A" at bounding box center [460, 395] width 128 height 27
click at [460, 398] on input "A" at bounding box center [464, 399] width 9 height 9
radio input "true"
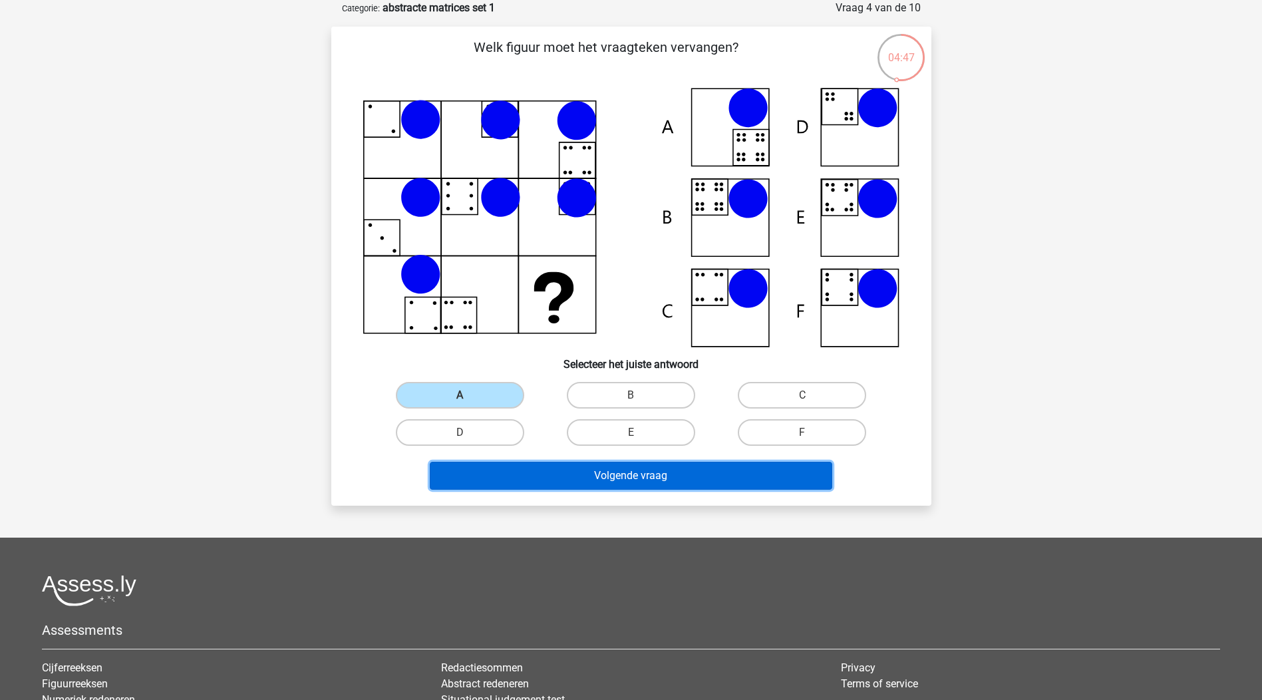
click at [510, 474] on button "Volgende vraag" at bounding box center [631, 476] width 403 height 28
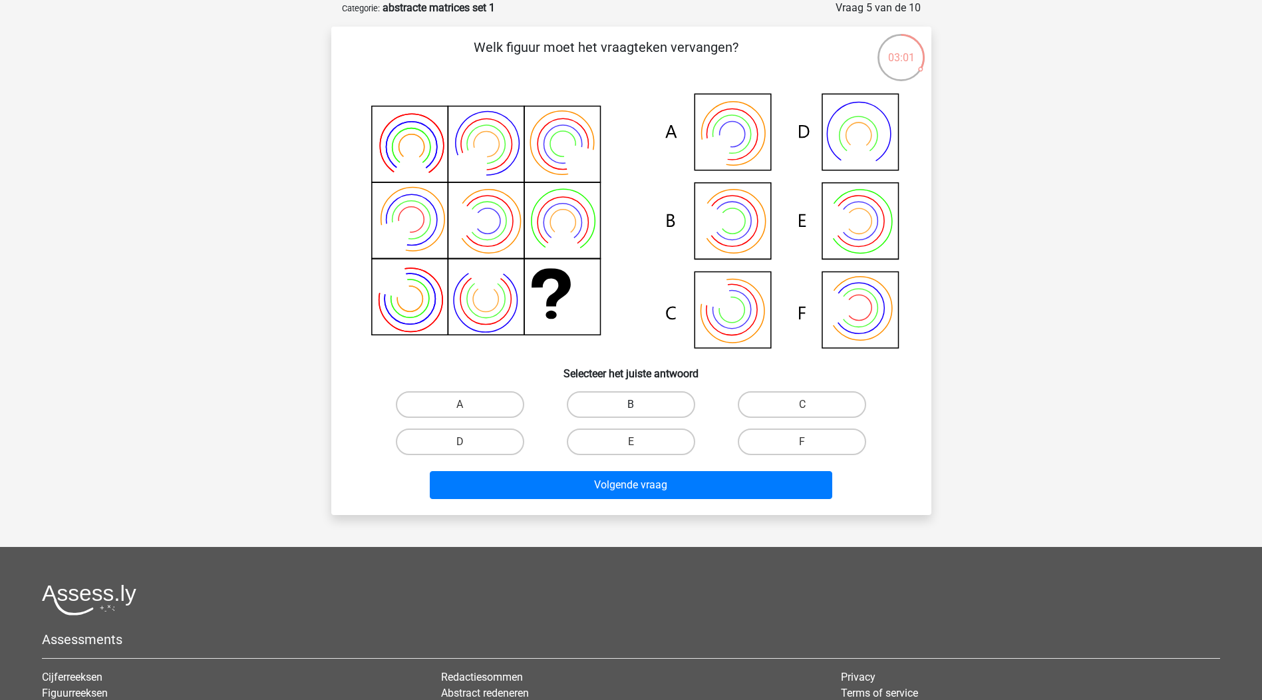
click at [683, 393] on label "B" at bounding box center [631, 404] width 128 height 27
click at [639, 405] on input "B" at bounding box center [635, 409] width 9 height 9
radio input "true"
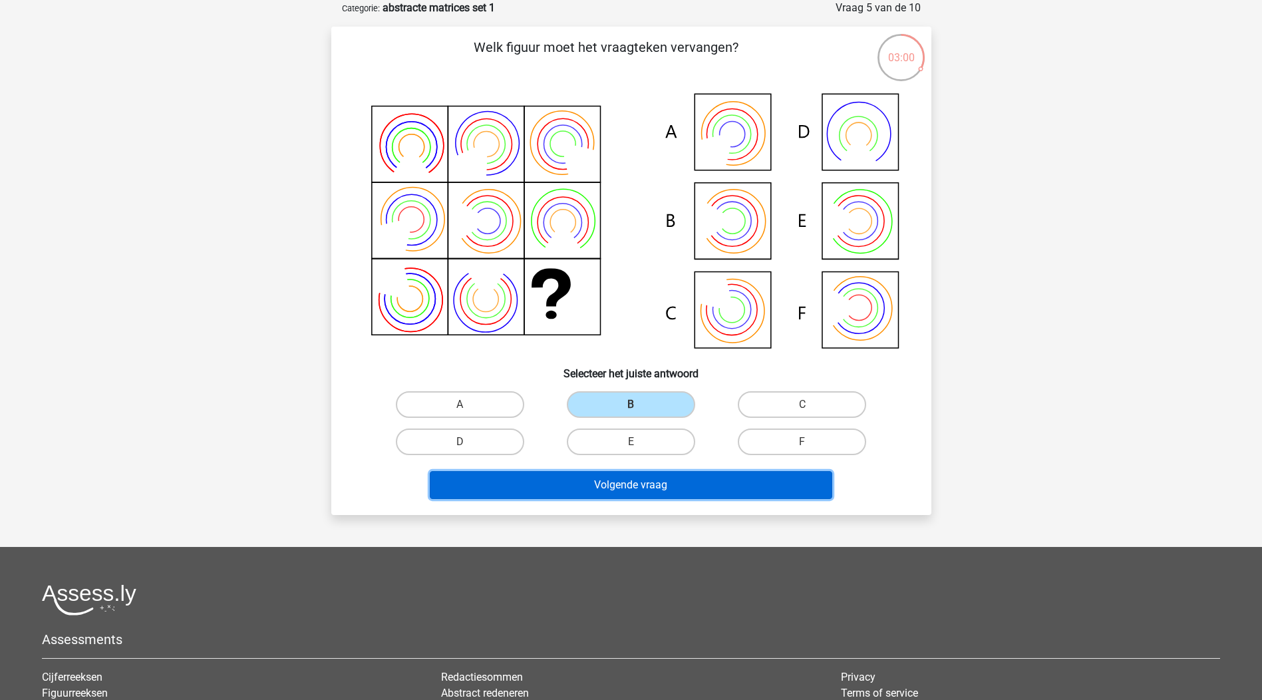
click at [701, 483] on button "Volgende vraag" at bounding box center [631, 485] width 403 height 28
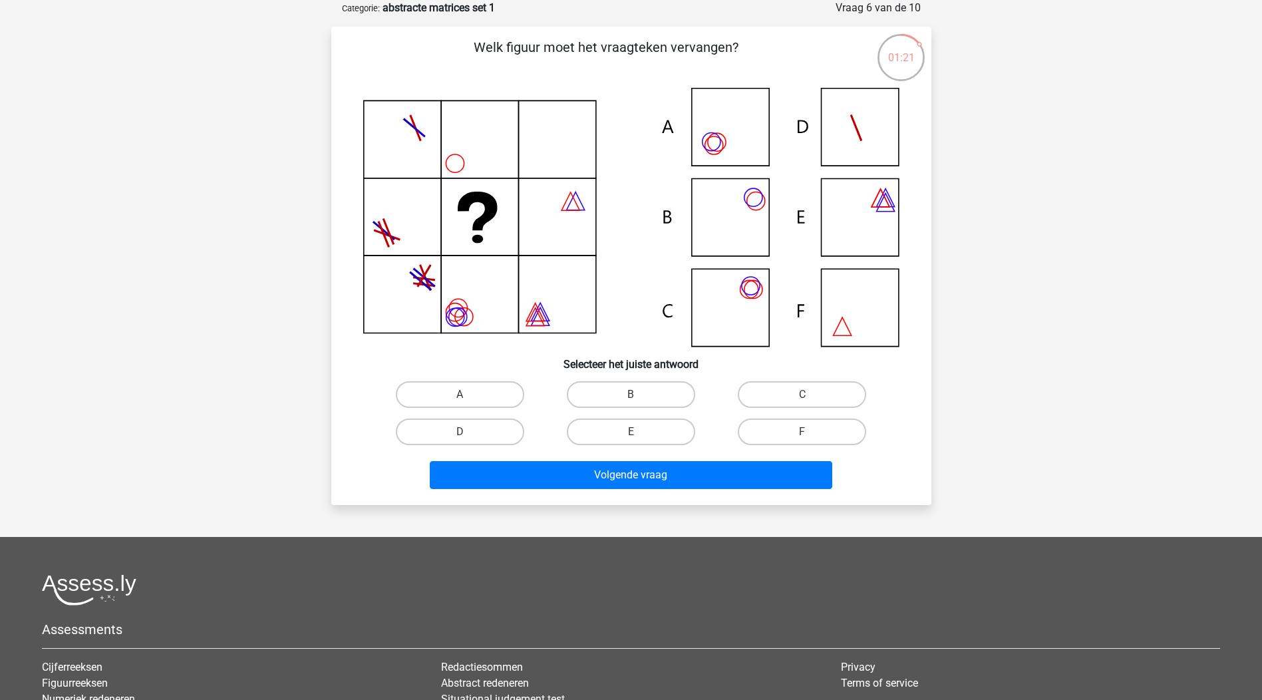
click at [752, 291] on icon at bounding box center [631, 217] width 536 height 259
click at [807, 395] on input "C" at bounding box center [806, 399] width 9 height 9
radio input "true"
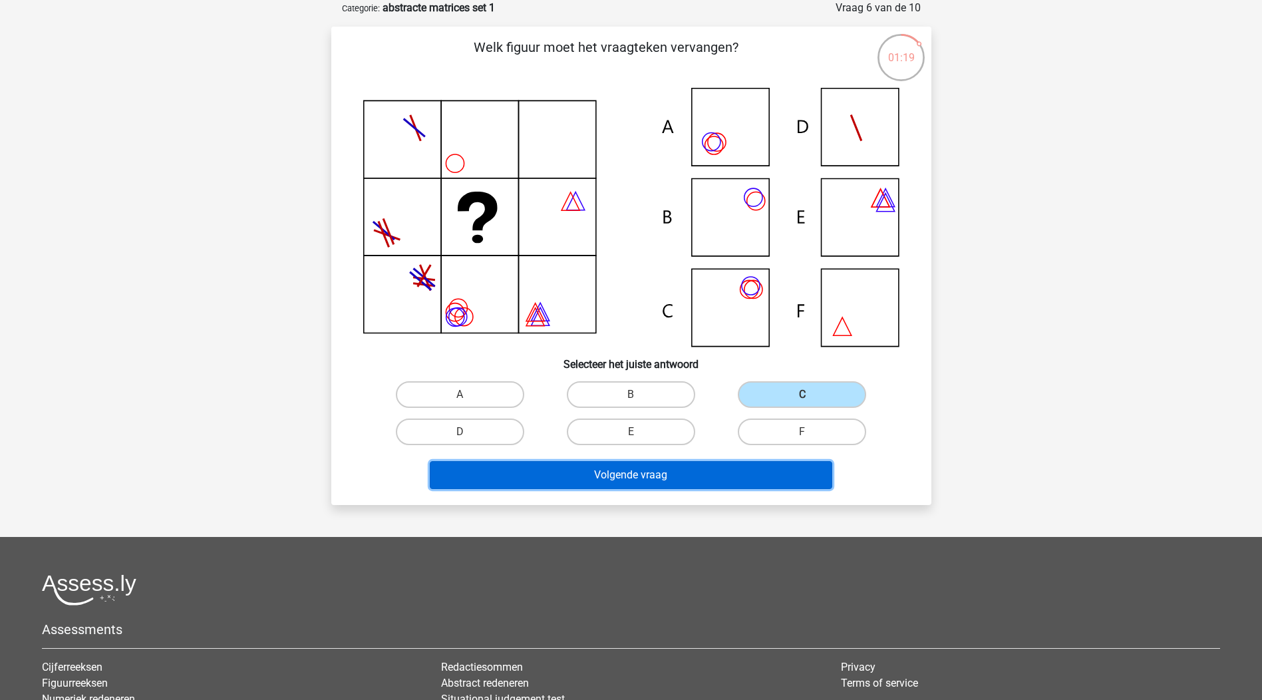
click at [791, 472] on button "Volgende vraag" at bounding box center [631, 475] width 403 height 28
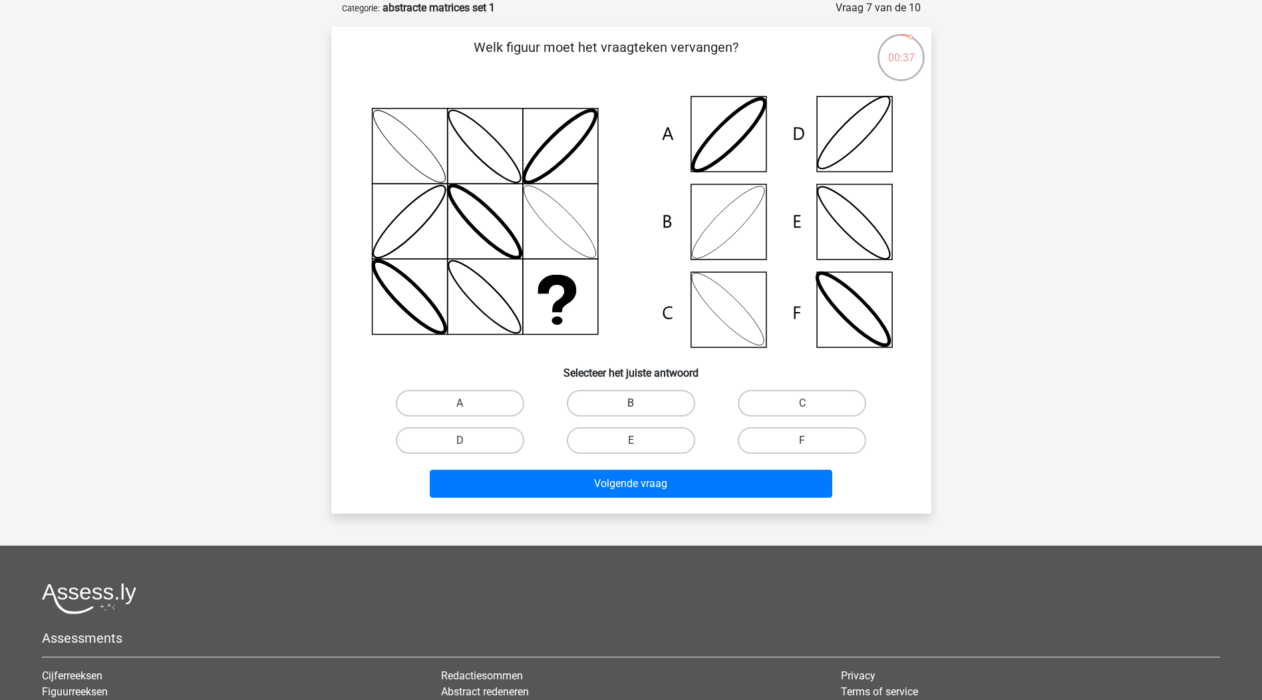
click at [653, 403] on label "B" at bounding box center [631, 403] width 128 height 27
click at [639, 403] on input "B" at bounding box center [635, 407] width 9 height 9
radio input "true"
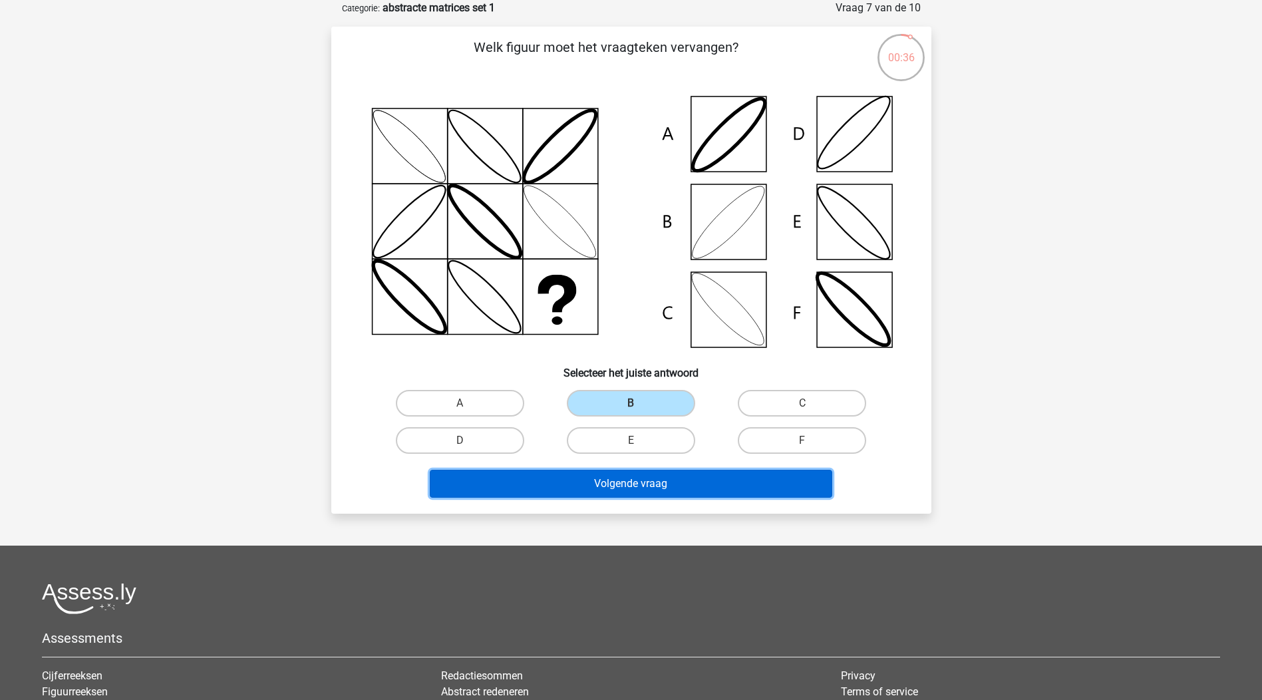
click at [682, 486] on button "Volgende vraag" at bounding box center [631, 484] width 403 height 28
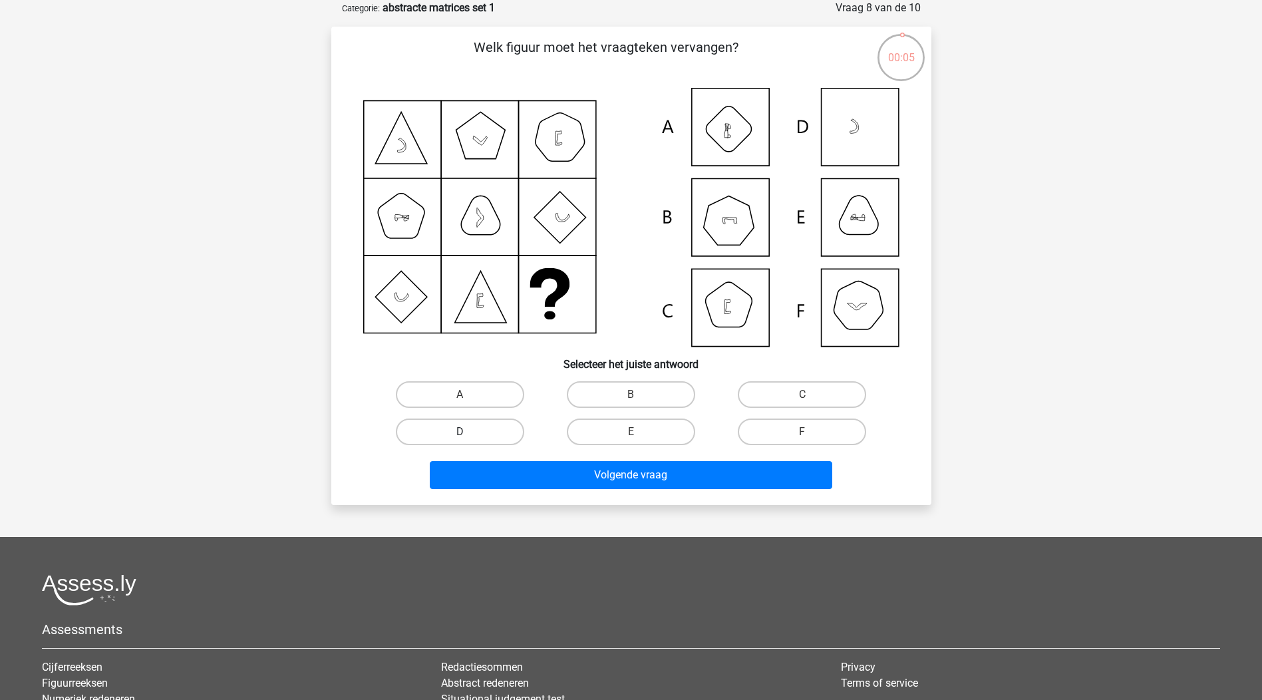
click at [471, 433] on label "D" at bounding box center [460, 432] width 128 height 27
click at [468, 433] on input "D" at bounding box center [464, 436] width 9 height 9
radio input "true"
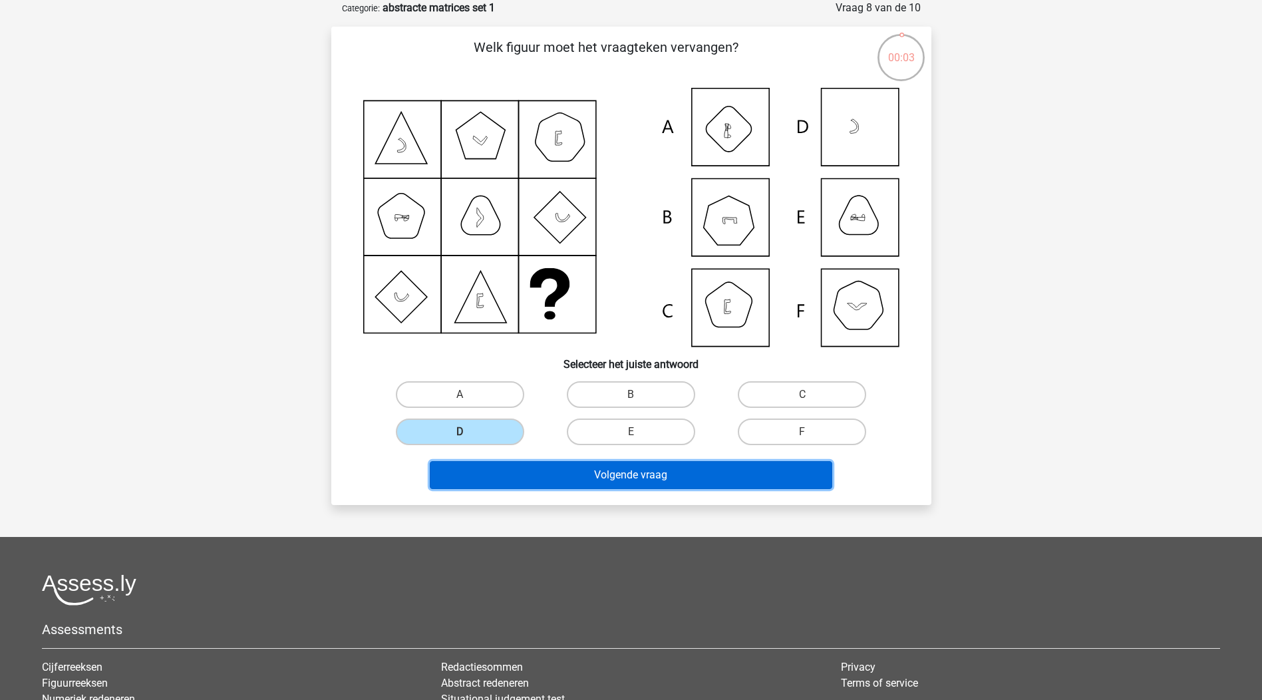
click at [565, 471] on button "Volgende vraag" at bounding box center [631, 475] width 403 height 28
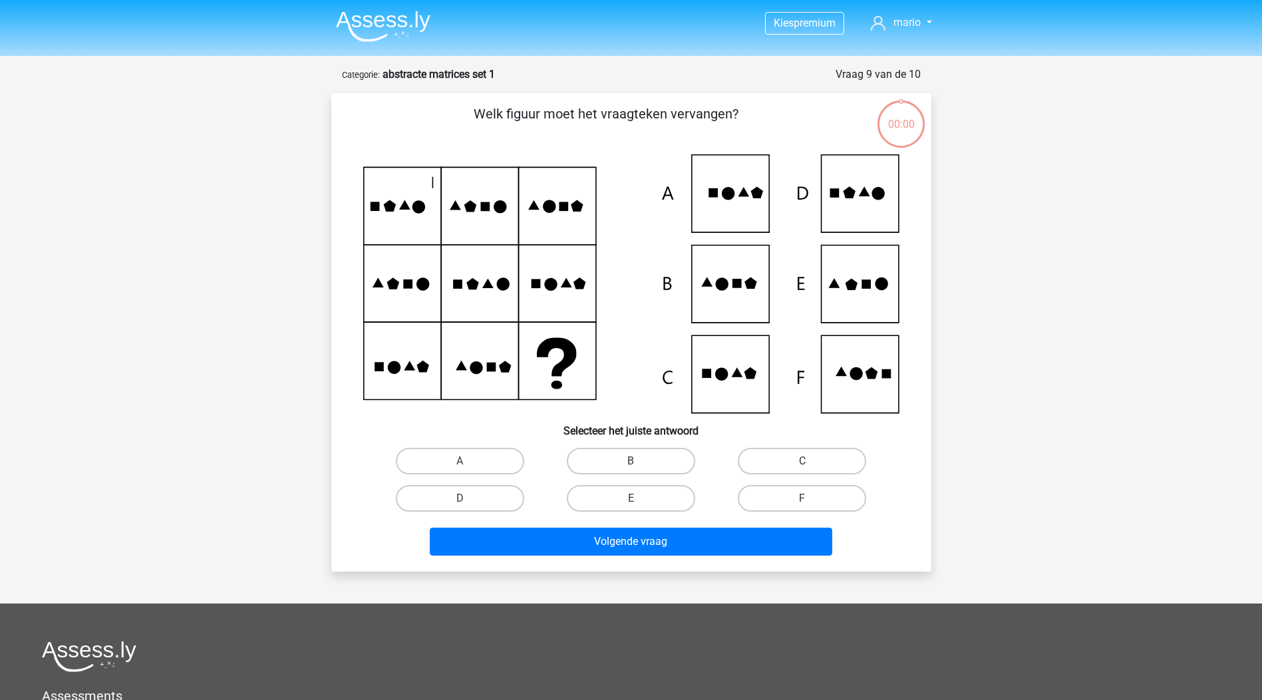
scroll to position [67, 0]
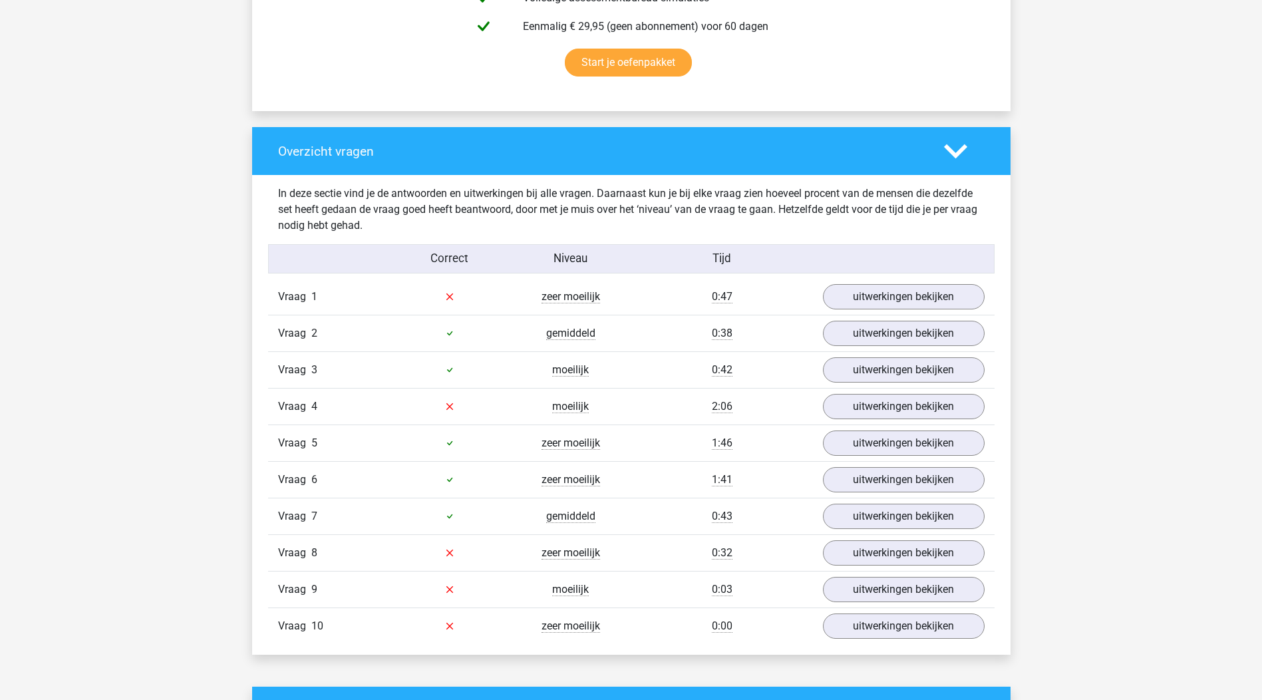
scroll to position [865, 0]
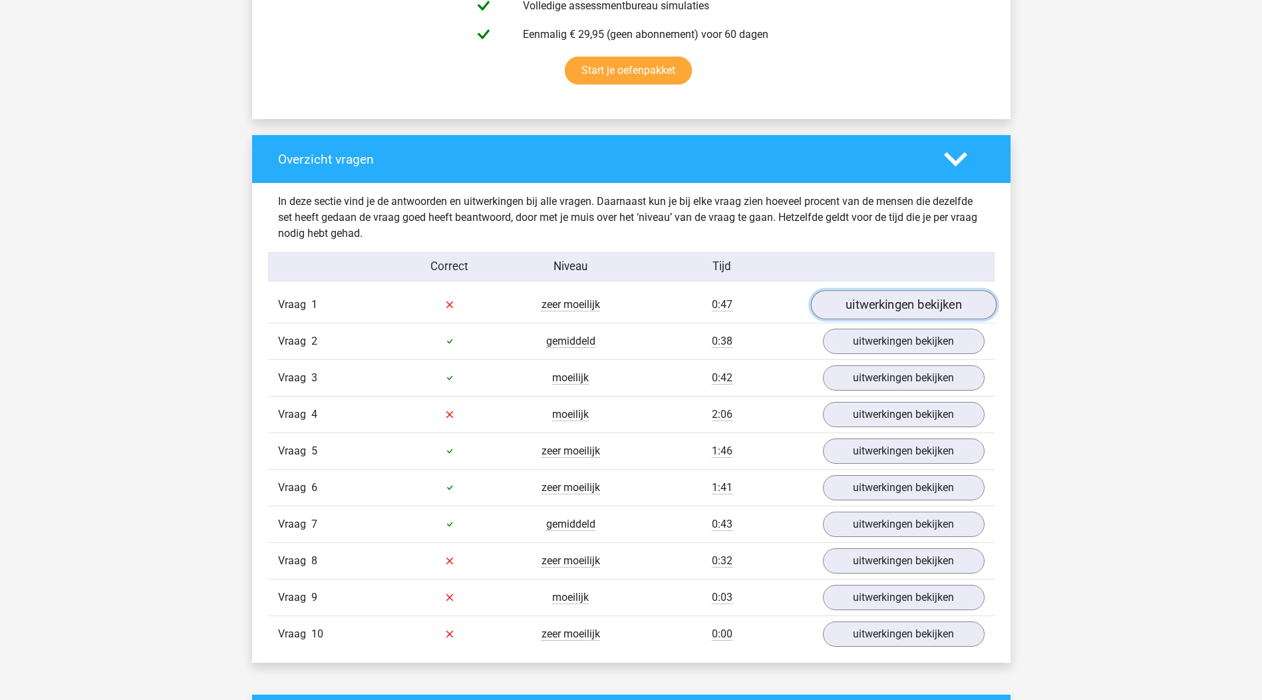
click at [934, 303] on link "uitwerkingen bekijken" at bounding box center [903, 304] width 186 height 29
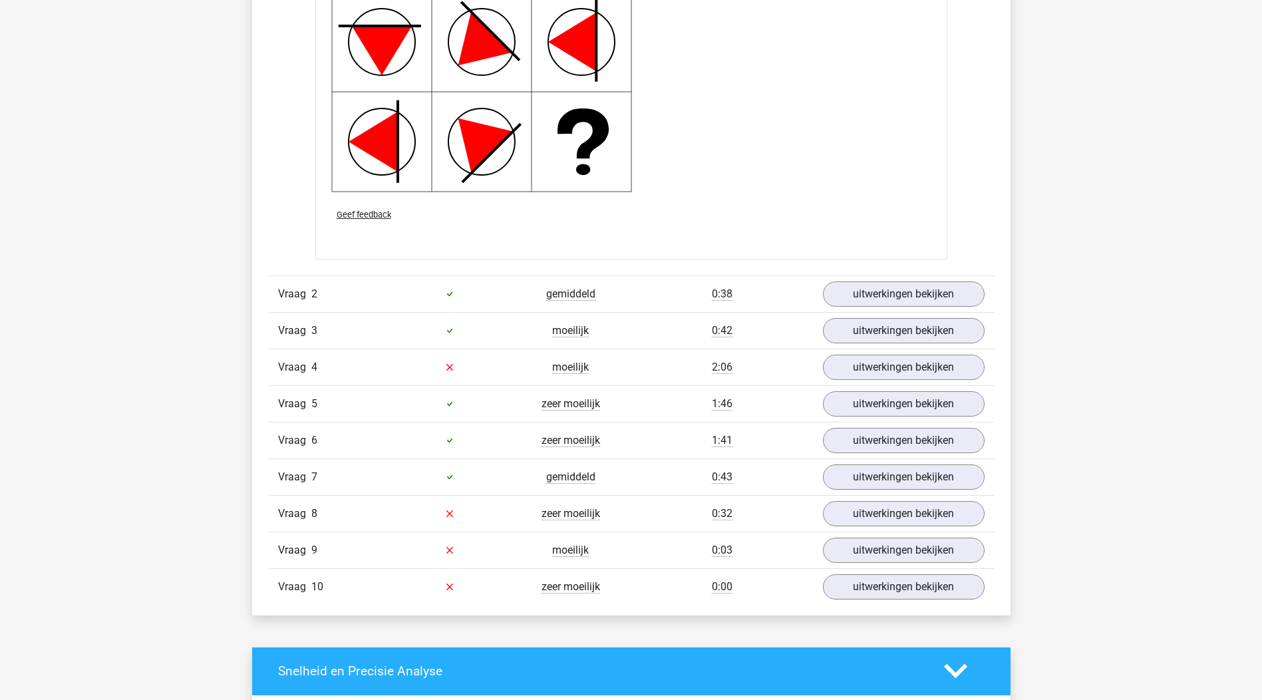
scroll to position [1863, 0]
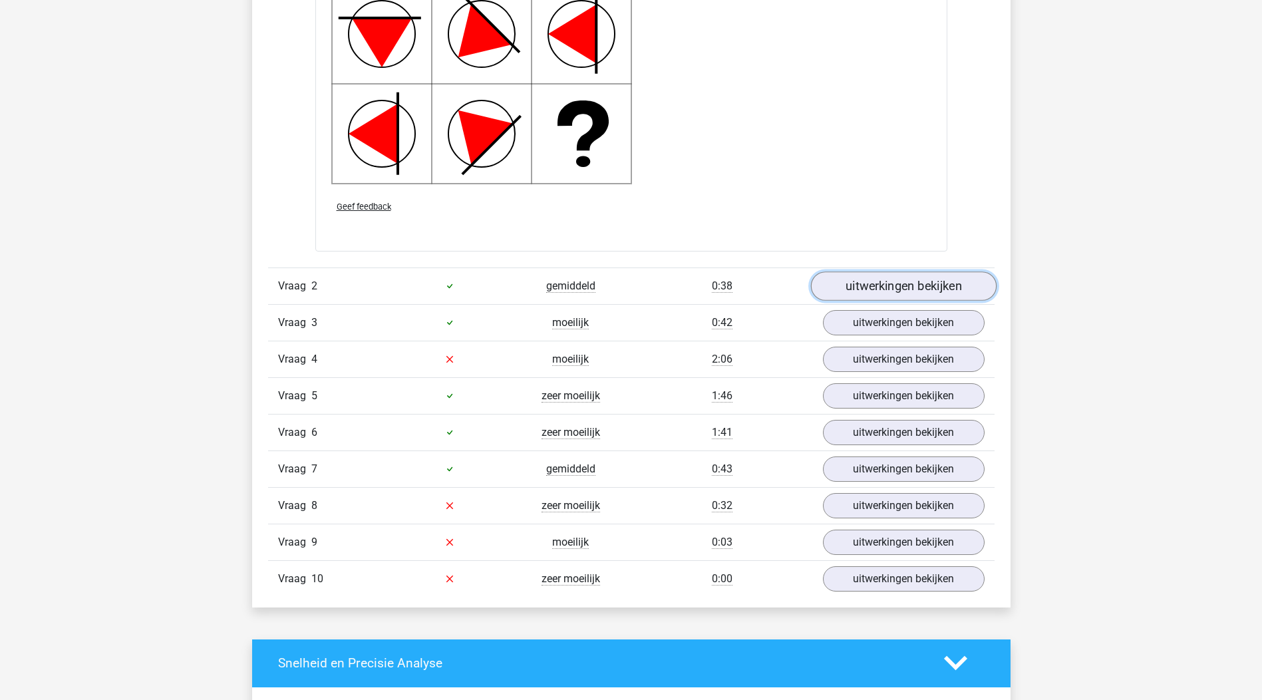
click at [874, 289] on link "uitwerkingen bekijken" at bounding box center [903, 285] width 186 height 29
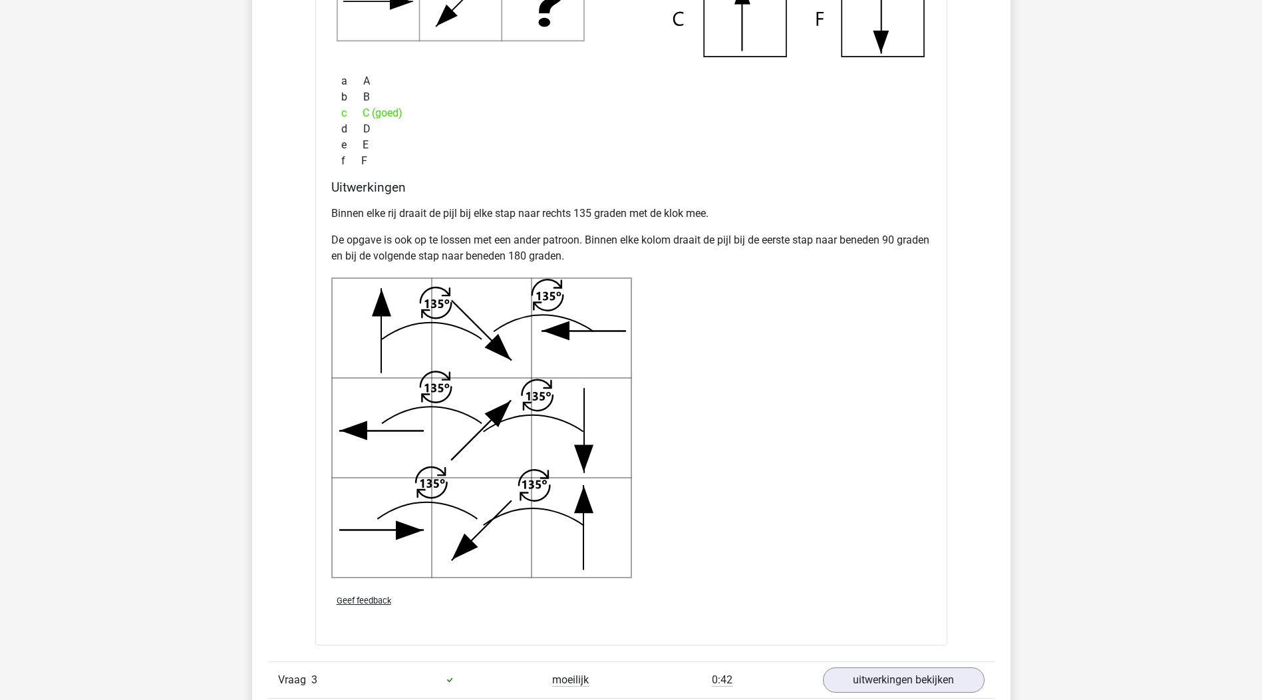
scroll to position [2662, 0]
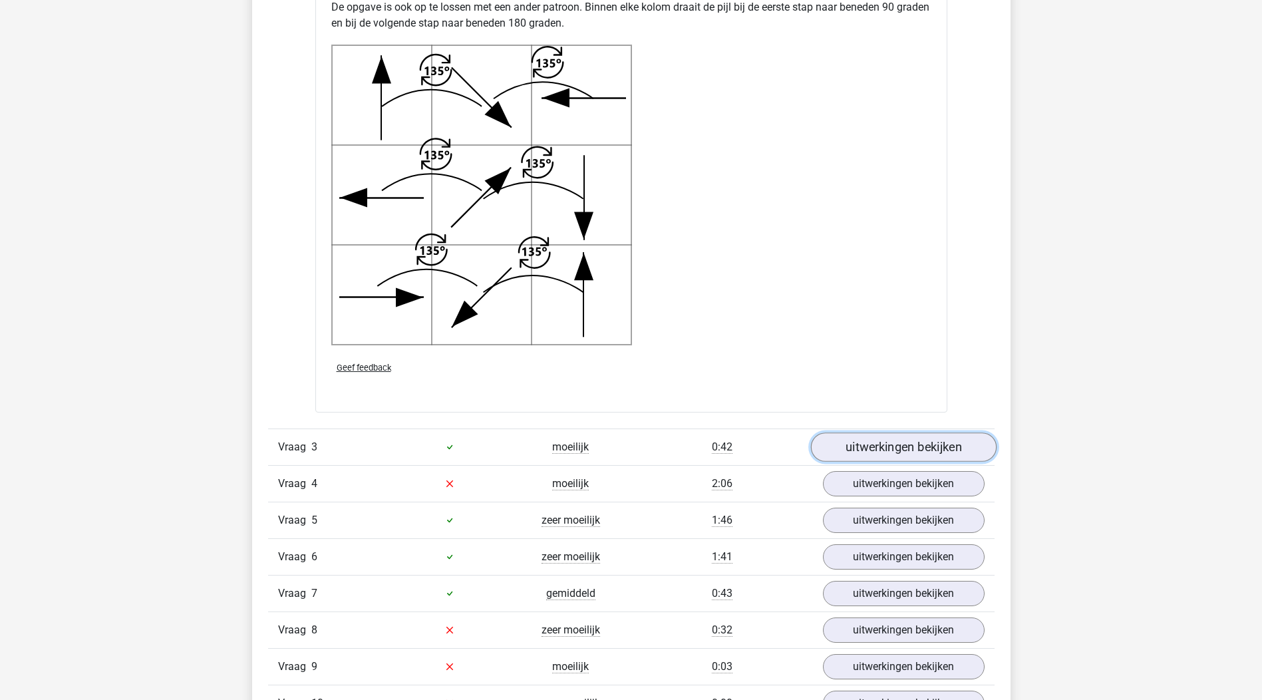
click at [910, 440] on link "uitwerkingen bekijken" at bounding box center [903, 447] width 186 height 29
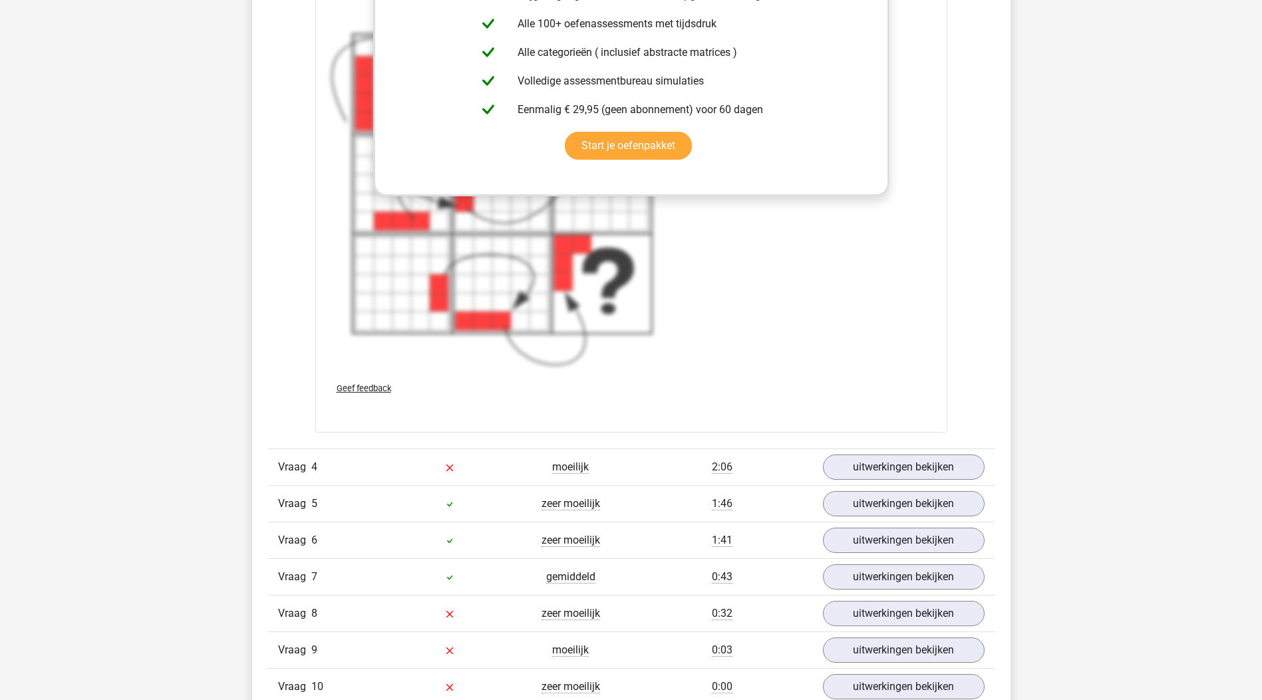
scroll to position [3793, 0]
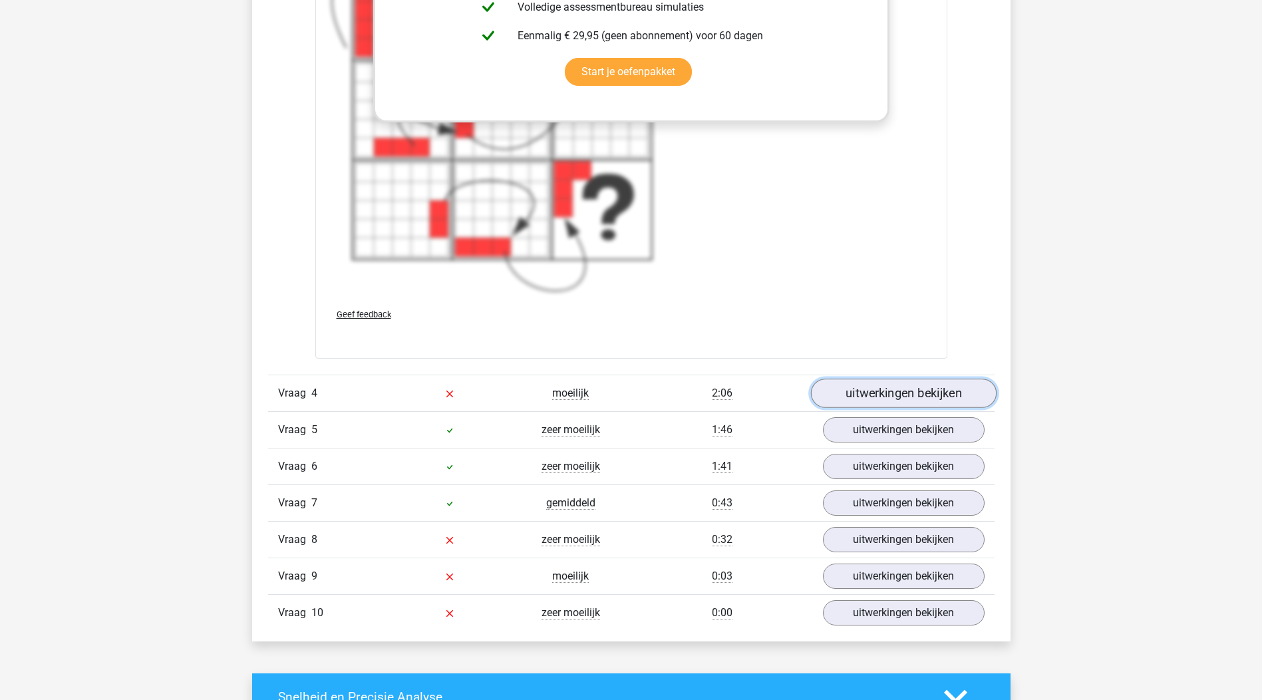
click at [904, 385] on link "uitwerkingen bekijken" at bounding box center [903, 393] width 186 height 29
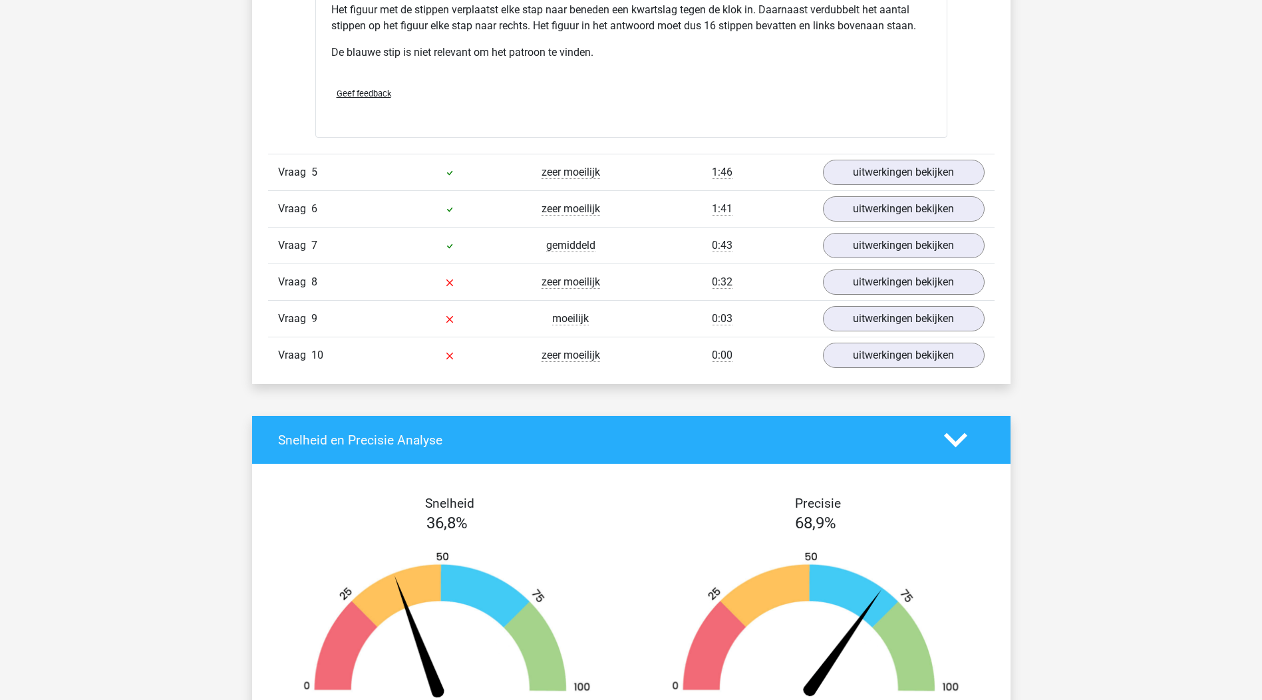
scroll to position [4525, 0]
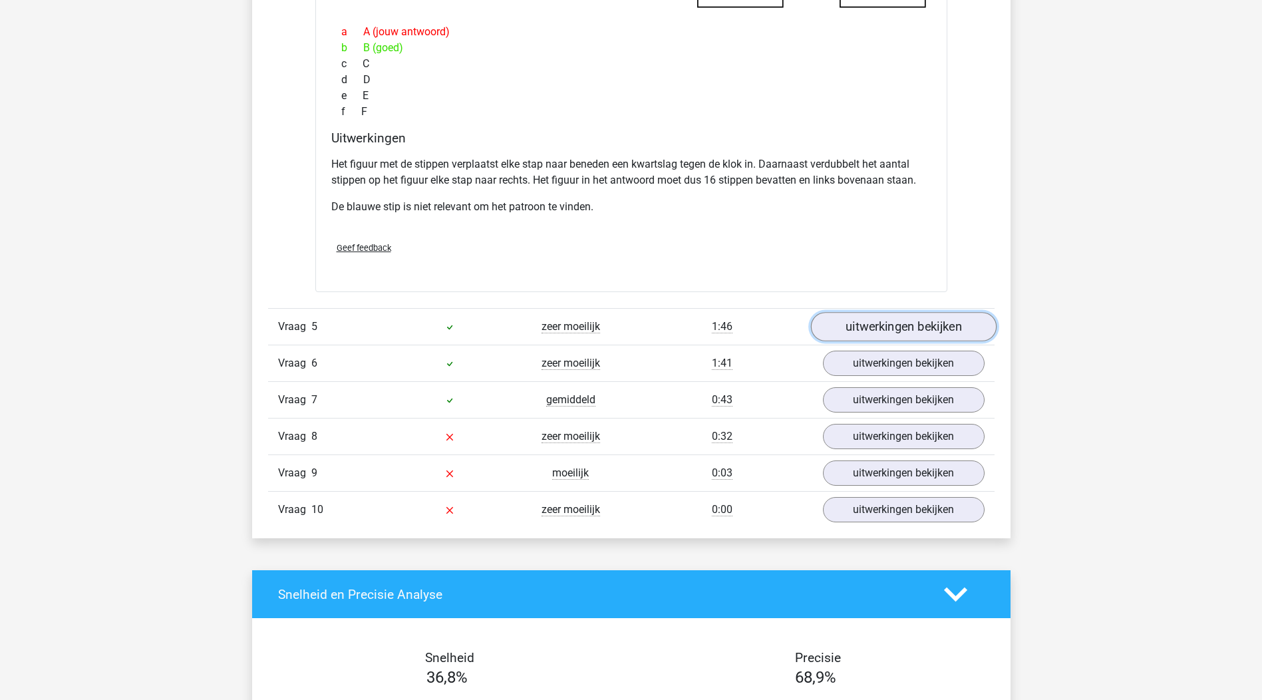
click at [910, 325] on link "uitwerkingen bekijken" at bounding box center [903, 326] width 186 height 29
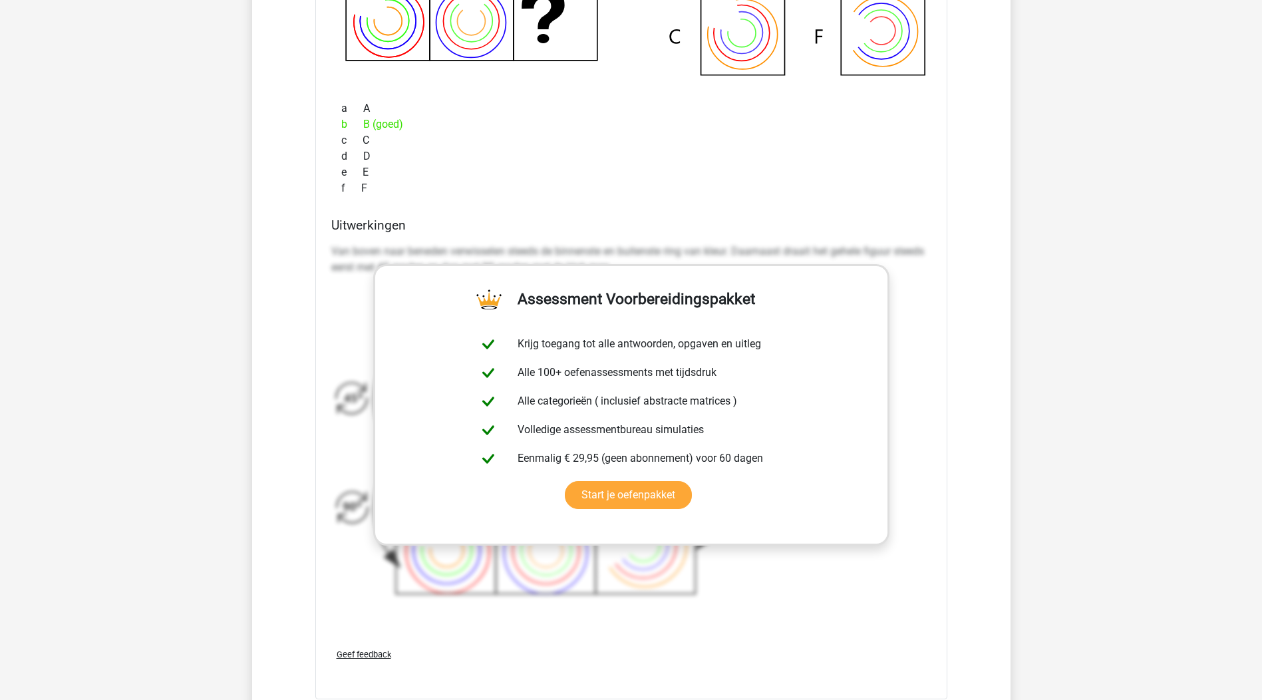
scroll to position [5456, 0]
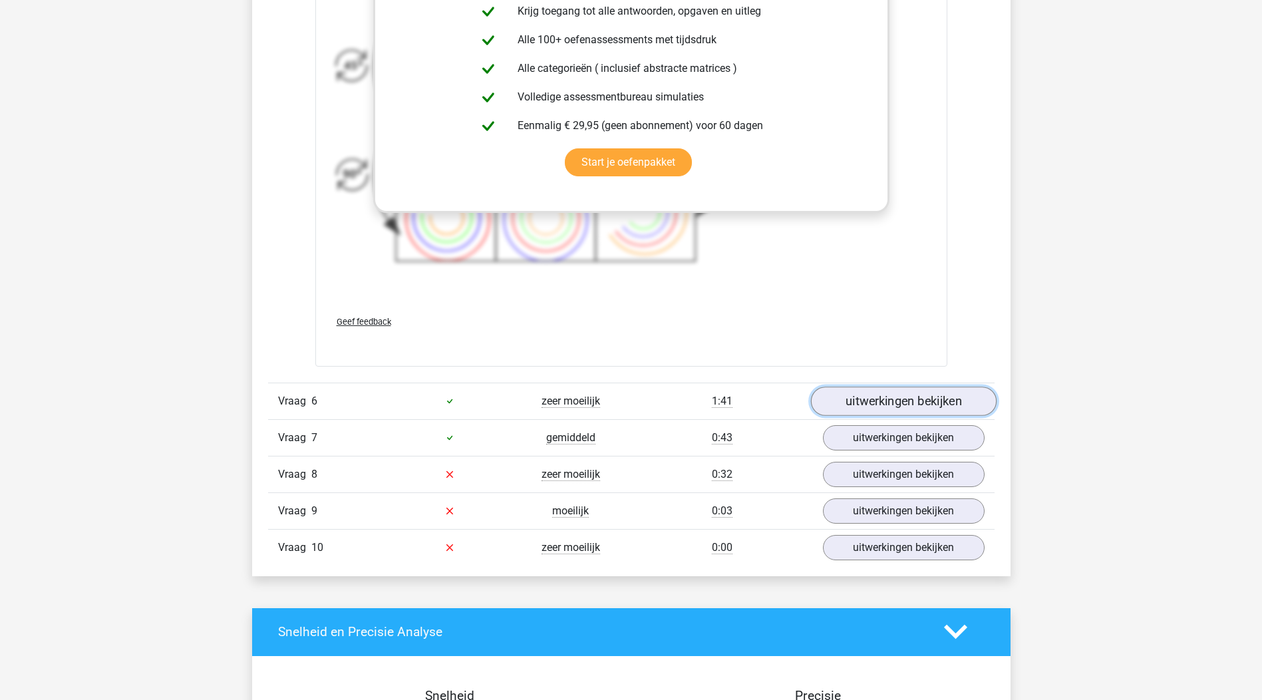
click at [918, 396] on link "uitwerkingen bekijken" at bounding box center [903, 401] width 186 height 29
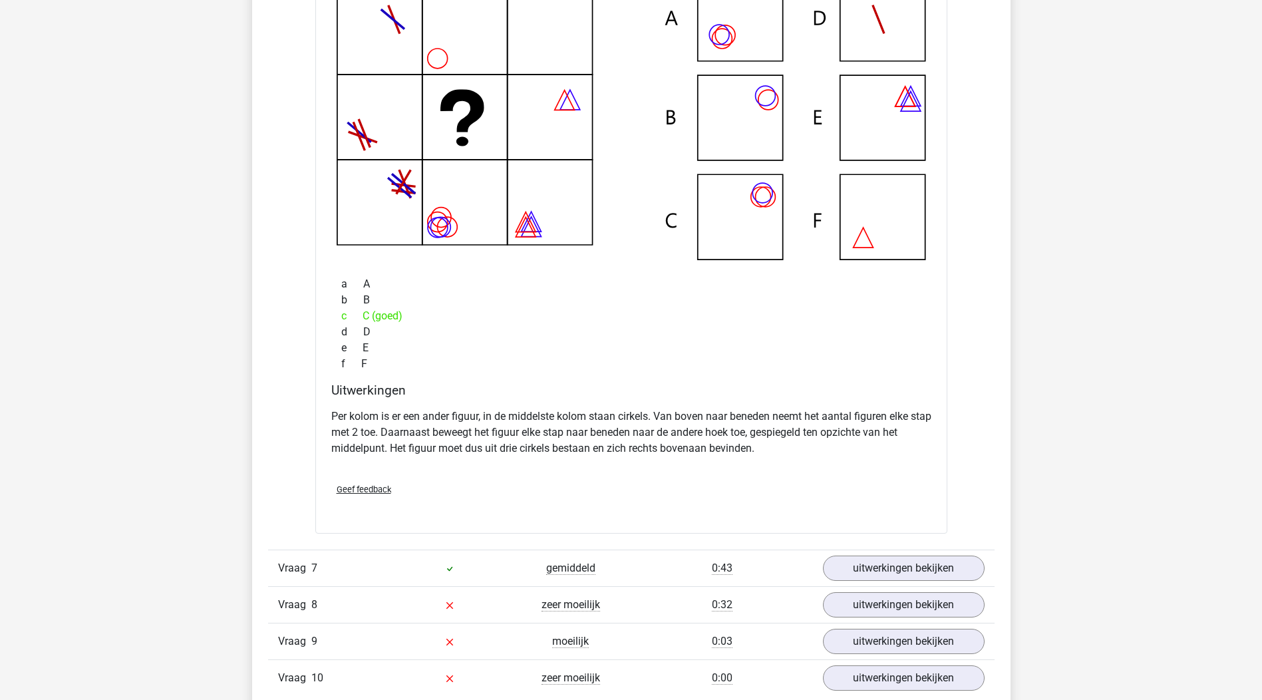
scroll to position [6055, 0]
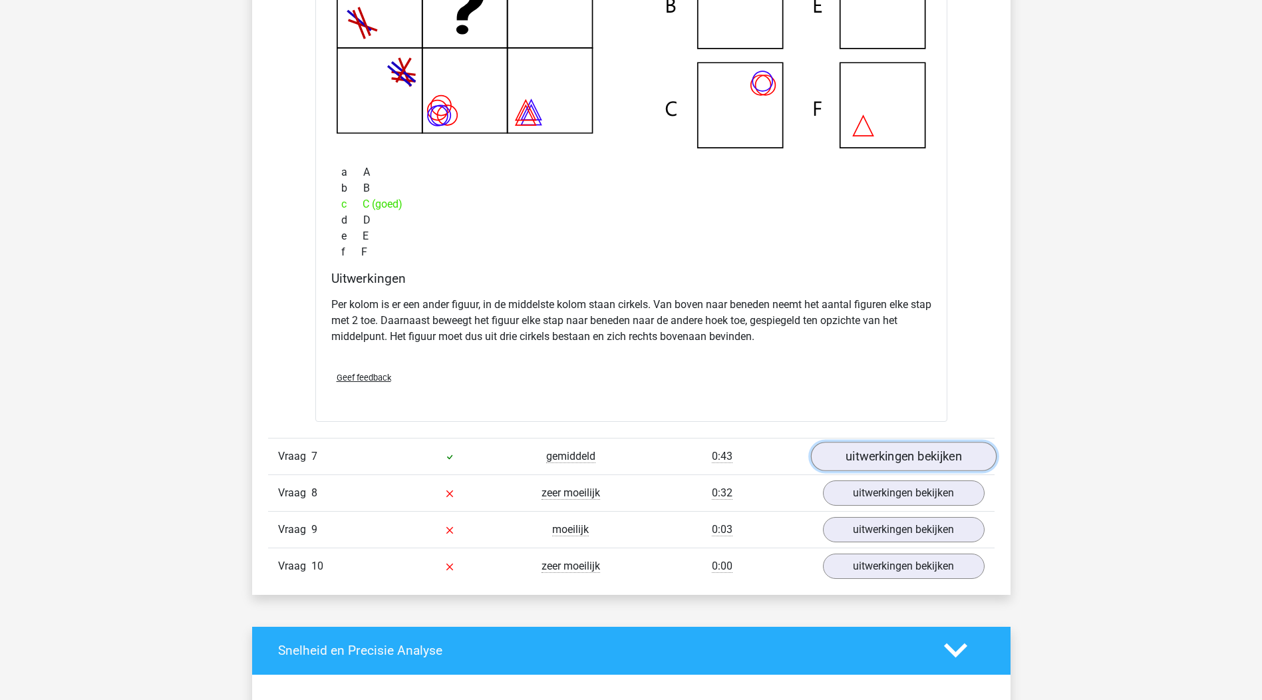
click at [863, 458] on link "uitwerkingen bekijken" at bounding box center [903, 456] width 186 height 29
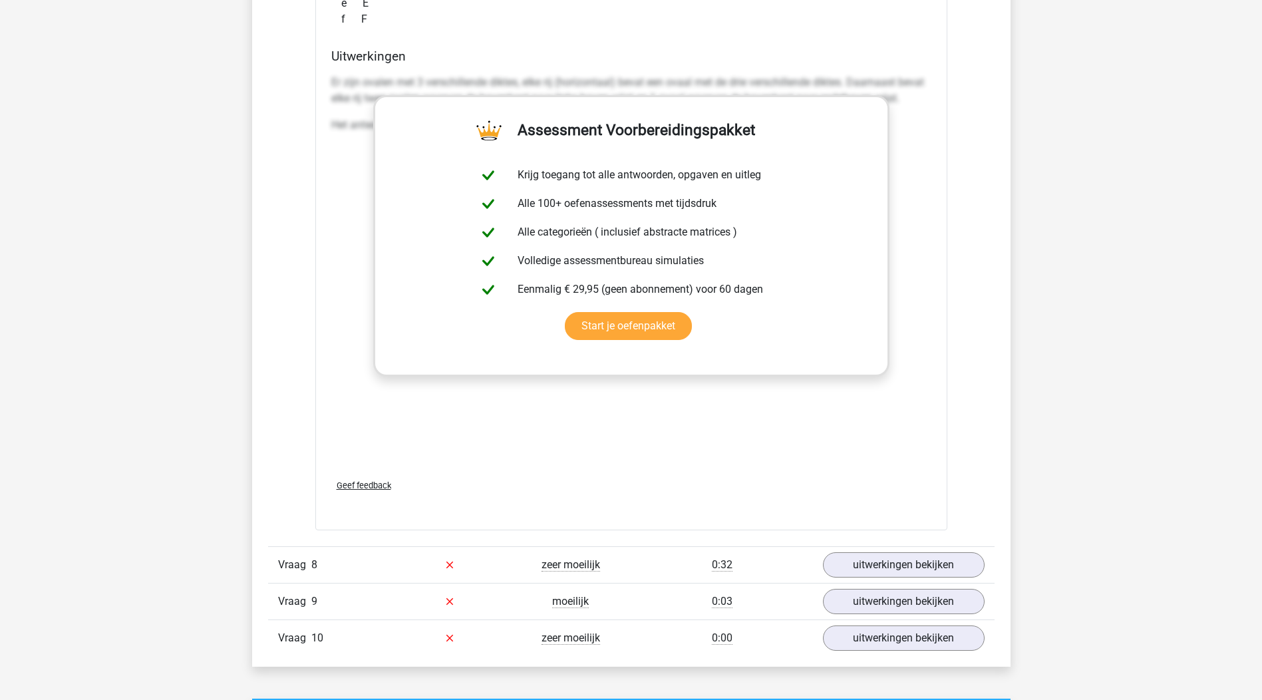
scroll to position [7120, 0]
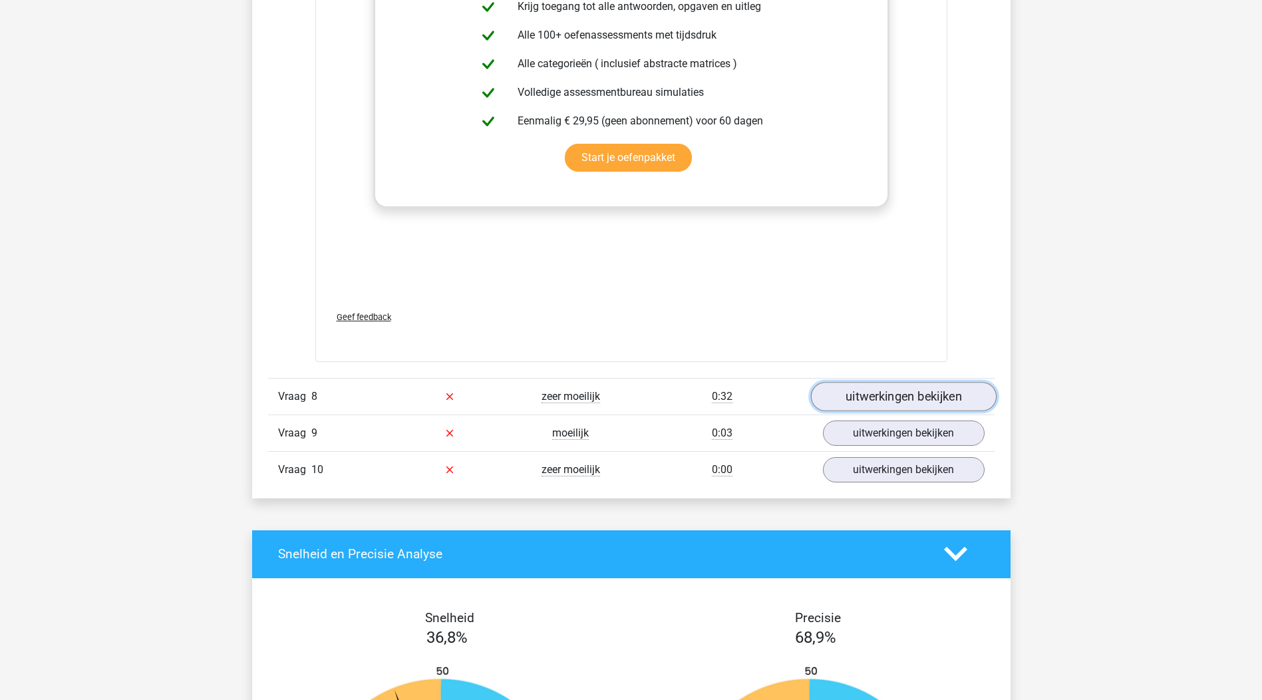
click at [882, 391] on link "uitwerkingen bekijken" at bounding box center [903, 396] width 186 height 29
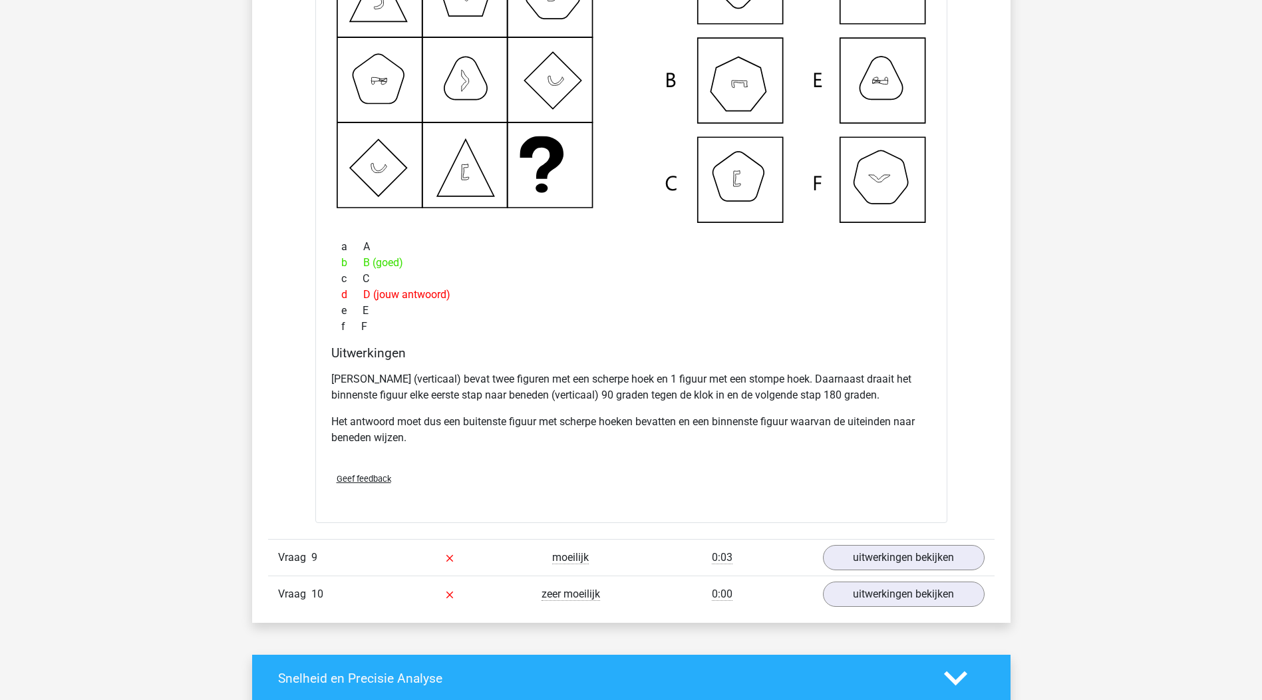
scroll to position [7852, 0]
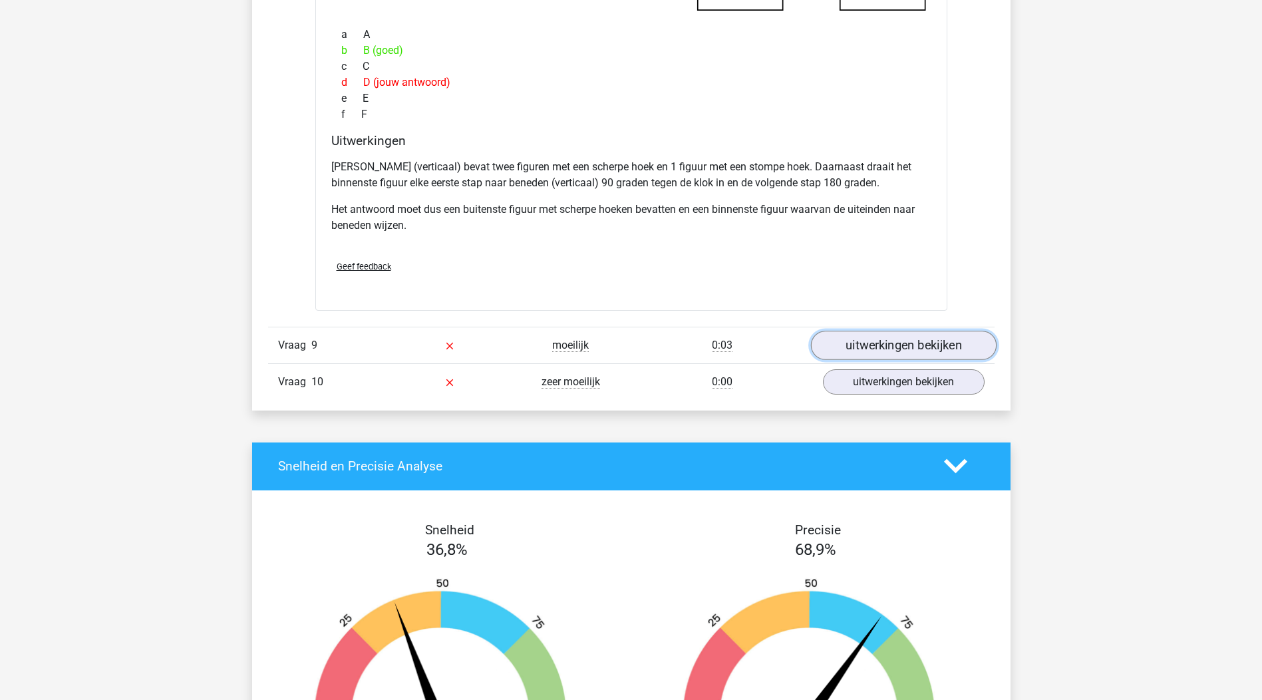
click at [863, 351] on link "uitwerkingen bekijken" at bounding box center [903, 345] width 186 height 29
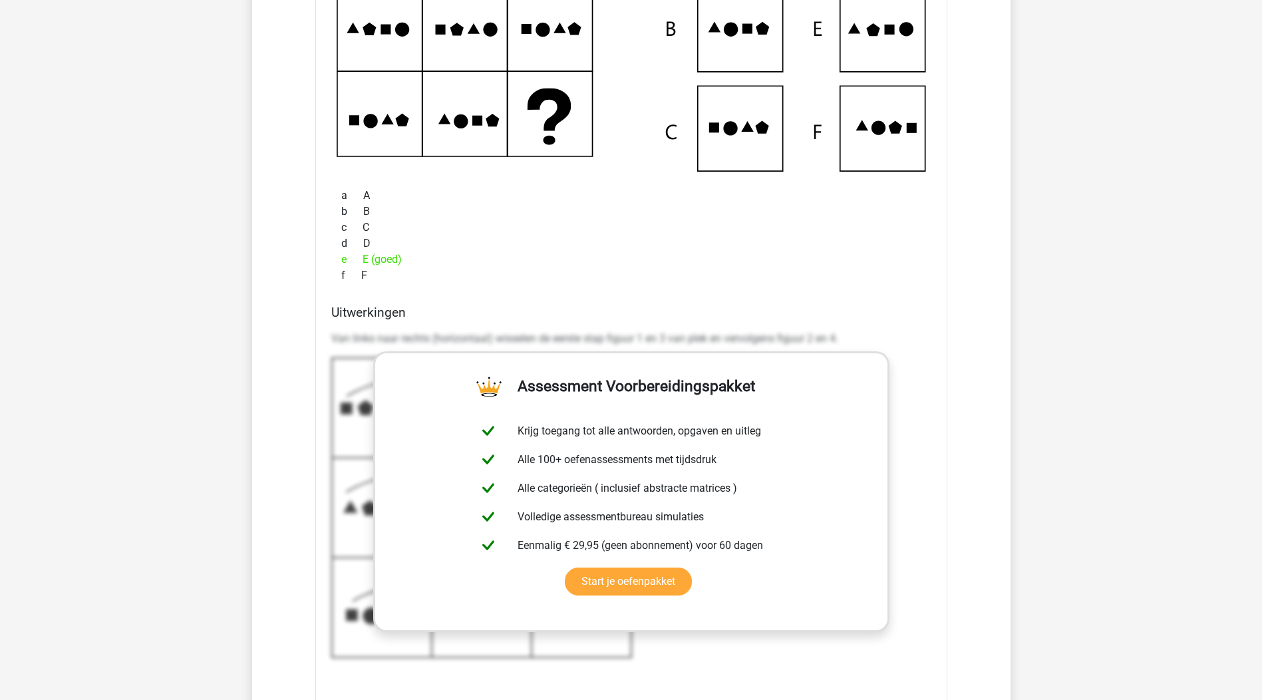
scroll to position [8583, 0]
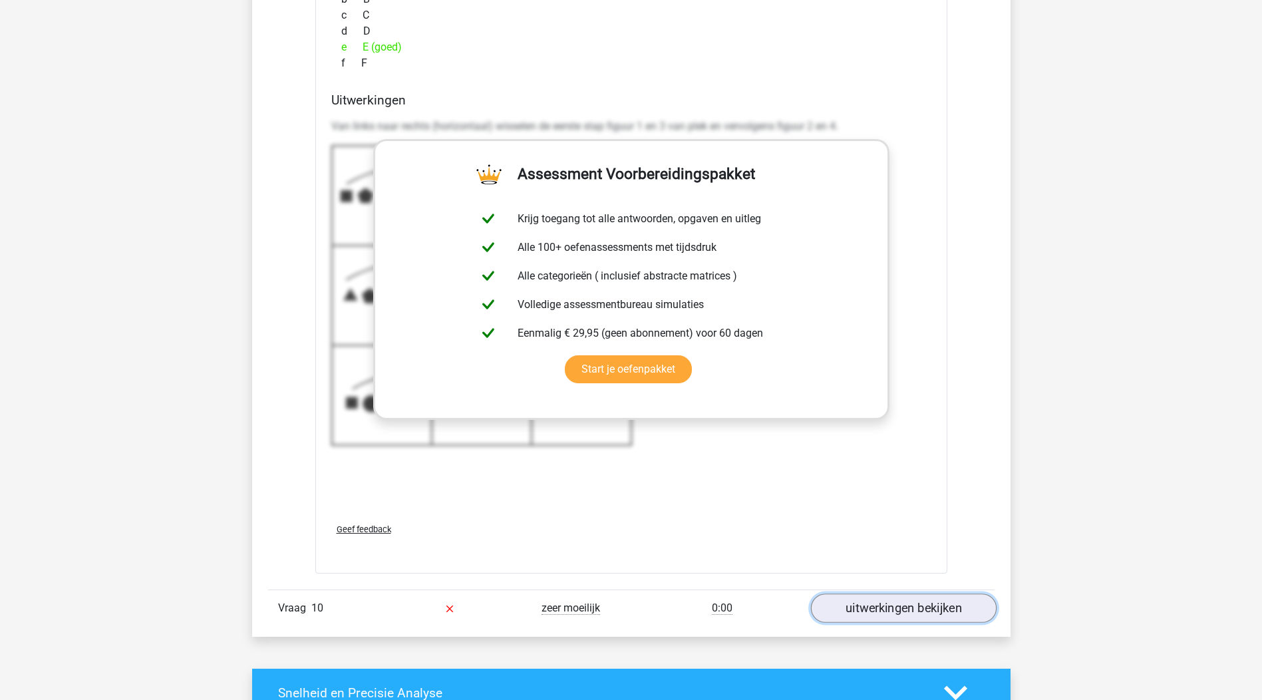
click at [916, 622] on link "uitwerkingen bekijken" at bounding box center [903, 608] width 186 height 29
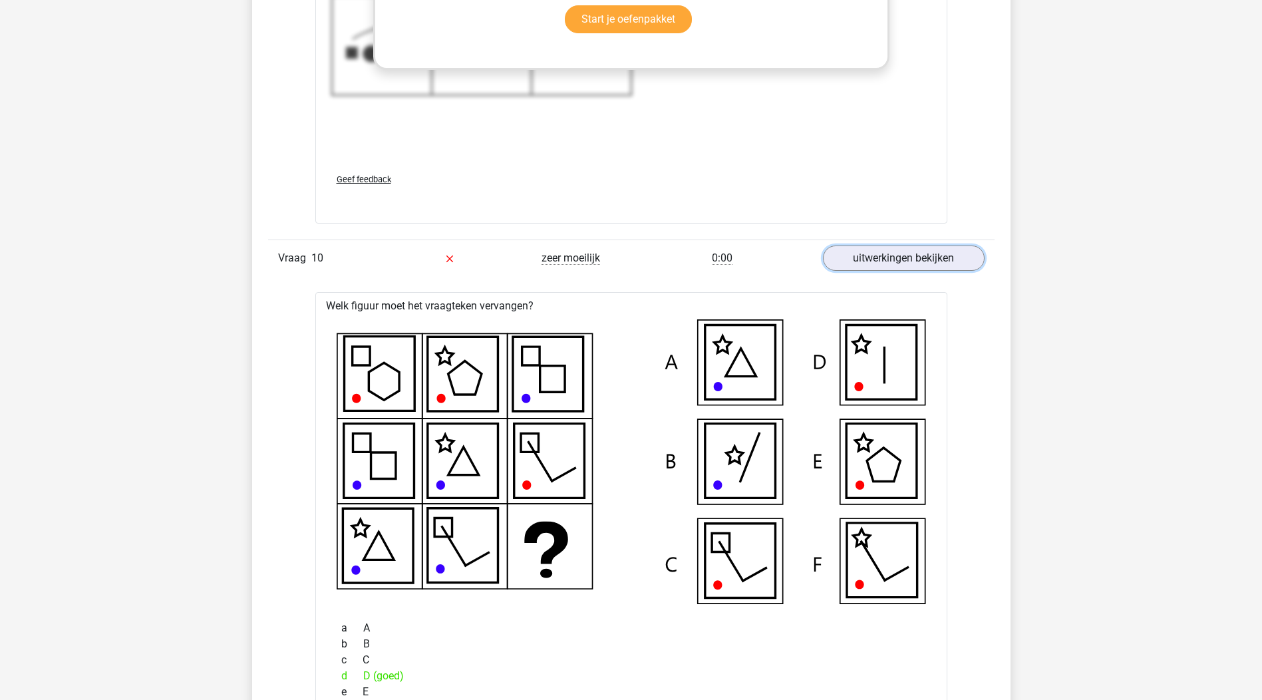
scroll to position [9049, 0]
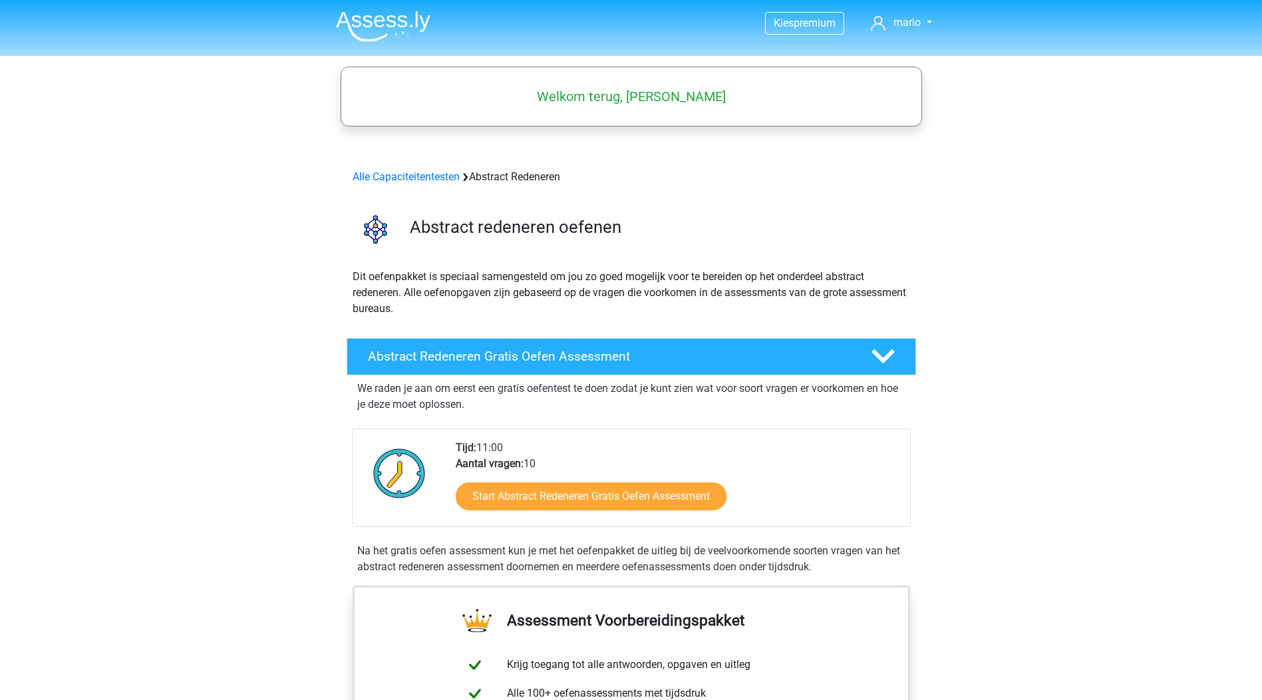
click at [374, 18] on img at bounding box center [383, 26] width 94 height 31
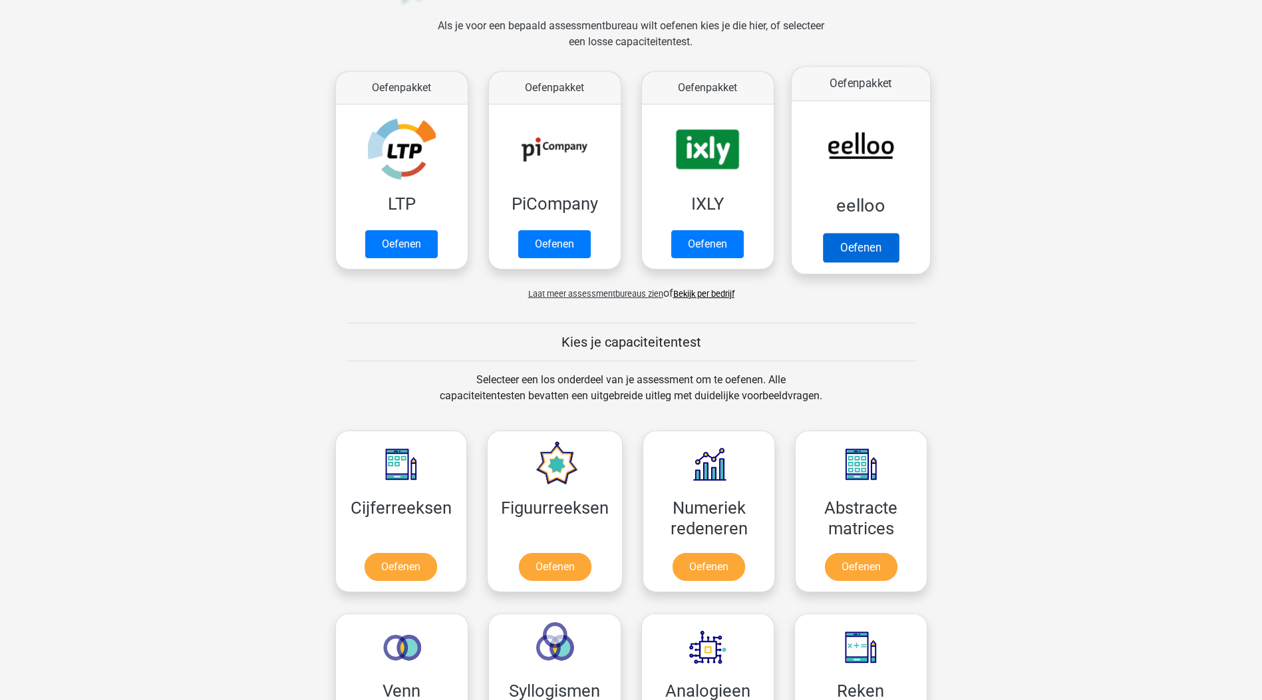
scroll to position [466, 0]
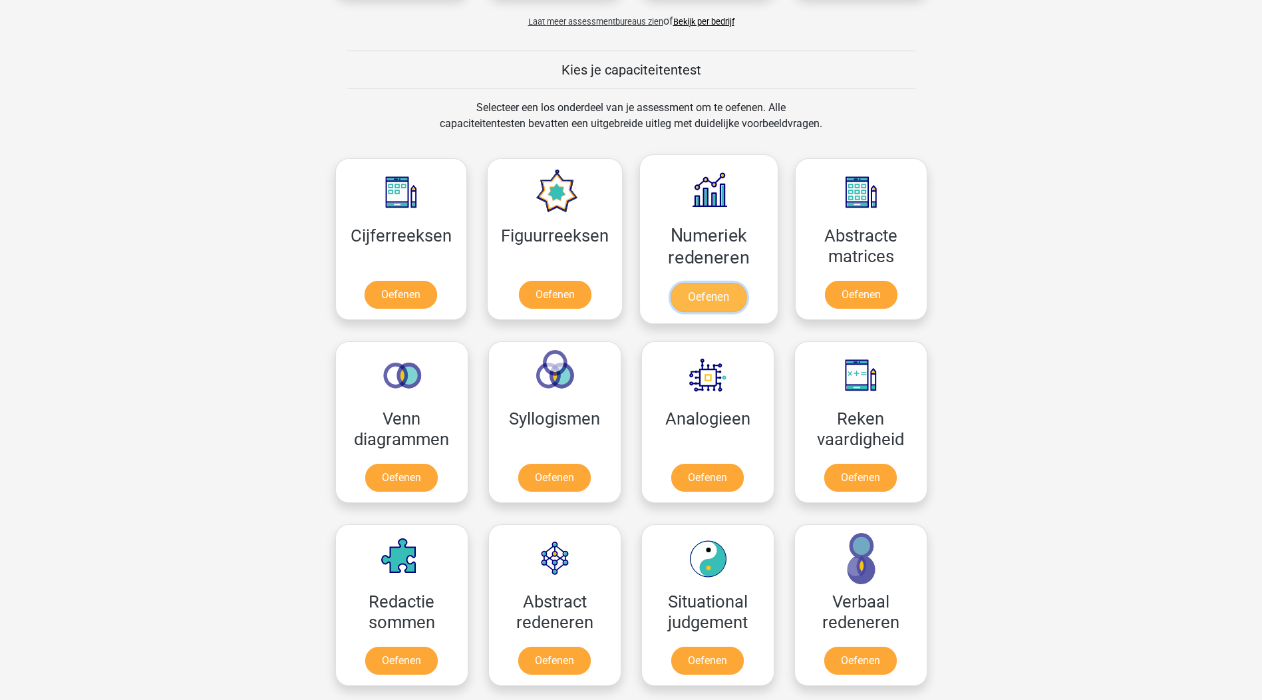
click at [733, 283] on link "Oefenen" at bounding box center [709, 297] width 76 height 29
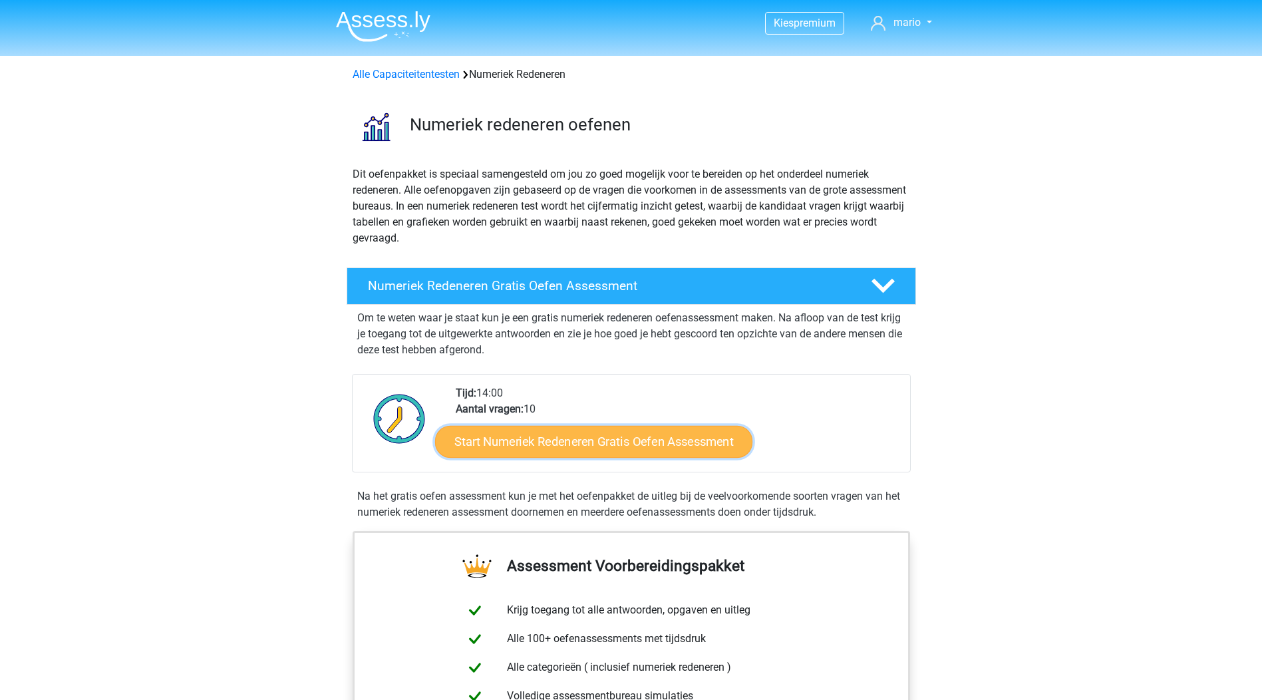
click at [556, 442] on link "Start Numeriek Redeneren Gratis Oefen Assessment" at bounding box center [593, 441] width 317 height 32
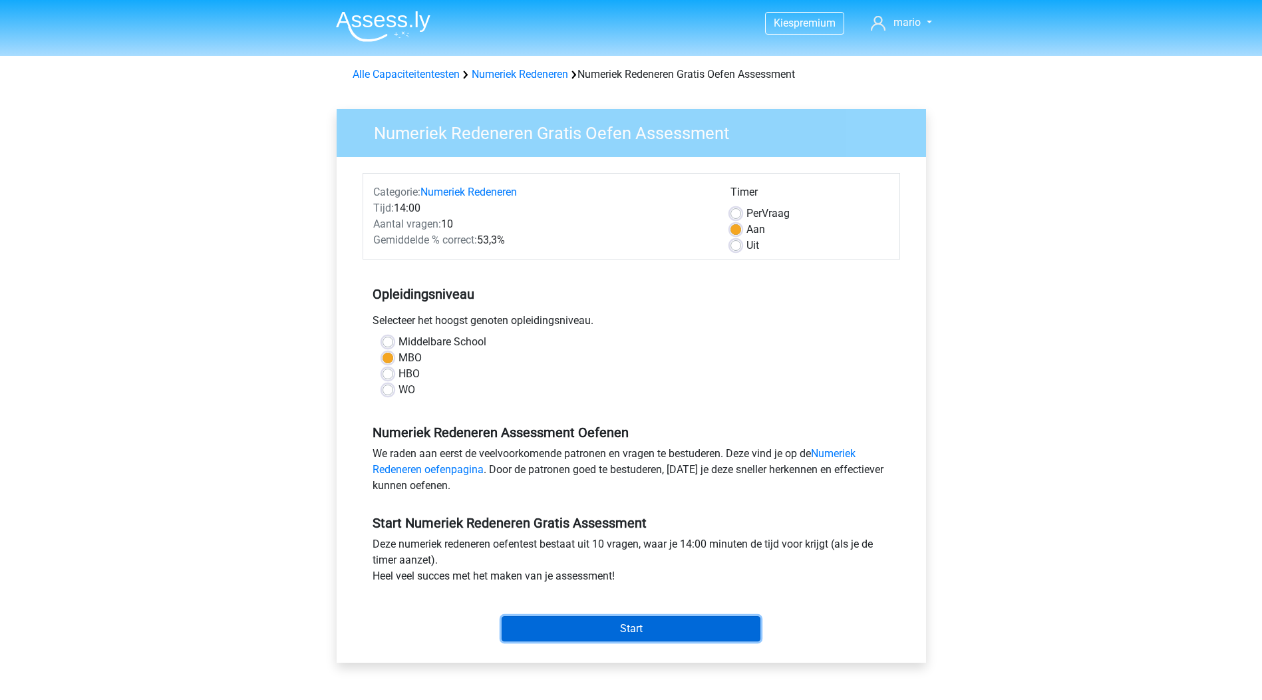
click at [685, 621] on input "Start" at bounding box center [631, 628] width 259 height 25
